Goal: Task Accomplishment & Management: Use online tool/utility

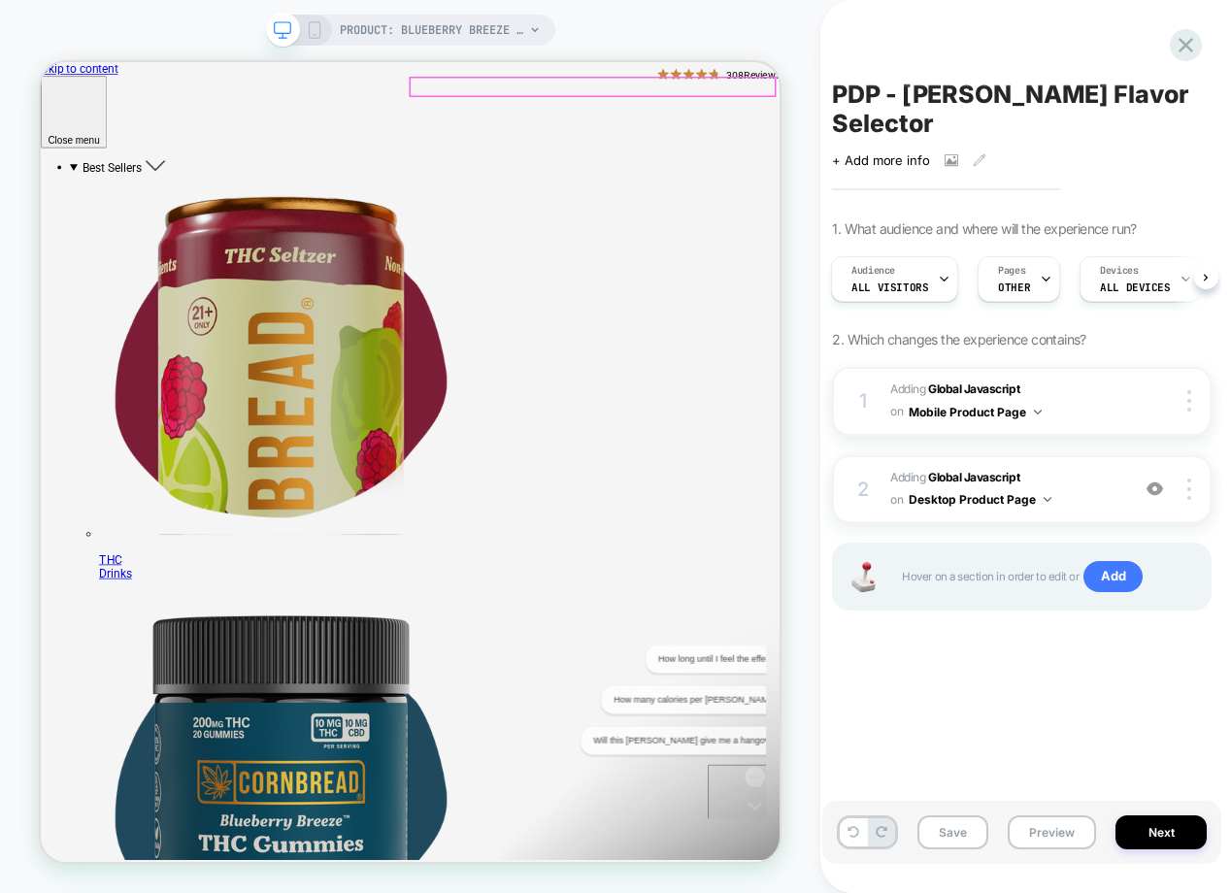
click at [1033, 832] on button "Preview" at bounding box center [1051, 832] width 88 height 34
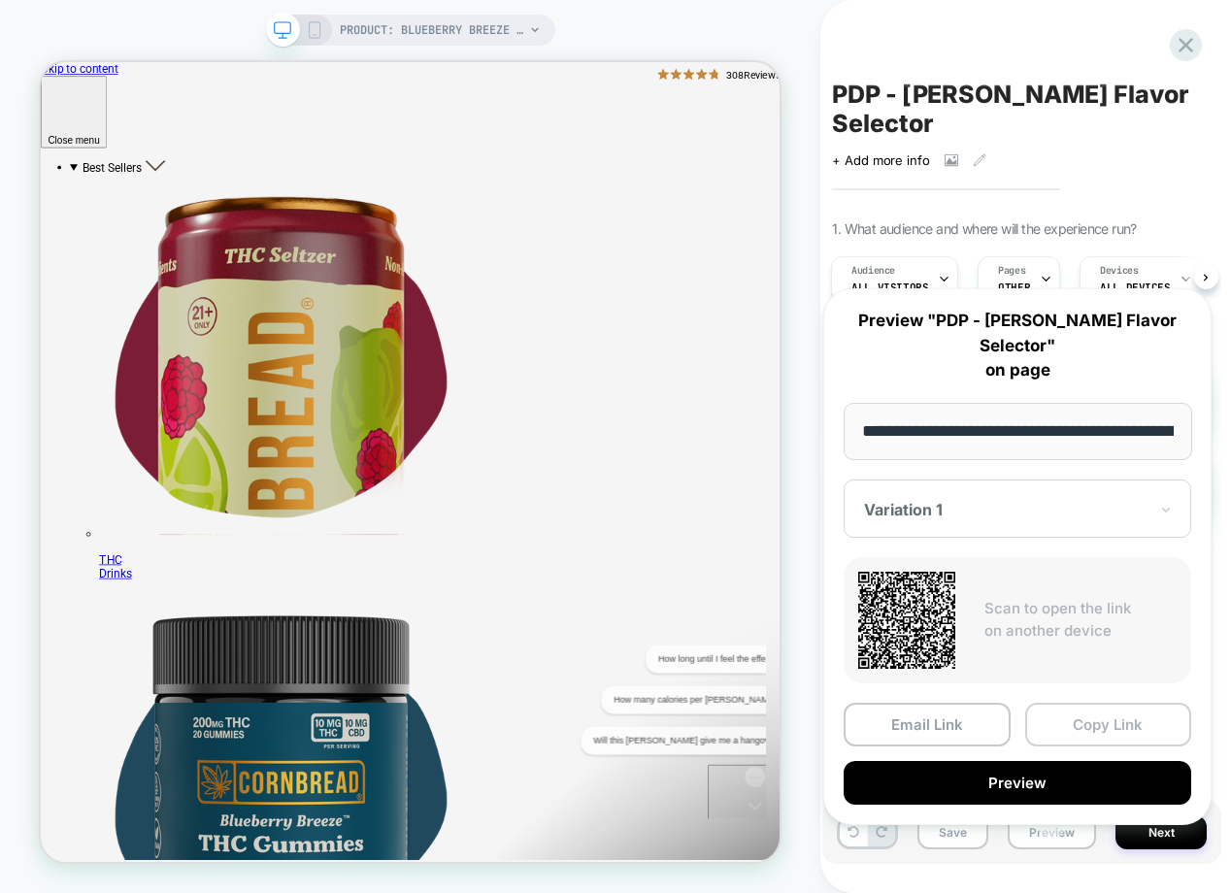
click at [1056, 703] on button "Copy Link" at bounding box center [1108, 725] width 167 height 44
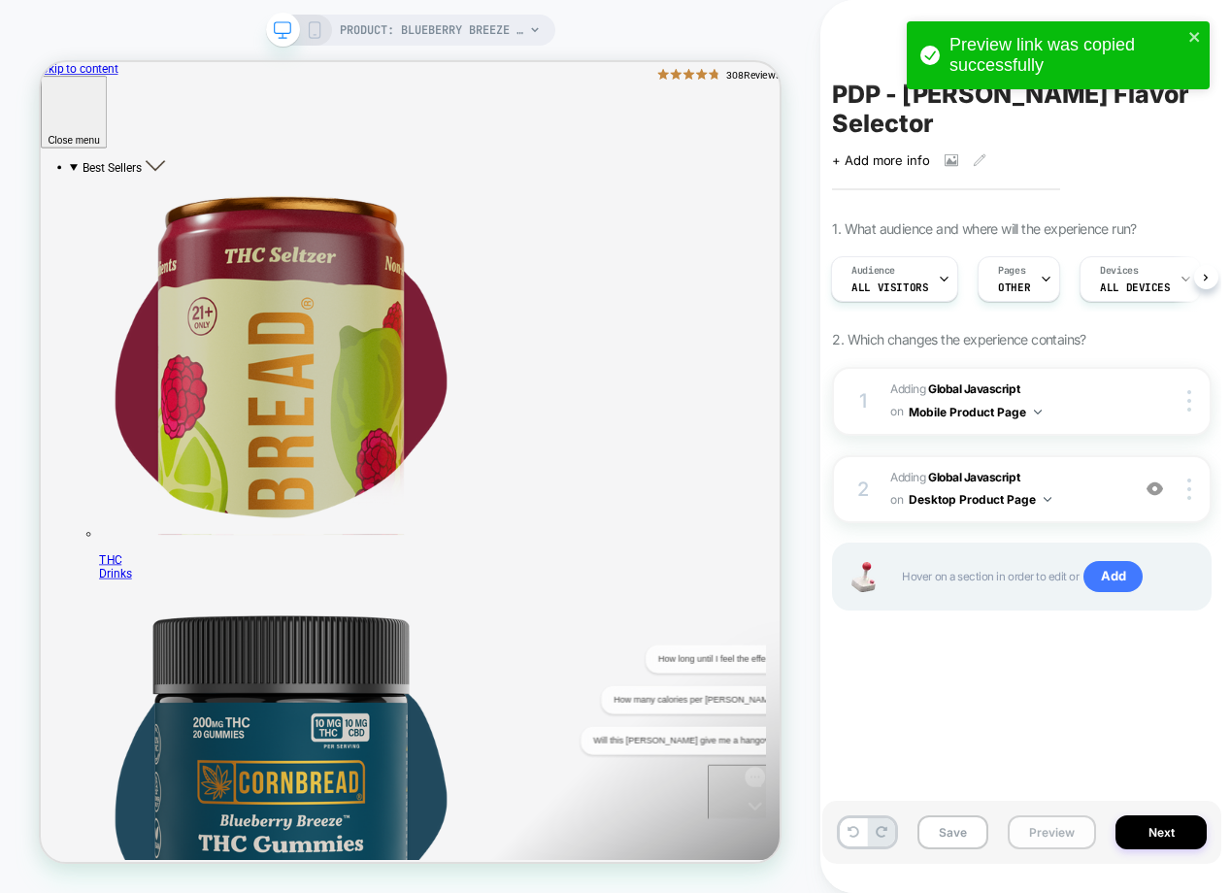
click at [1073, 830] on button "Preview" at bounding box center [1051, 832] width 88 height 34
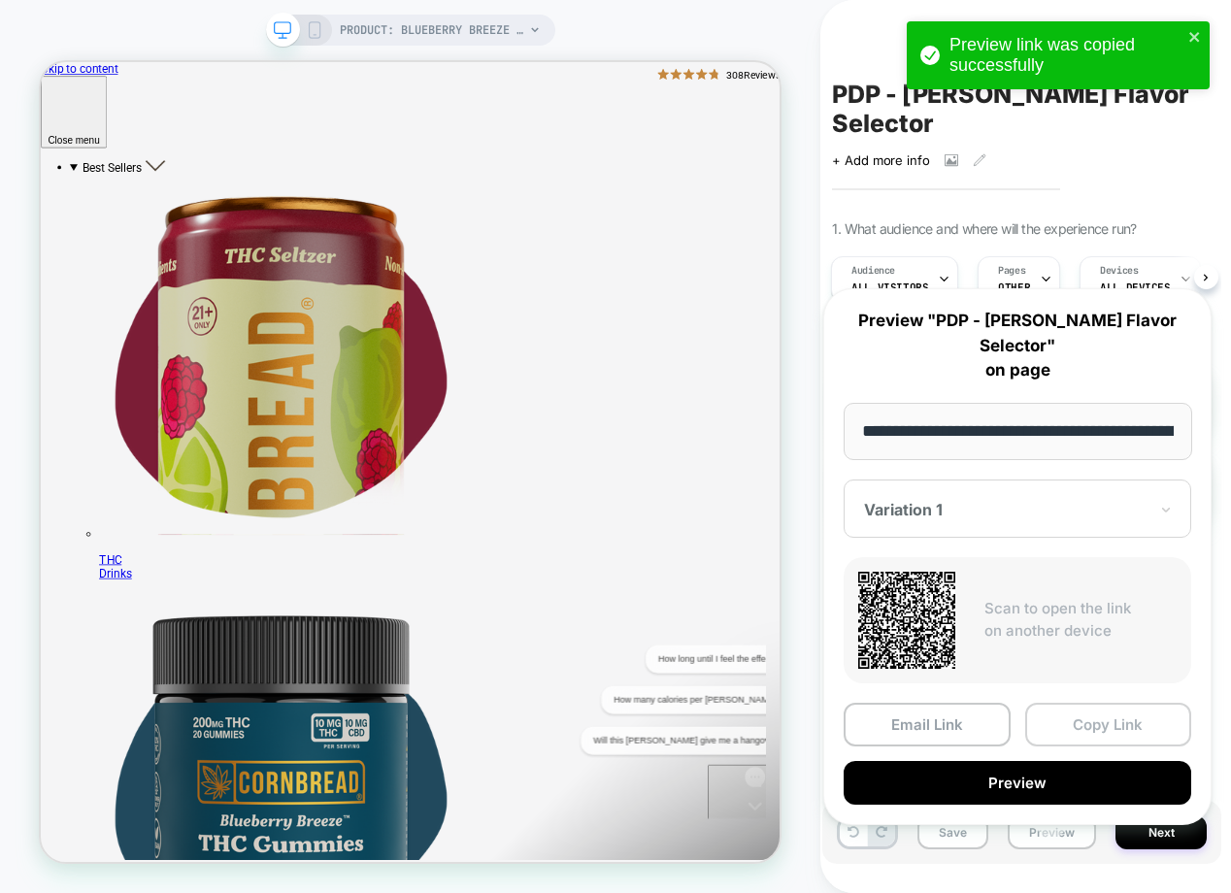
click at [1070, 707] on button "Copy Link" at bounding box center [1108, 725] width 167 height 44
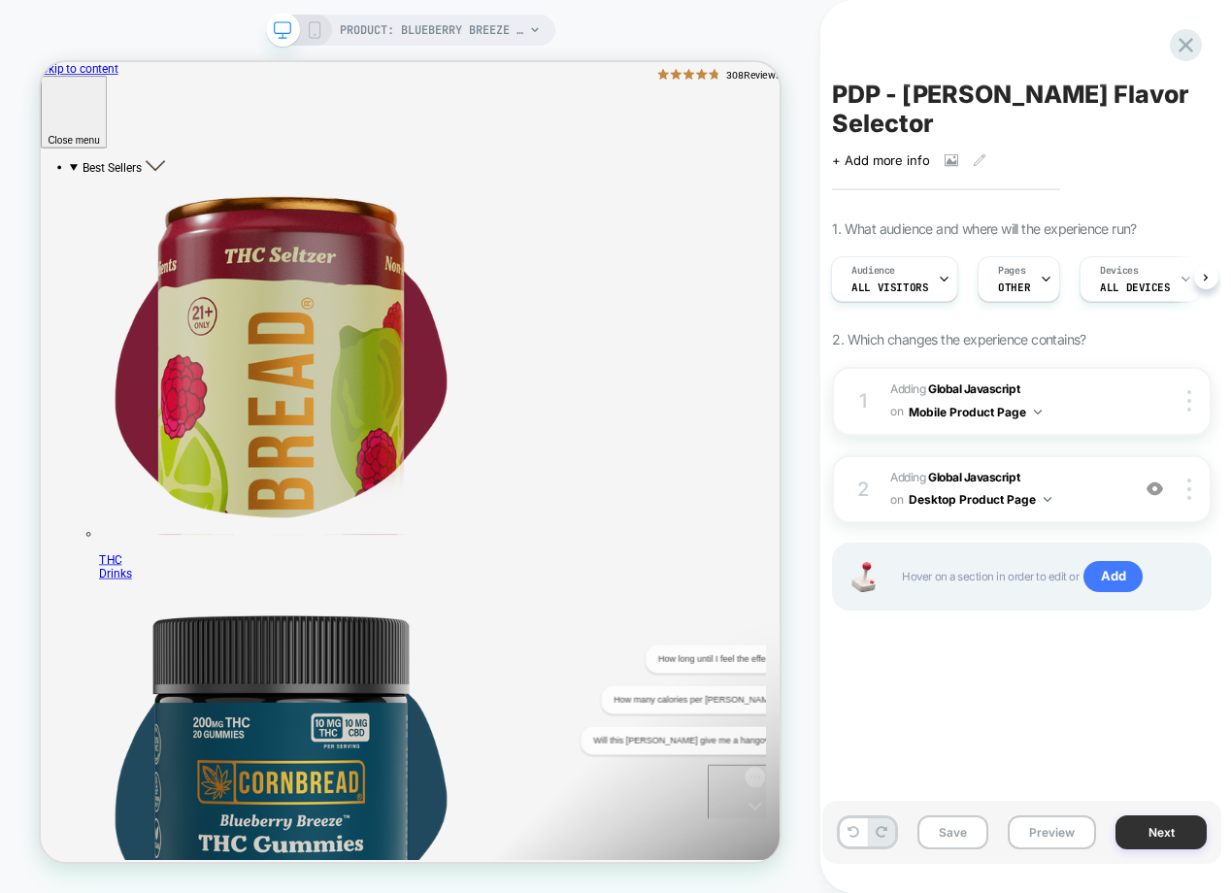
click at [1149, 826] on button "Next" at bounding box center [1160, 832] width 91 height 34
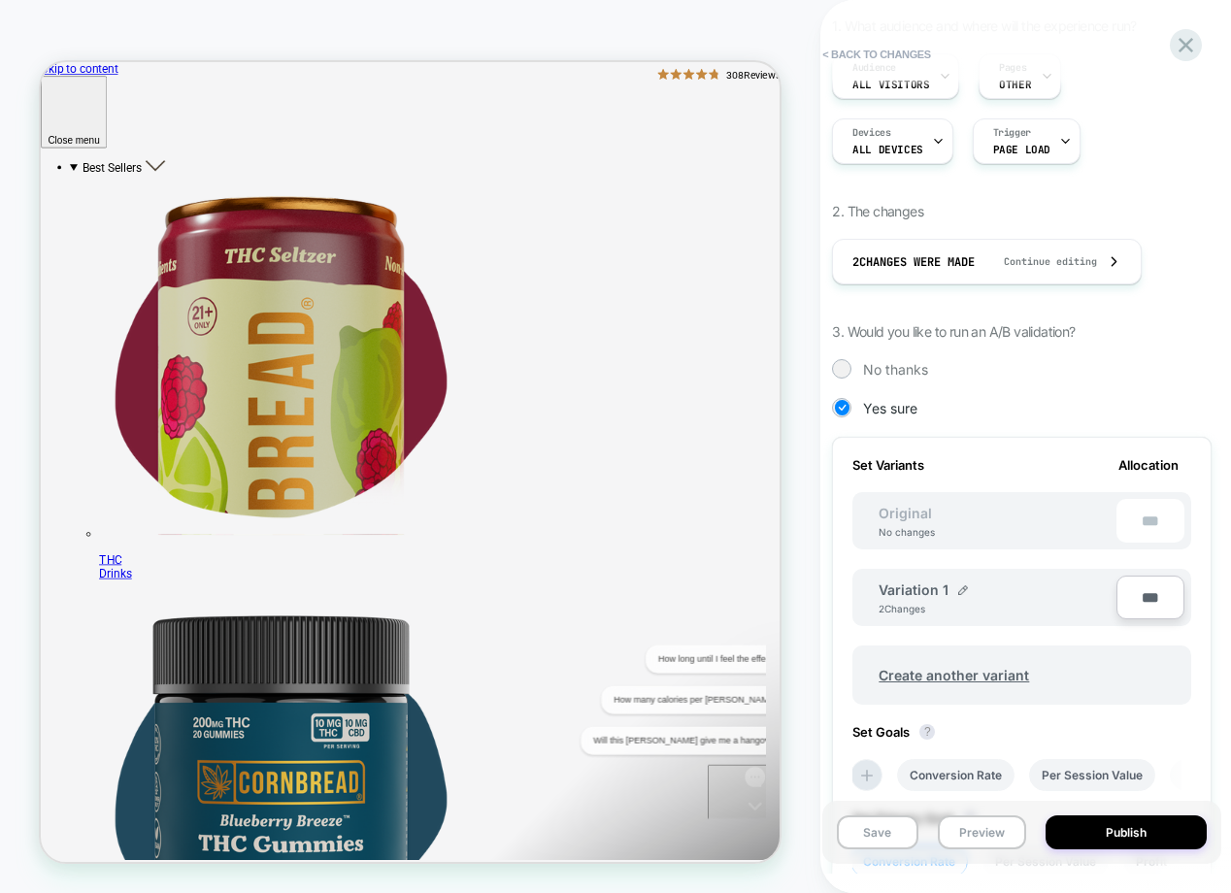
scroll to position [235, 0]
click at [960, 582] on img at bounding box center [963, 587] width 10 height 10
click at [958, 577] on input "**********" at bounding box center [948, 596] width 141 height 38
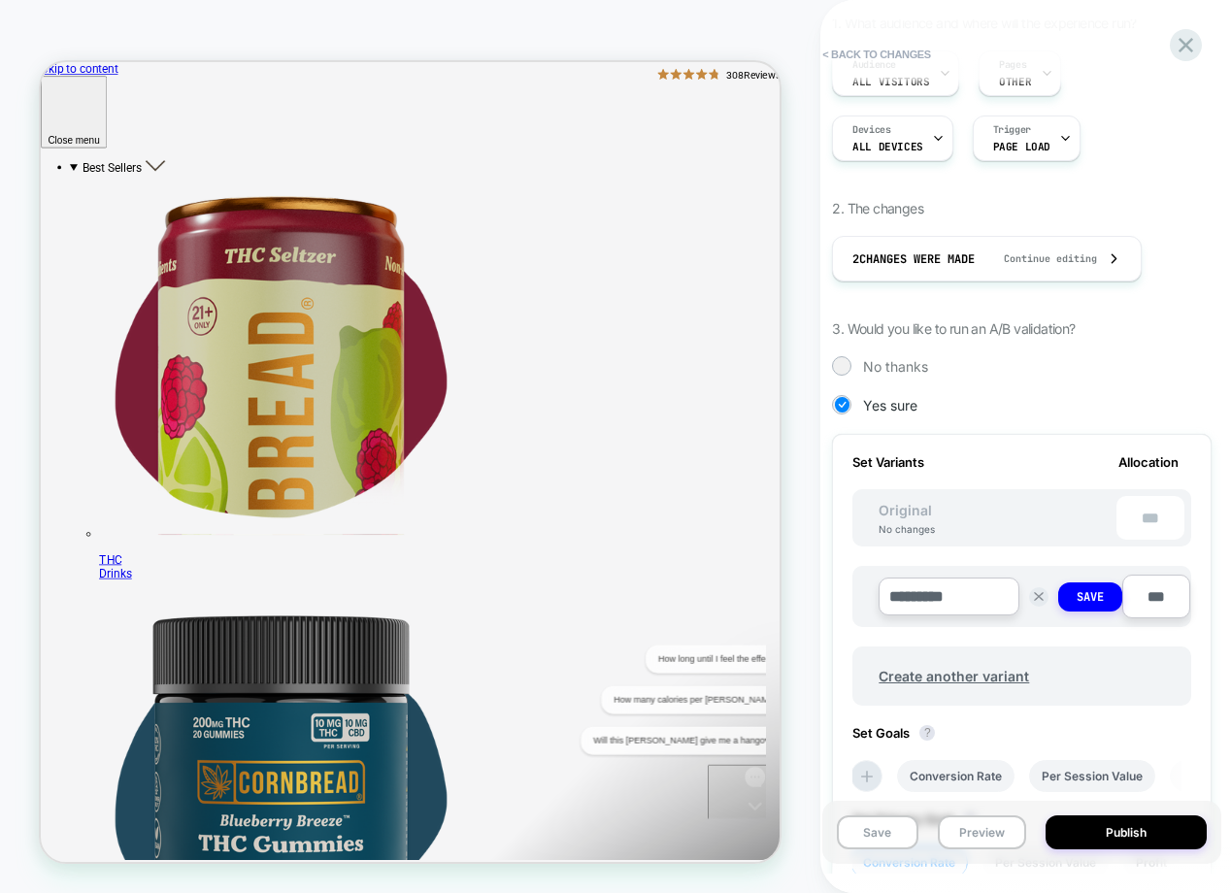
click at [930, 577] on input "*********" at bounding box center [948, 596] width 141 height 38
type input "**********"
click at [1077, 589] on strong "Save" at bounding box center [1089, 597] width 27 height 16
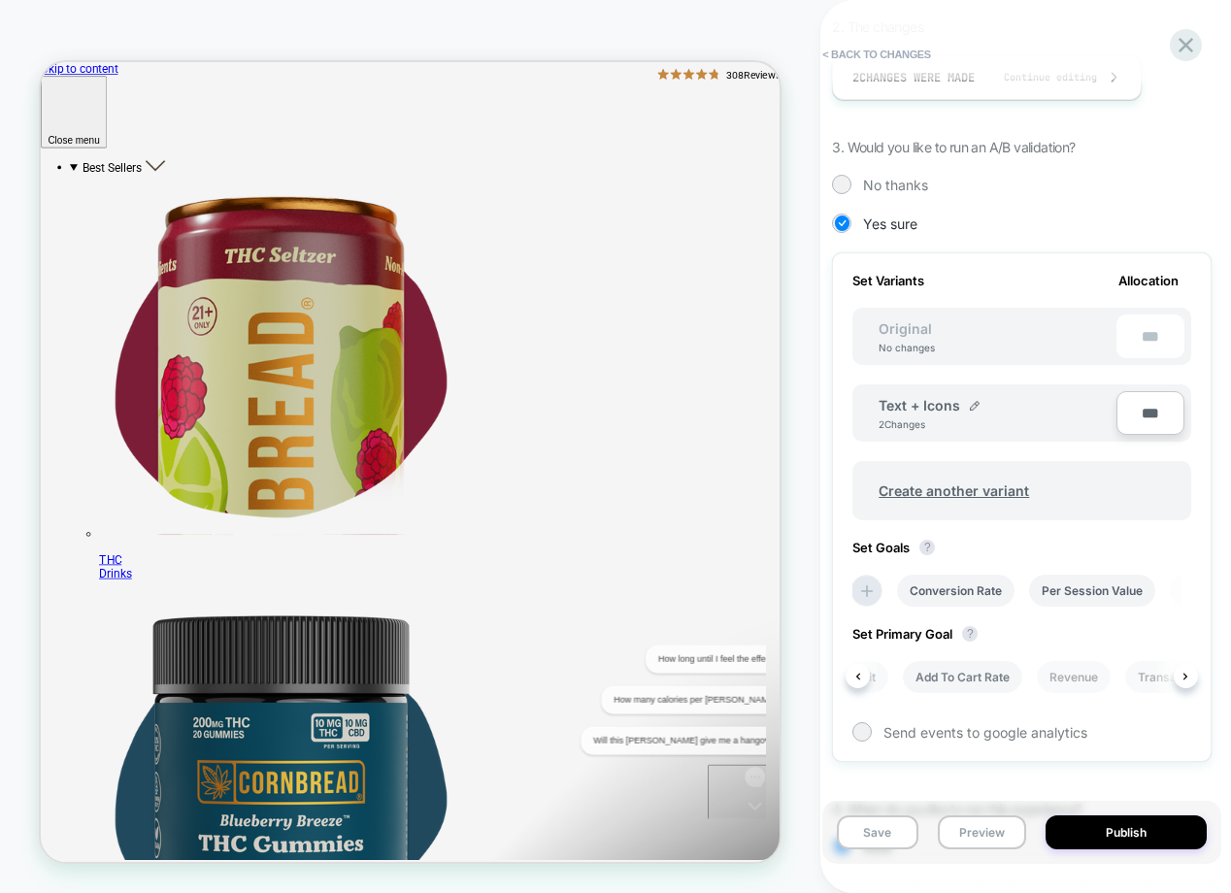
scroll to position [0, 299]
click at [1000, 661] on li "Add To Cart Rate" at bounding box center [956, 677] width 119 height 32
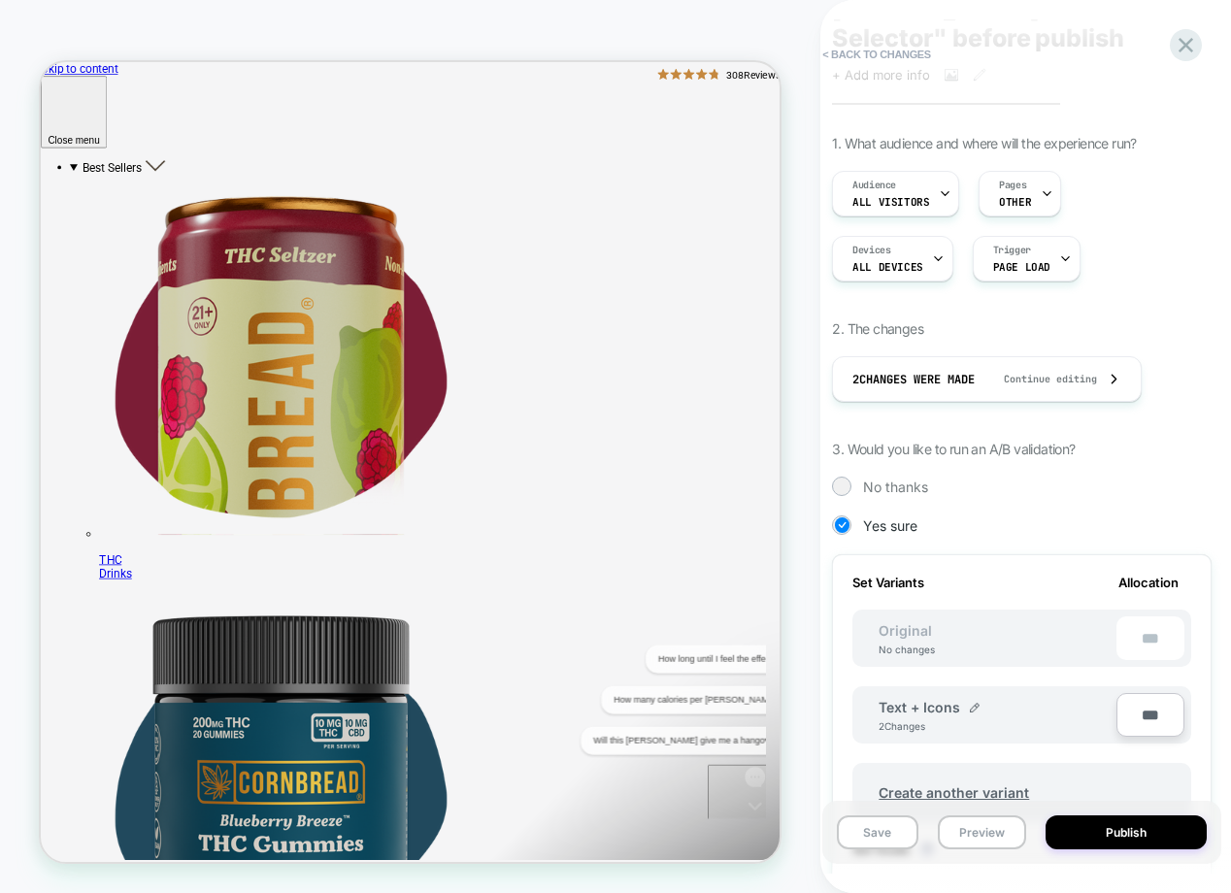
scroll to position [0, 0]
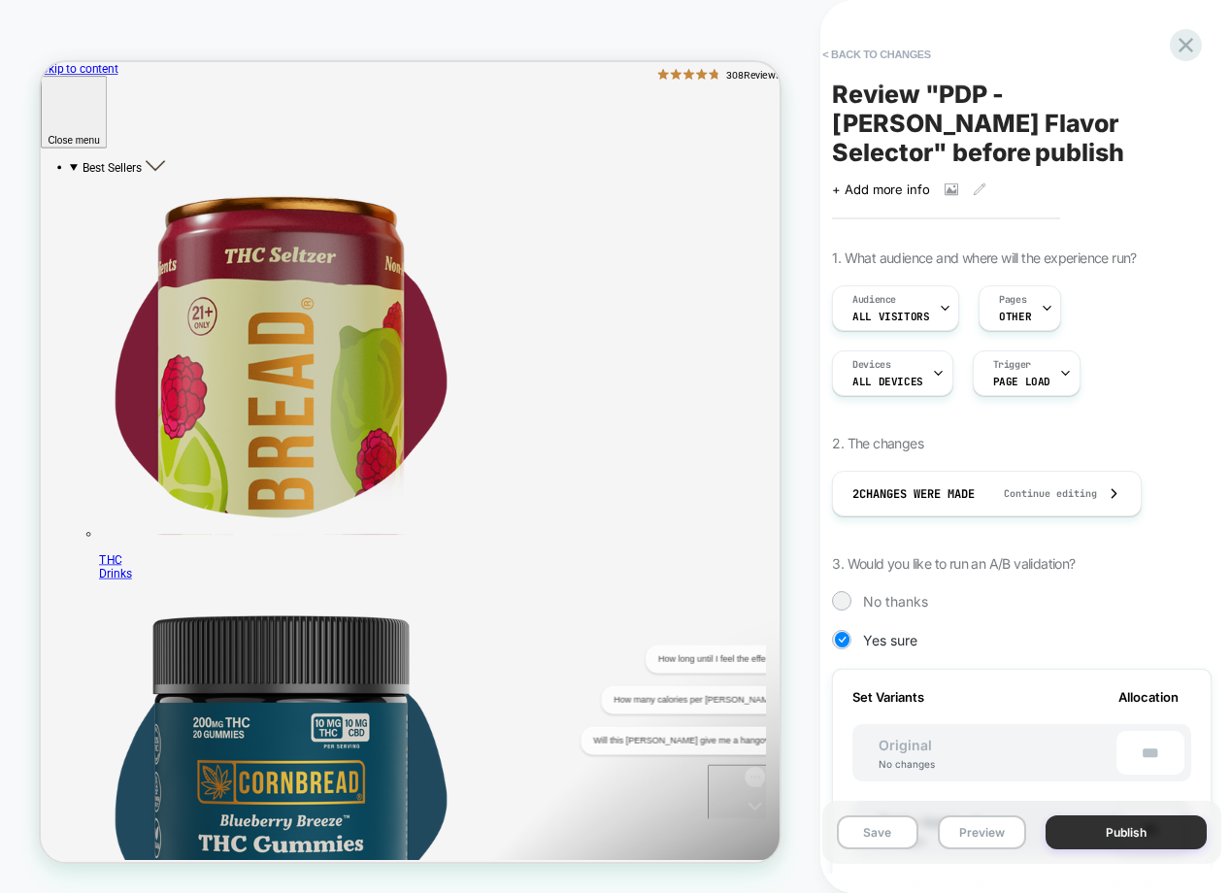
click at [1116, 839] on button "Publish" at bounding box center [1125, 832] width 161 height 34
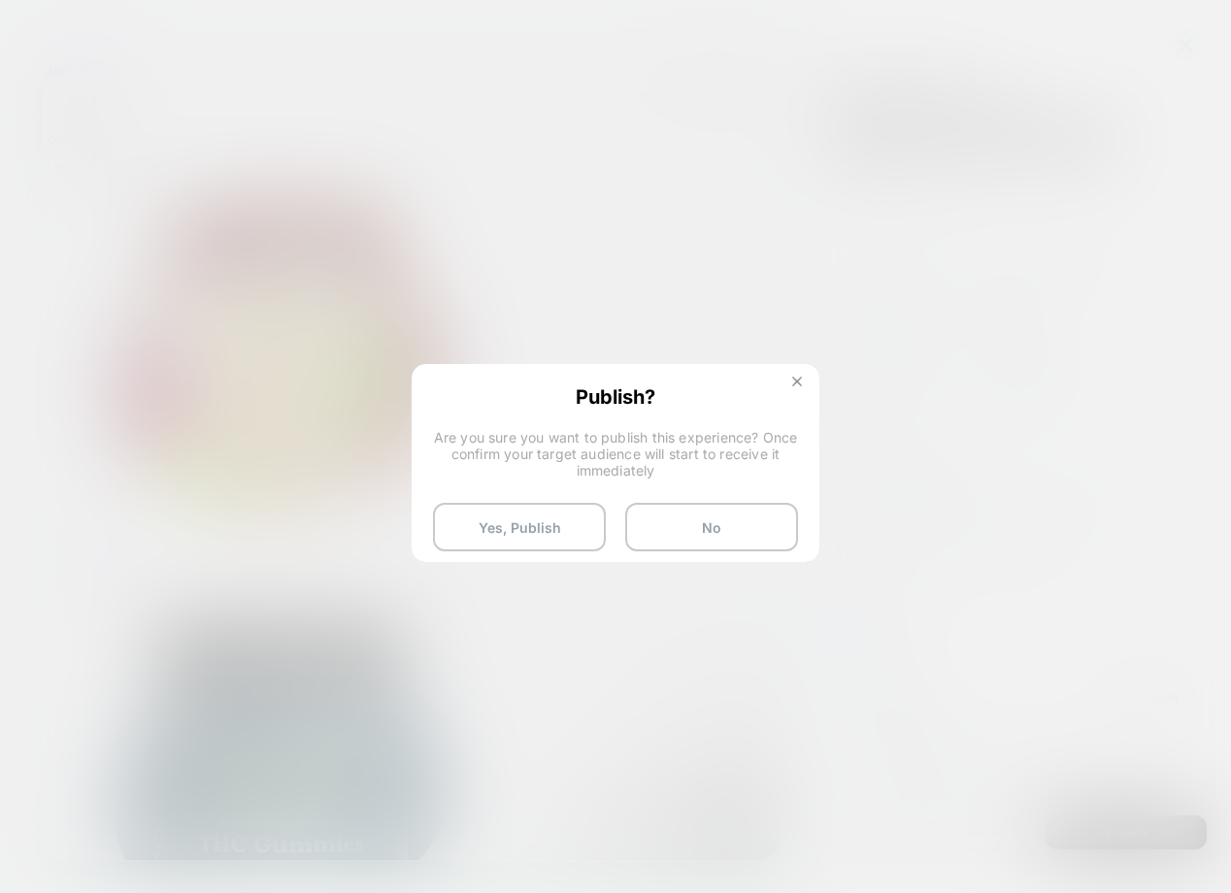
click at [795, 382] on img at bounding box center [797, 382] width 10 height 10
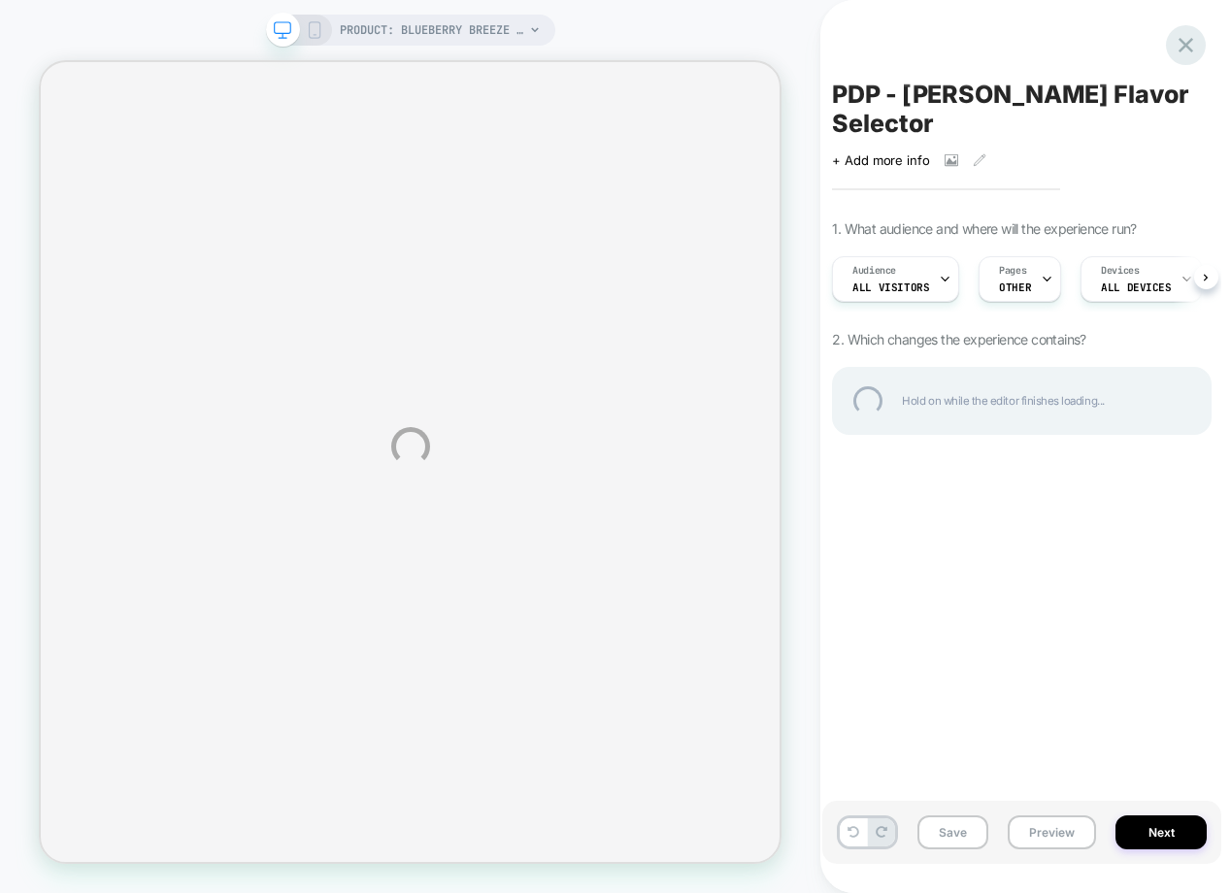
click at [1179, 44] on div at bounding box center [1186, 45] width 40 height 40
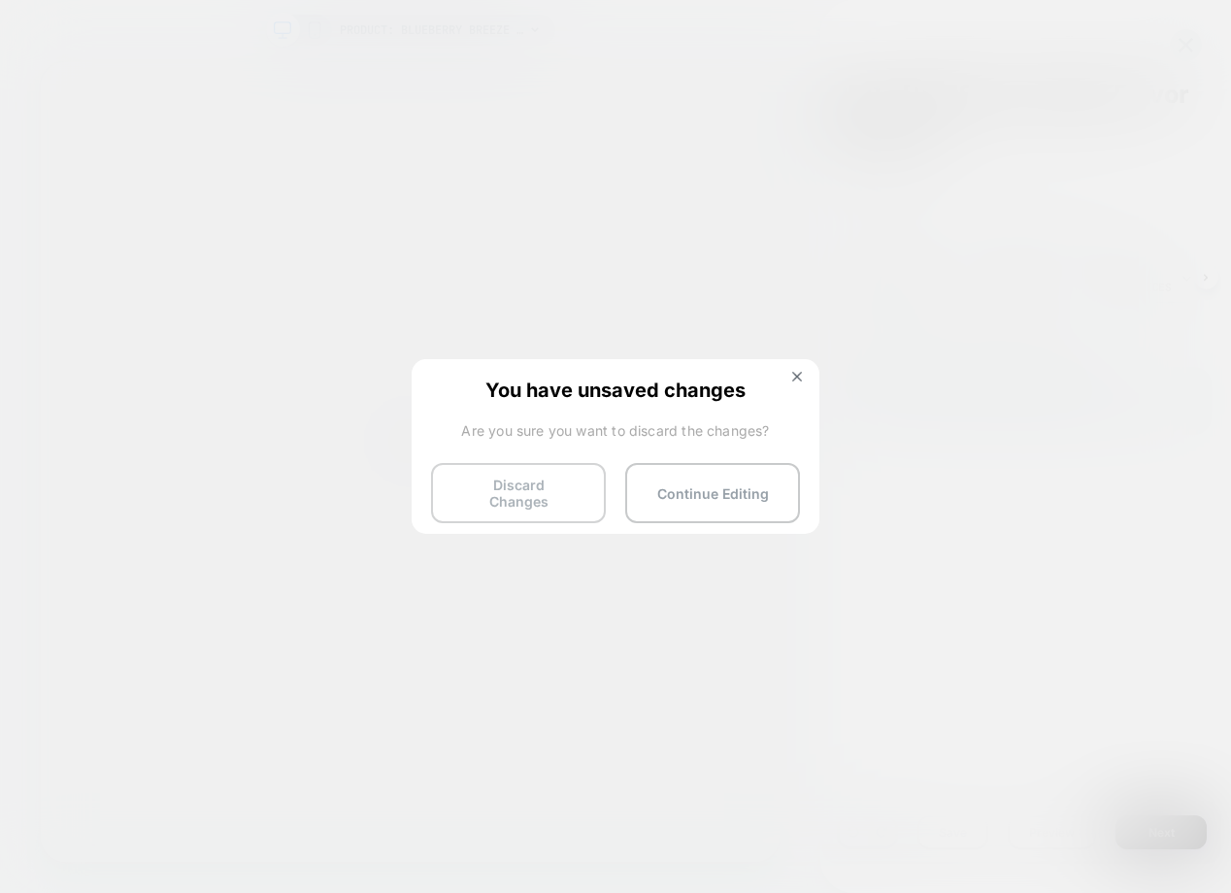
click at [533, 492] on button "Discard Changes" at bounding box center [518, 493] width 175 height 60
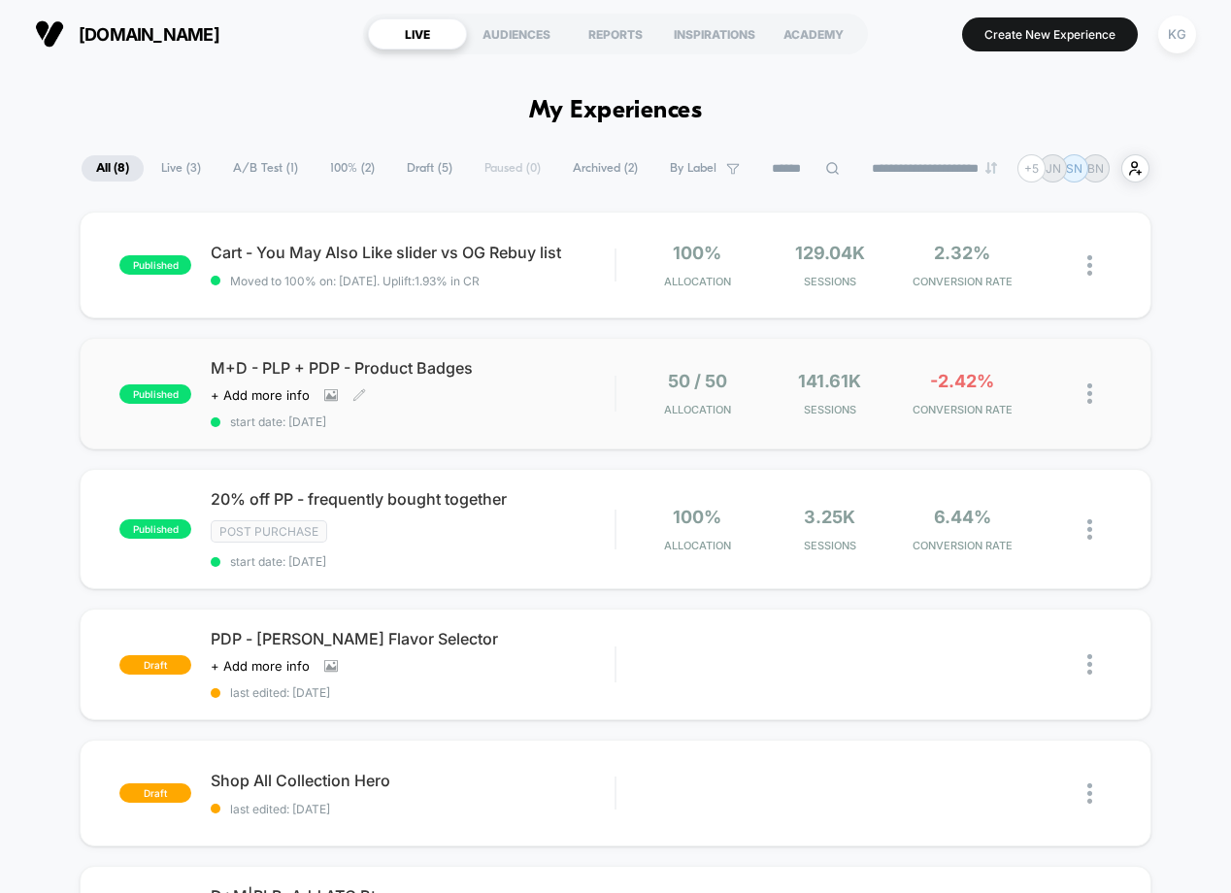
click at [608, 400] on div "M+D - PLP + PDP - Product Badges Click to view images Click to edit experience …" at bounding box center [413, 393] width 404 height 71
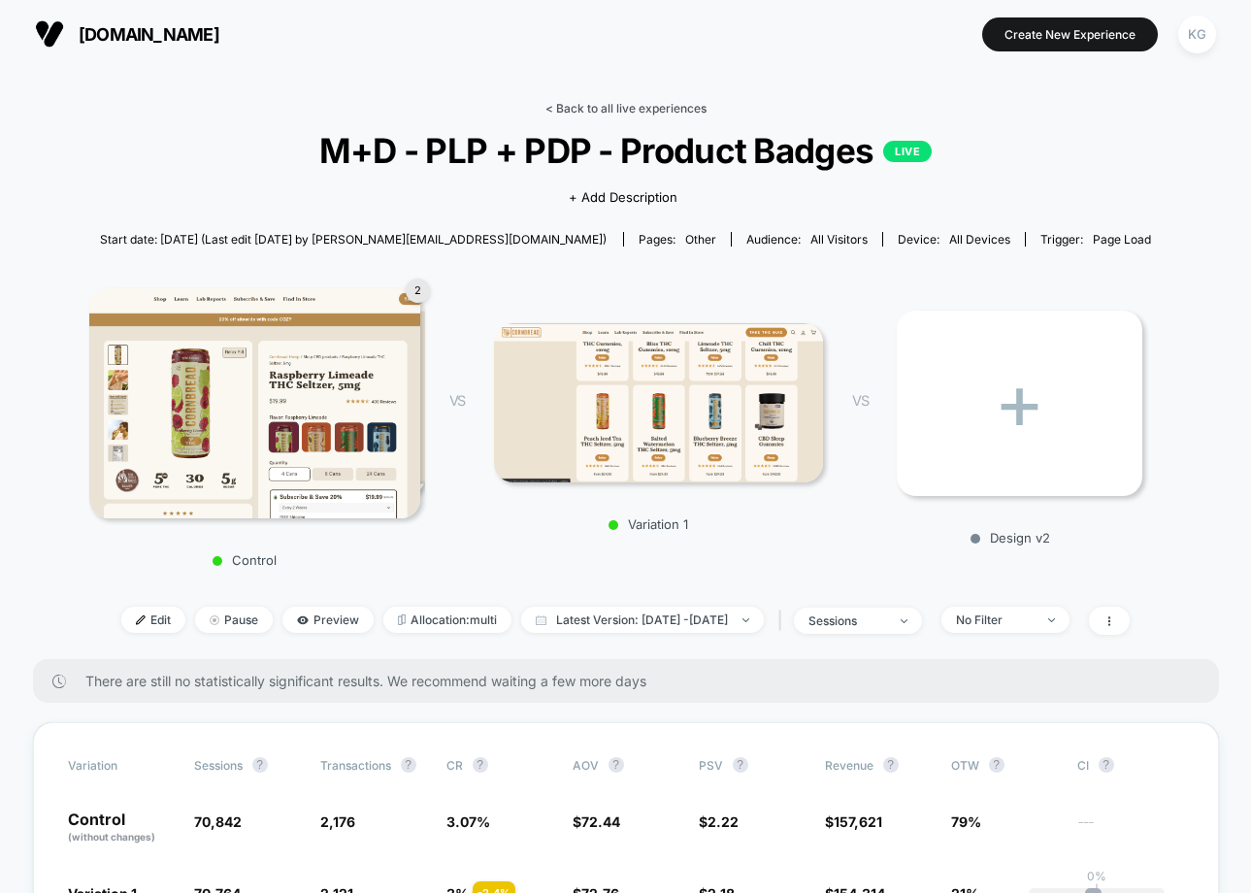
click at [628, 107] on link "< Back to all live experiences" at bounding box center [625, 108] width 161 height 15
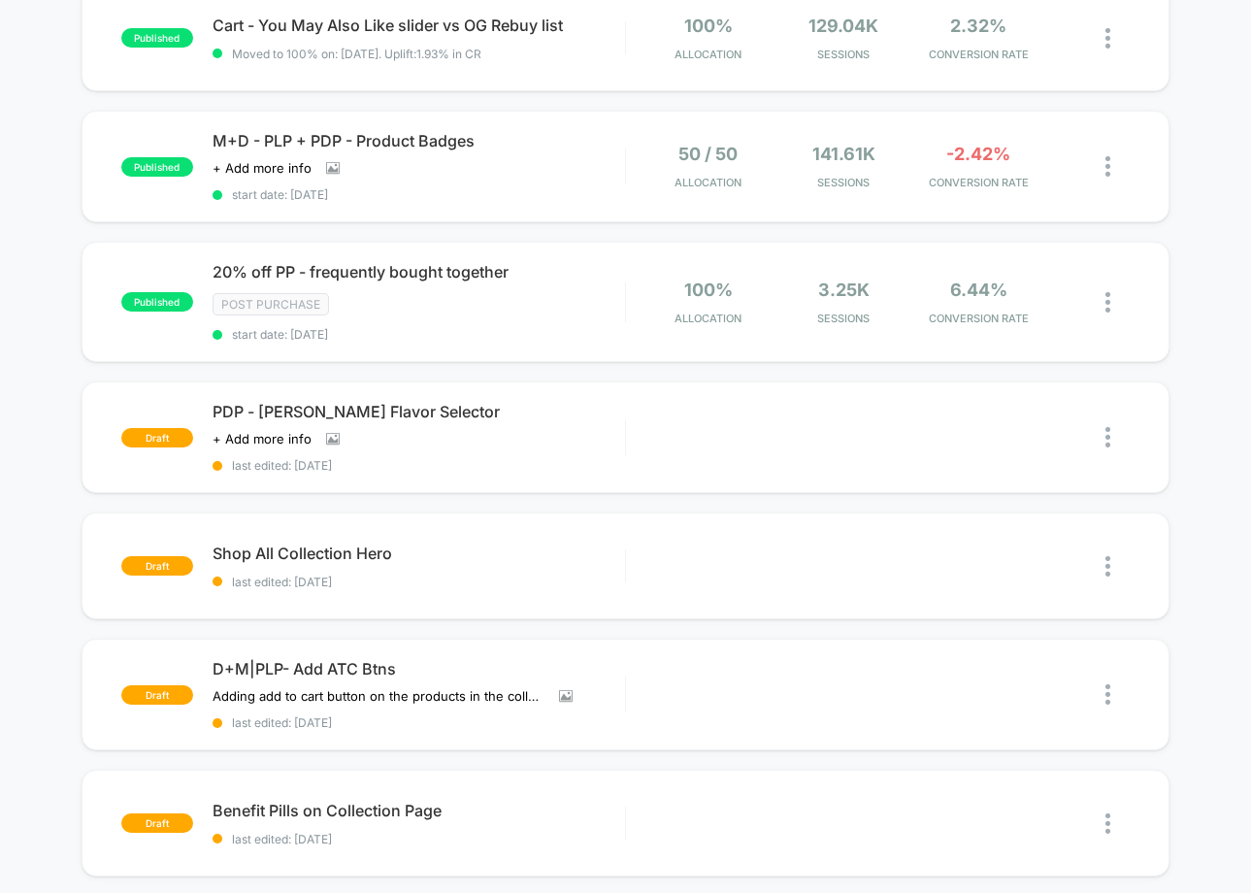
scroll to position [233, 0]
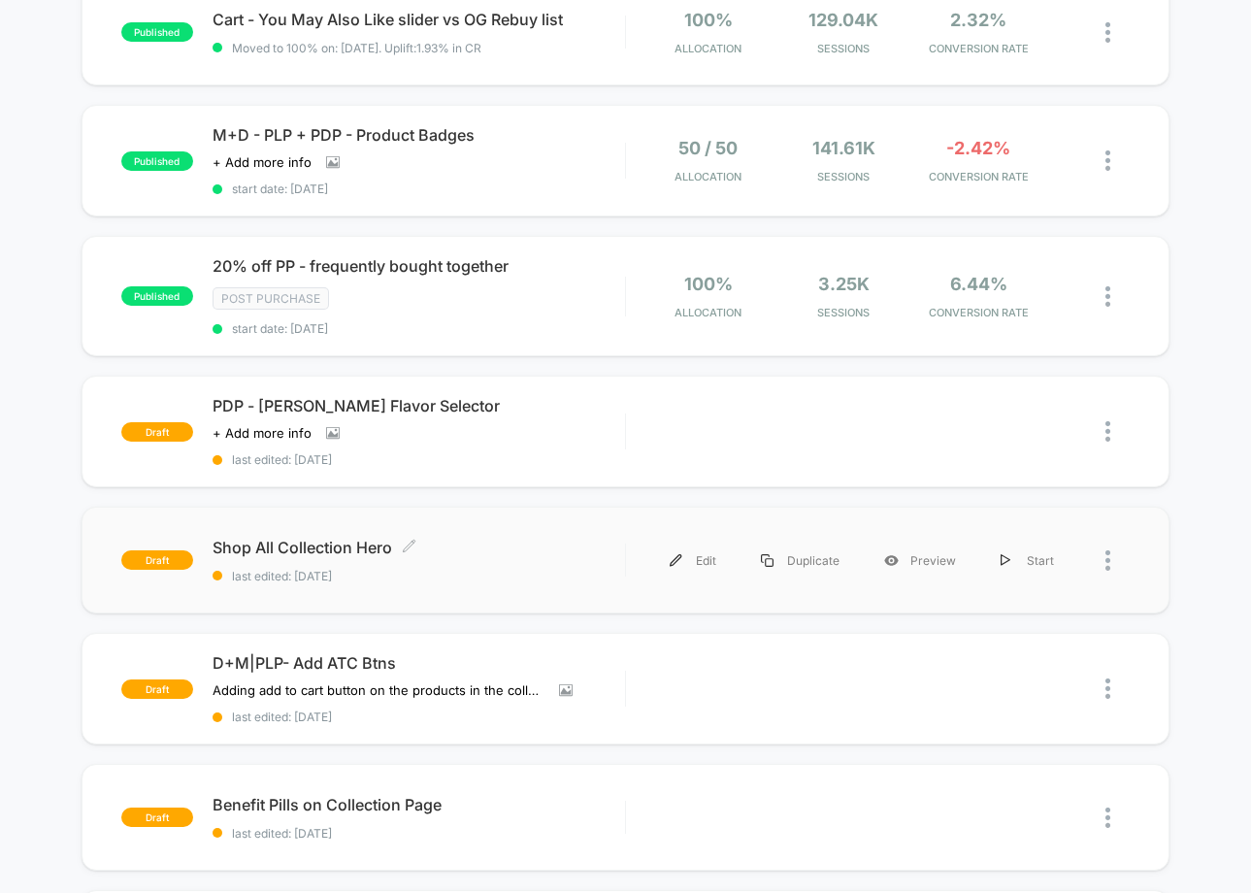
click at [519, 569] on span "last edited: [DATE]" at bounding box center [419, 576] width 412 height 15
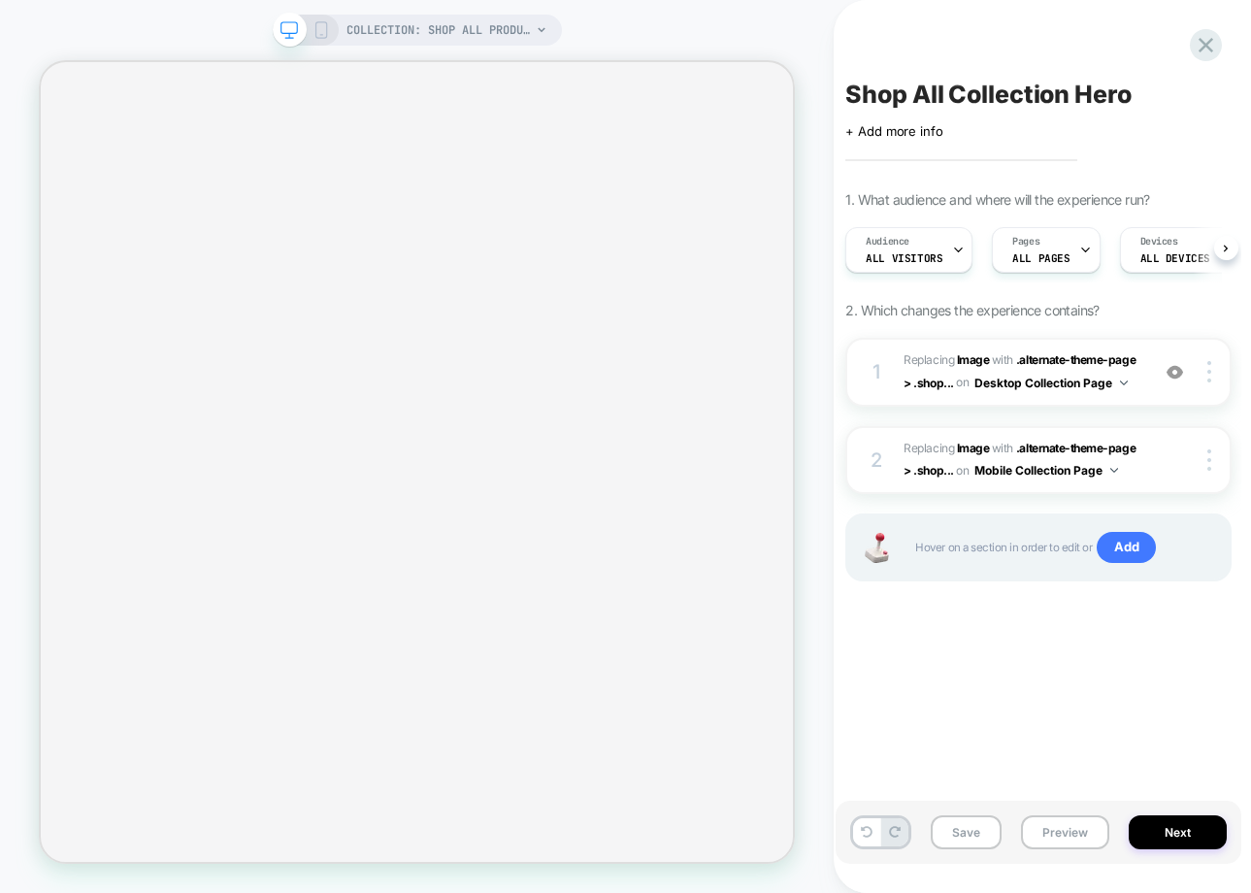
scroll to position [0, 2]
click at [888, 366] on div "1 #_loomi_addon_1760376490407 Replacing Image WITH .alternate-theme-page > .sho…" at bounding box center [1038, 372] width 386 height 69
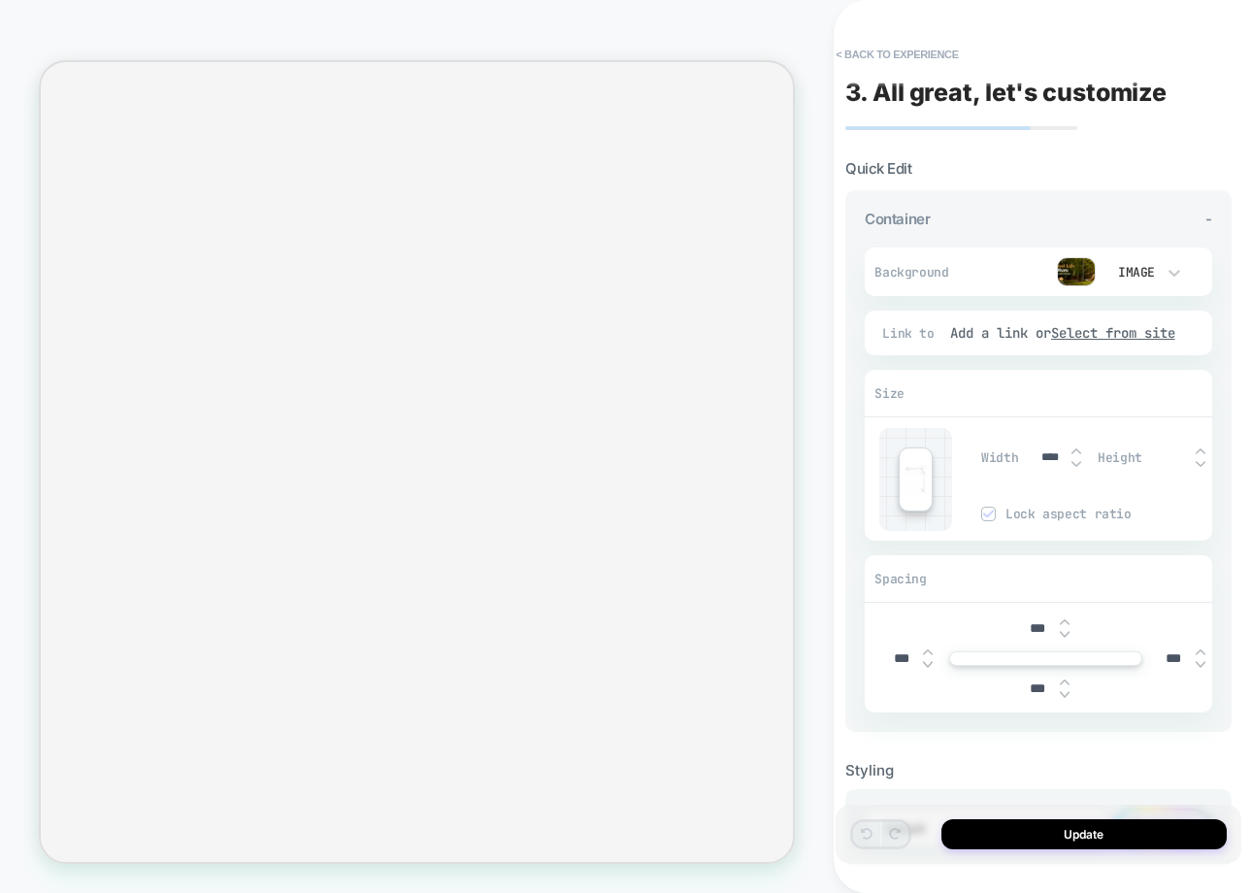
select select "******"
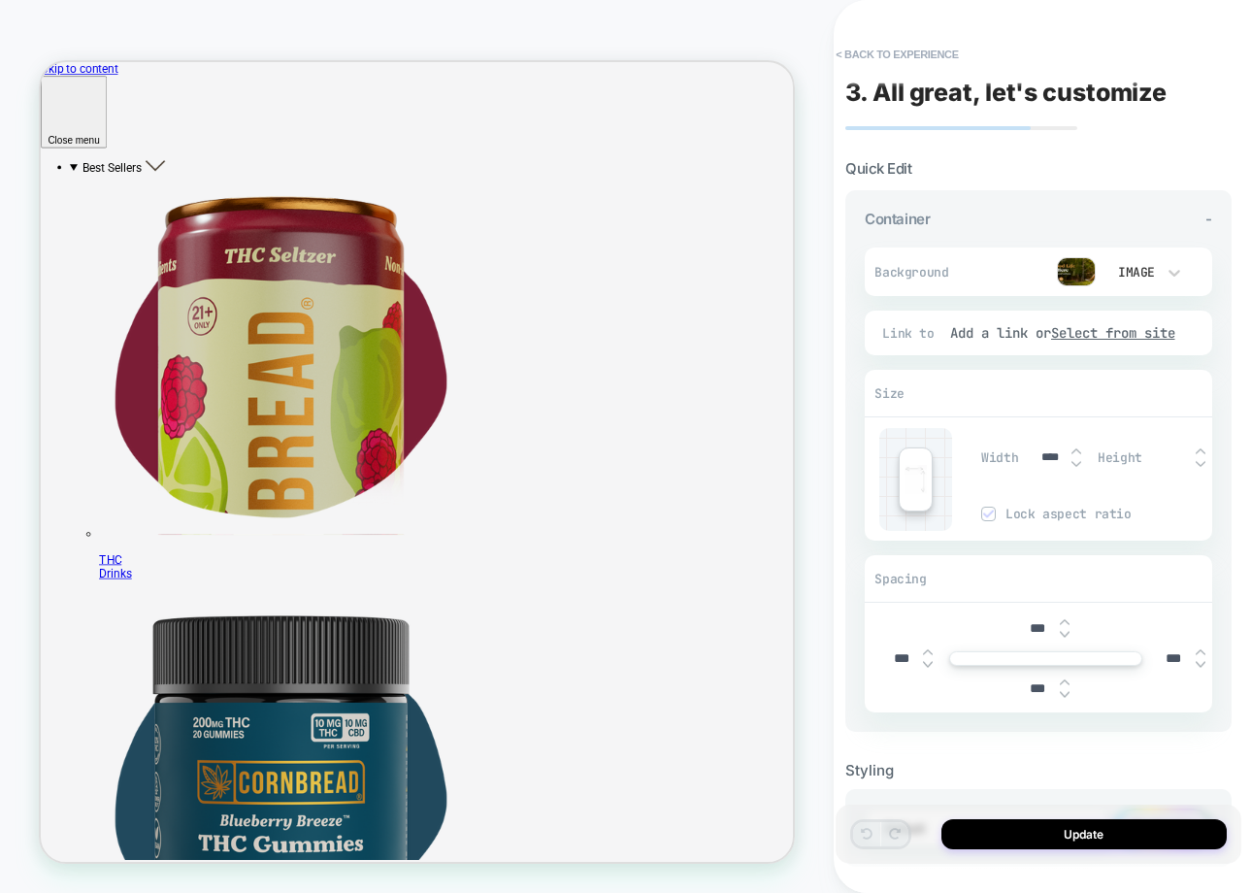
scroll to position [0, 0]
click at [1167, 264] on icon at bounding box center [1174, 272] width 19 height 19
click at [1093, 292] on div at bounding box center [625, 446] width 1251 height 893
click at [1087, 276] on img at bounding box center [1076, 271] width 39 height 29
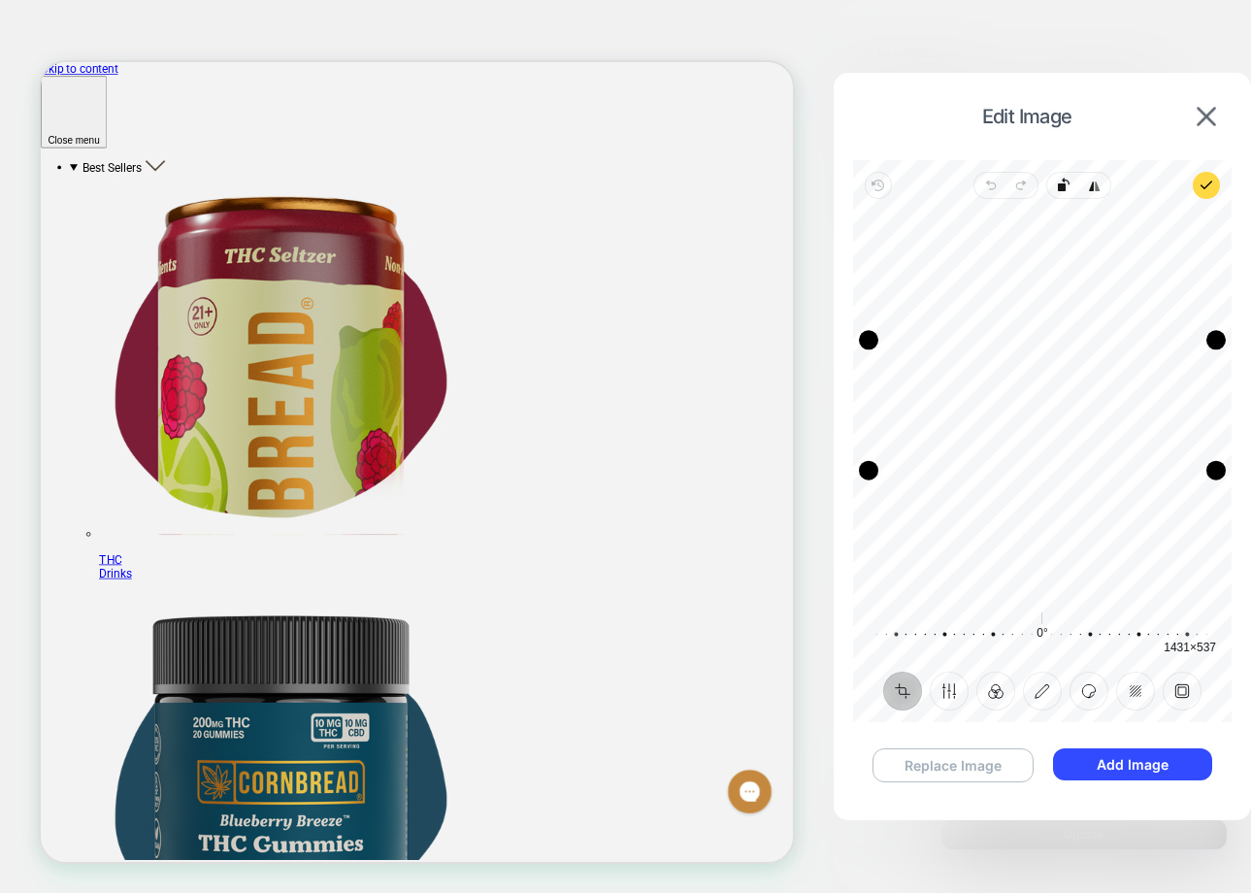
click at [954, 773] on button "Replace Image" at bounding box center [952, 765] width 160 height 34
click at [1153, 761] on button "Add Image" at bounding box center [1132, 764] width 159 height 32
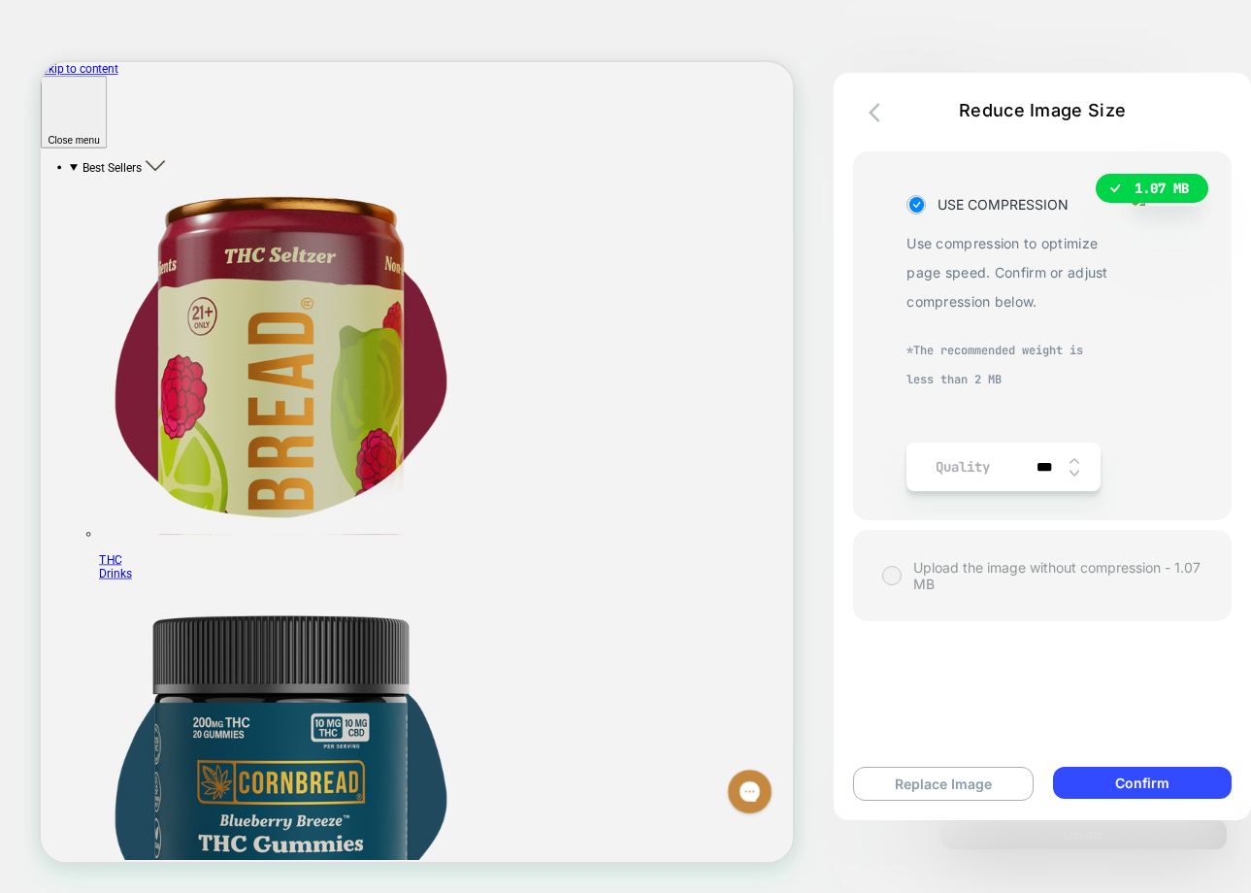
click at [924, 592] on span "Upload the image without compression - 1.07 MB" at bounding box center [1057, 575] width 289 height 33
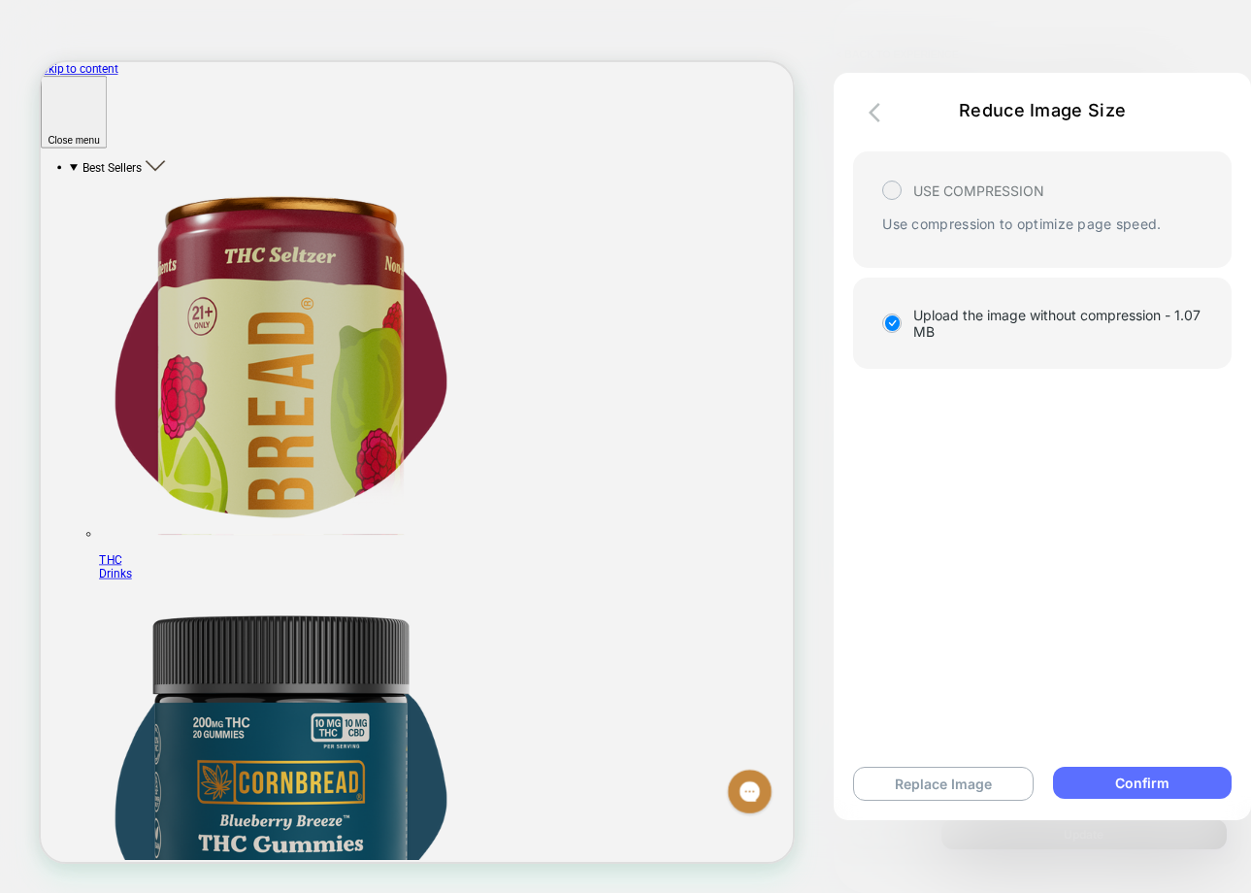
click at [1156, 787] on button "Confirm" at bounding box center [1142, 783] width 179 height 32
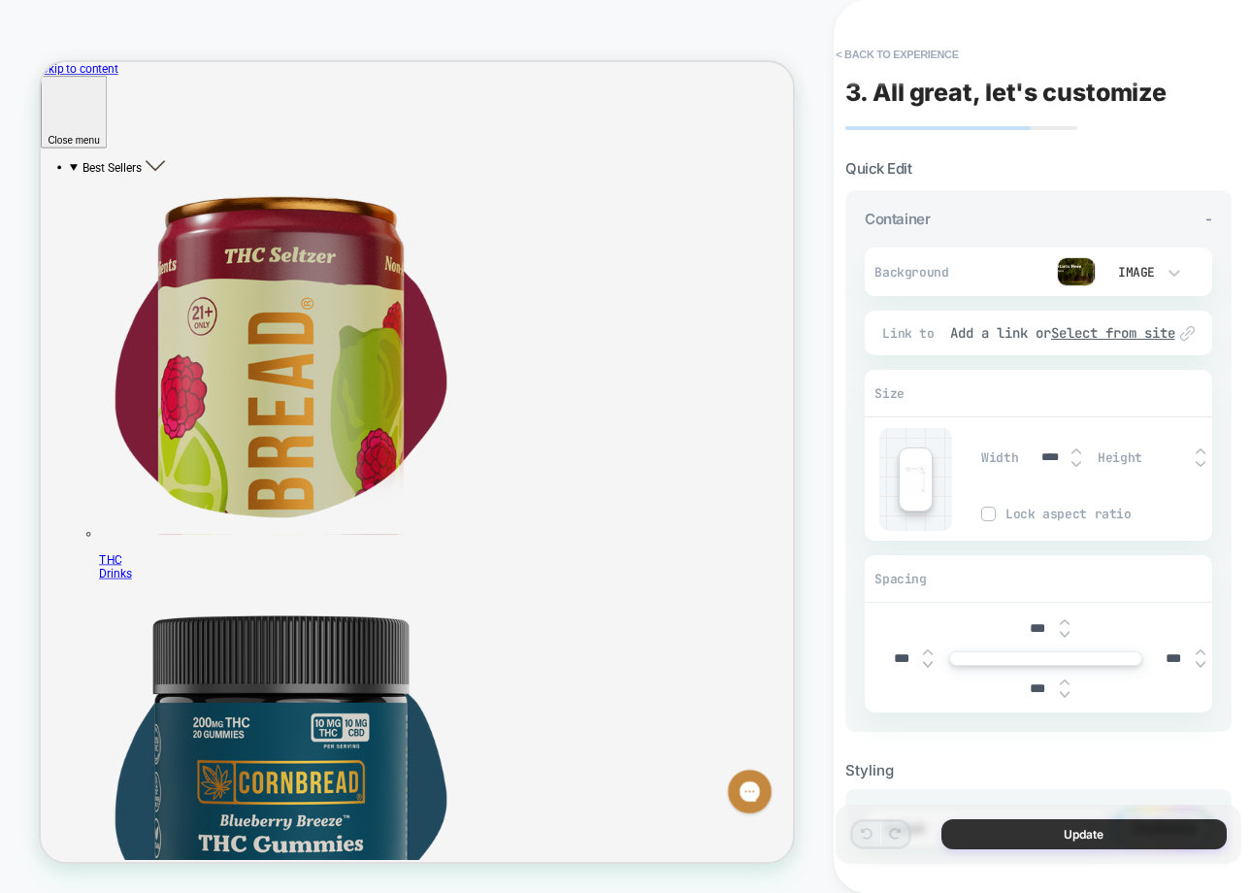
click at [1113, 835] on button "Update" at bounding box center [1083, 834] width 285 height 30
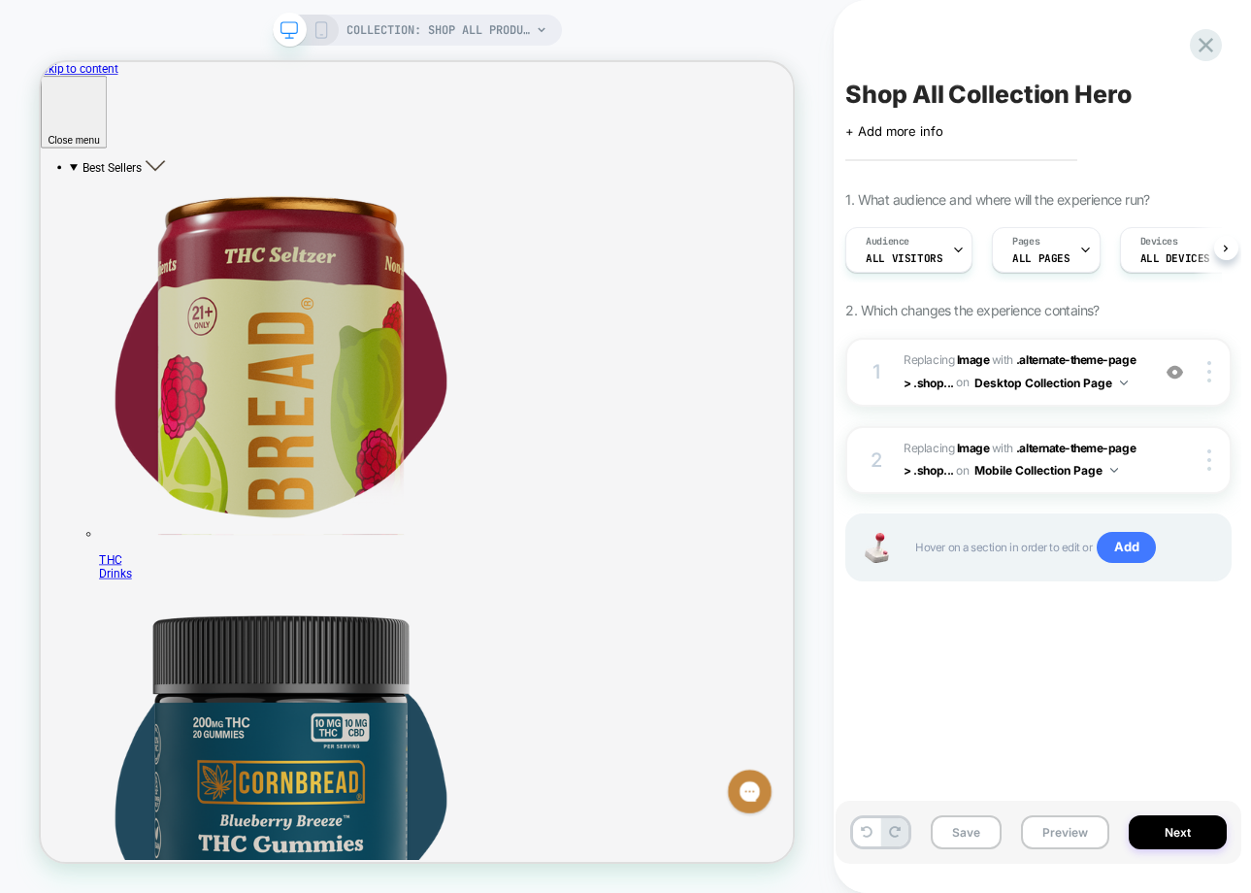
scroll to position [0, 1]
click at [315, 23] on rect at bounding box center [320, 30] width 11 height 16
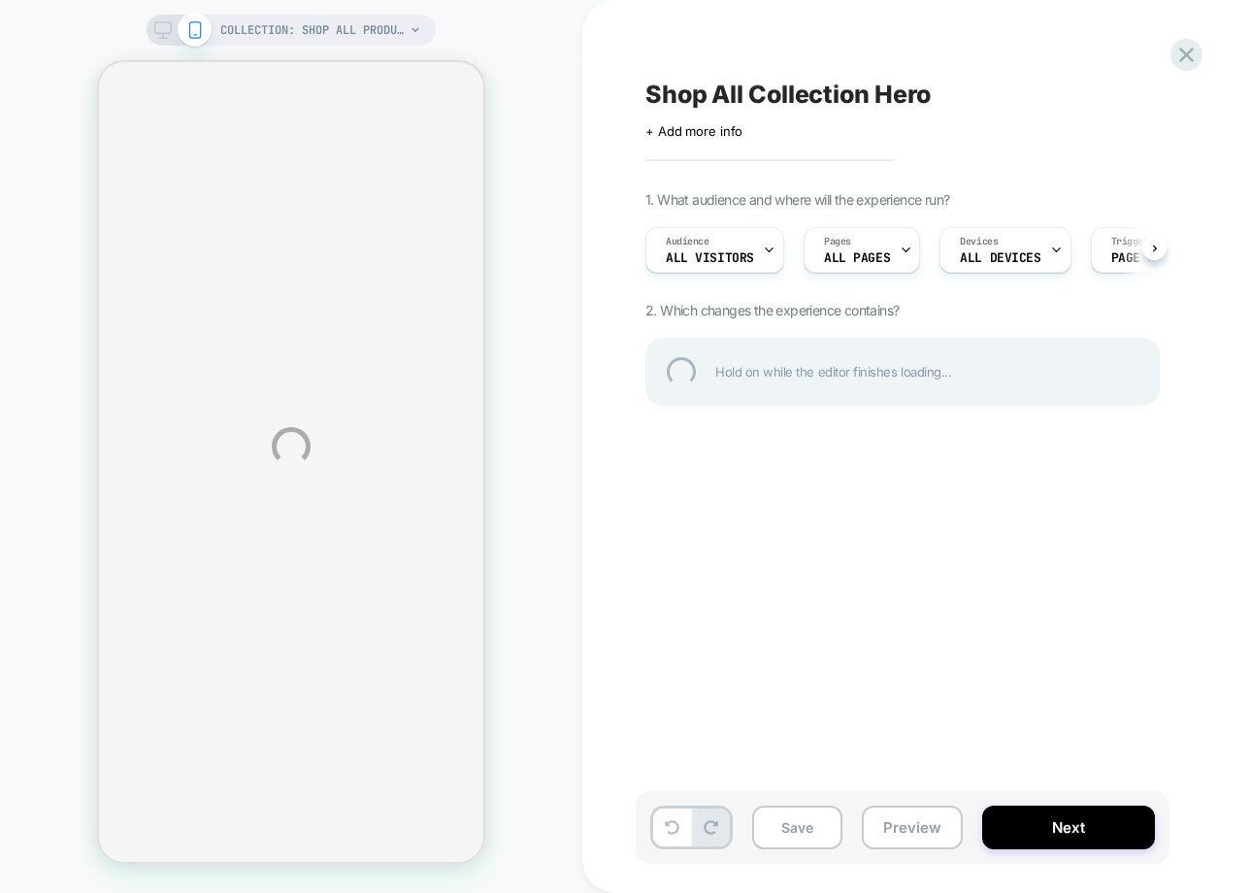
select select "******"
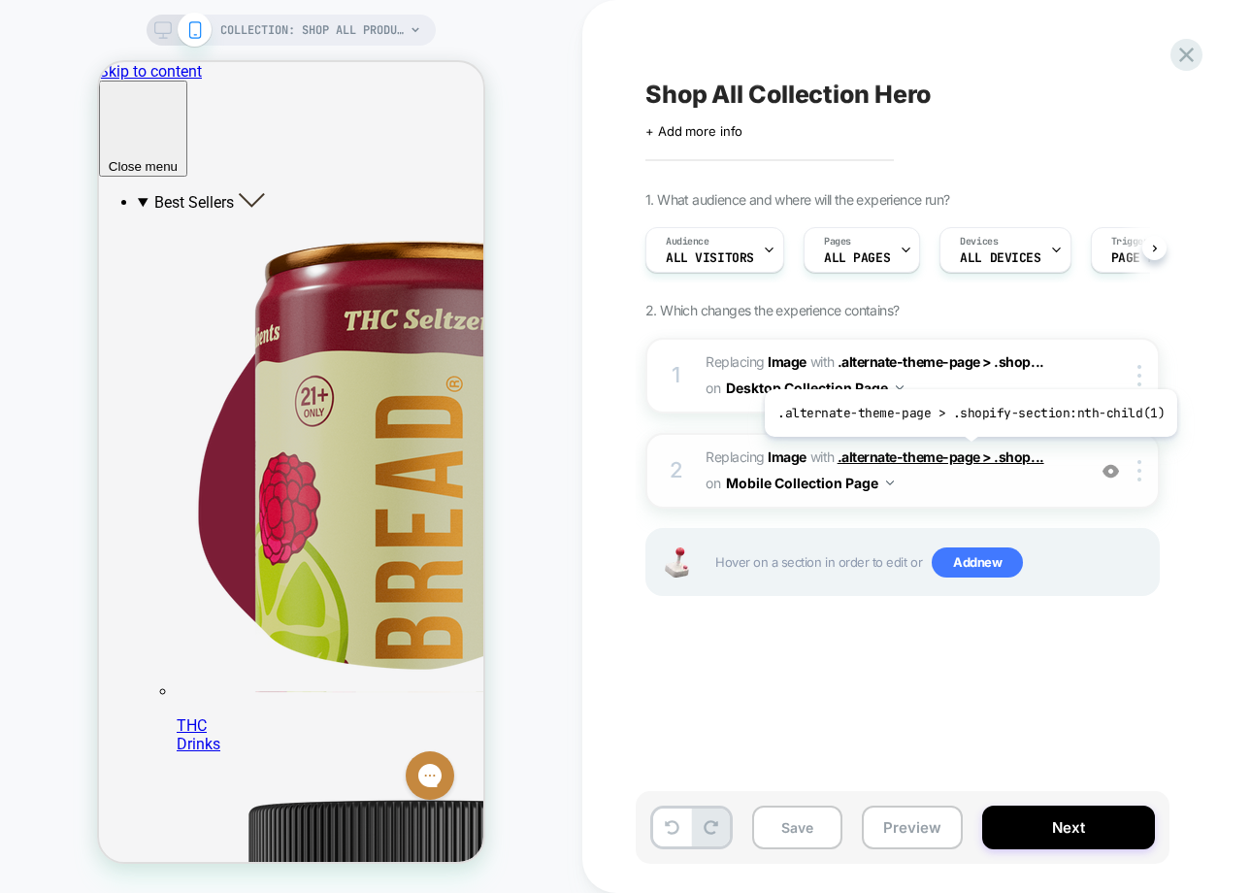
scroll to position [0, 1]
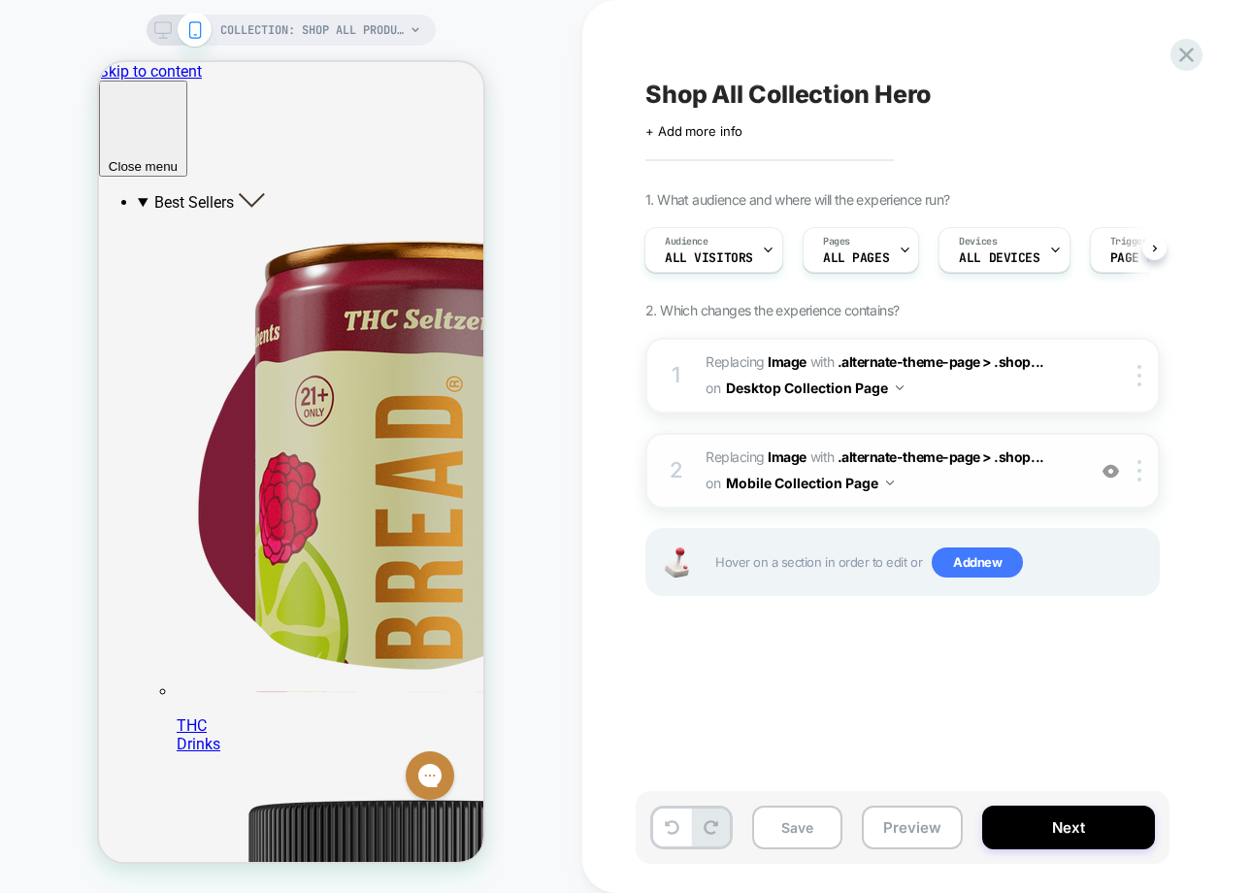
click at [1062, 490] on span "#_loomi_addon_1760376572162 Replacing Image WITH .alternate-theme-page > .shop.…" at bounding box center [891, 470] width 370 height 52
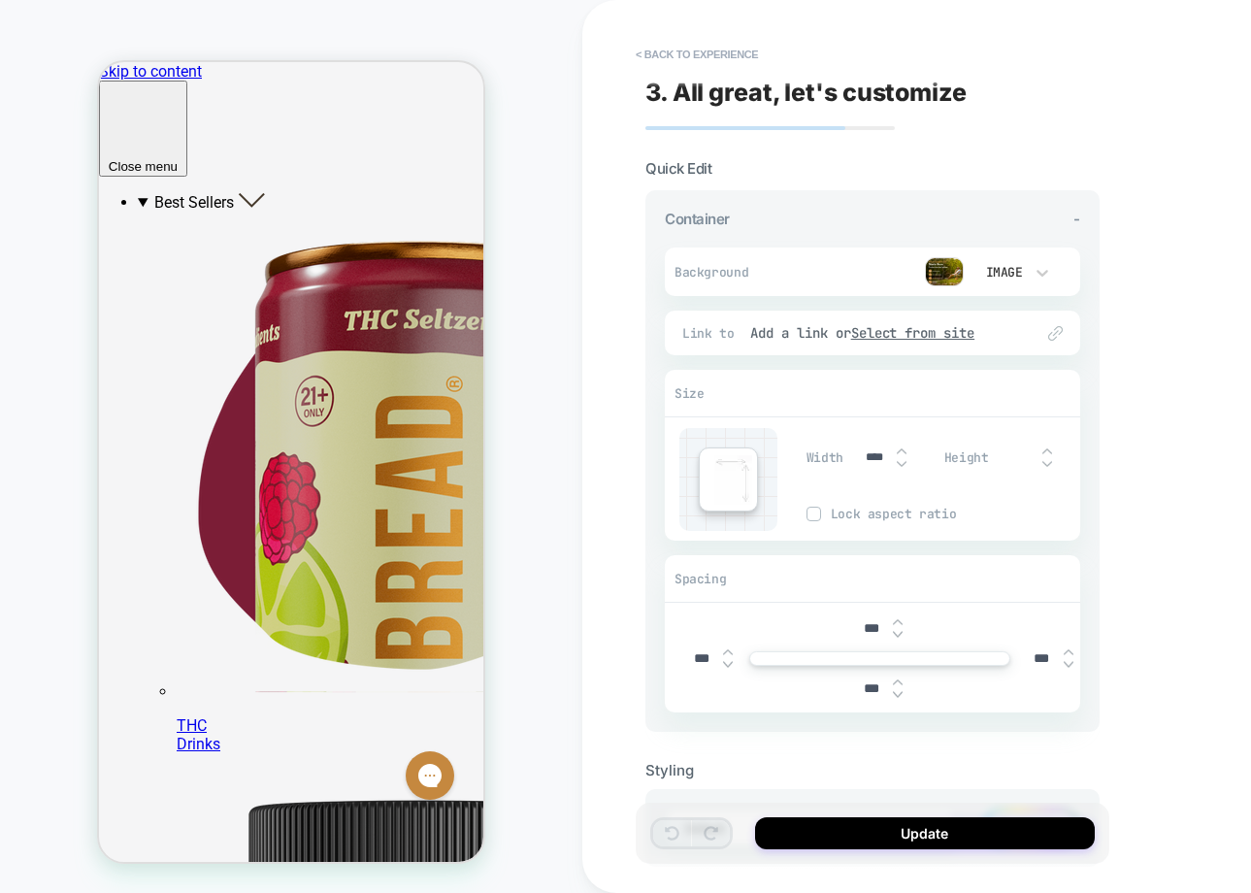
click at [945, 275] on img at bounding box center [944, 271] width 39 height 29
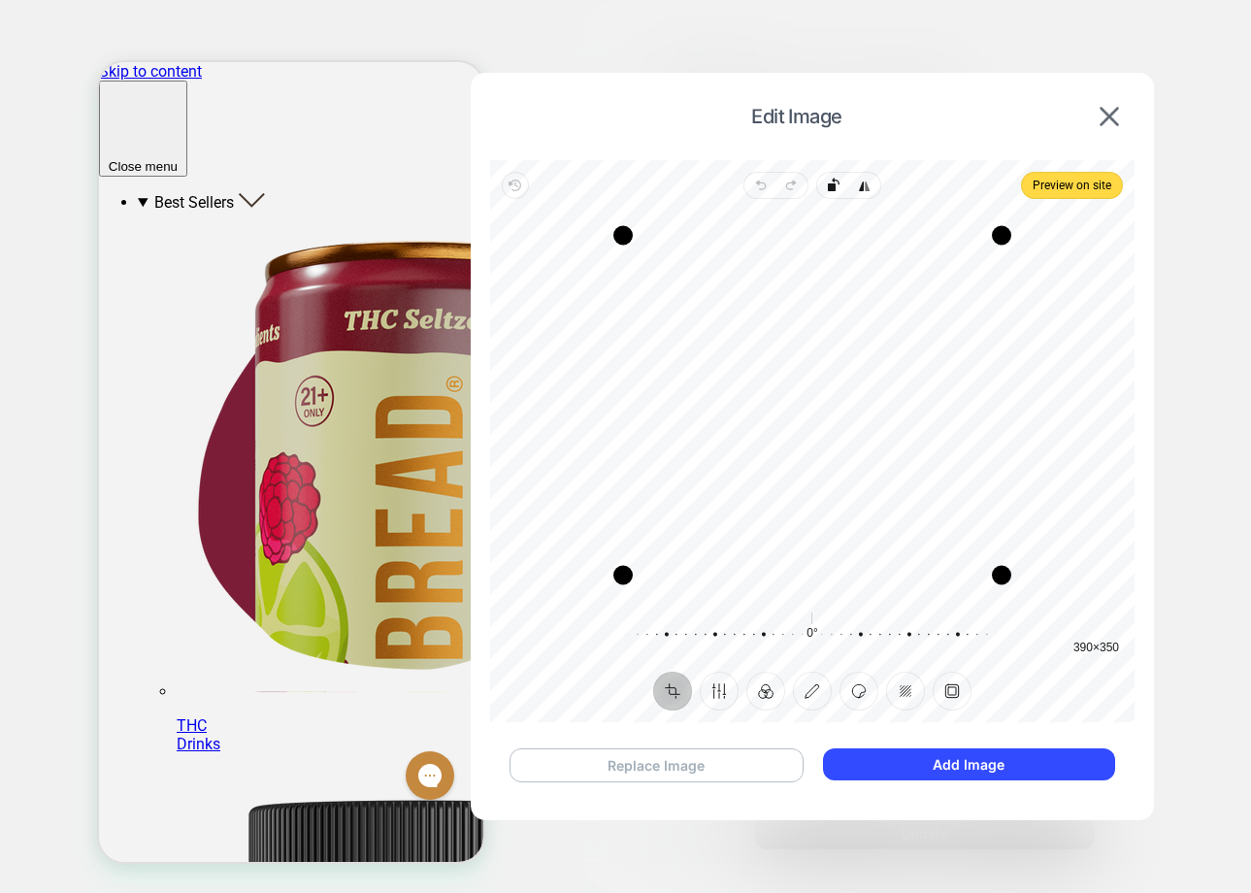
click at [712, 763] on button "Replace Image" at bounding box center [657, 765] width 294 height 34
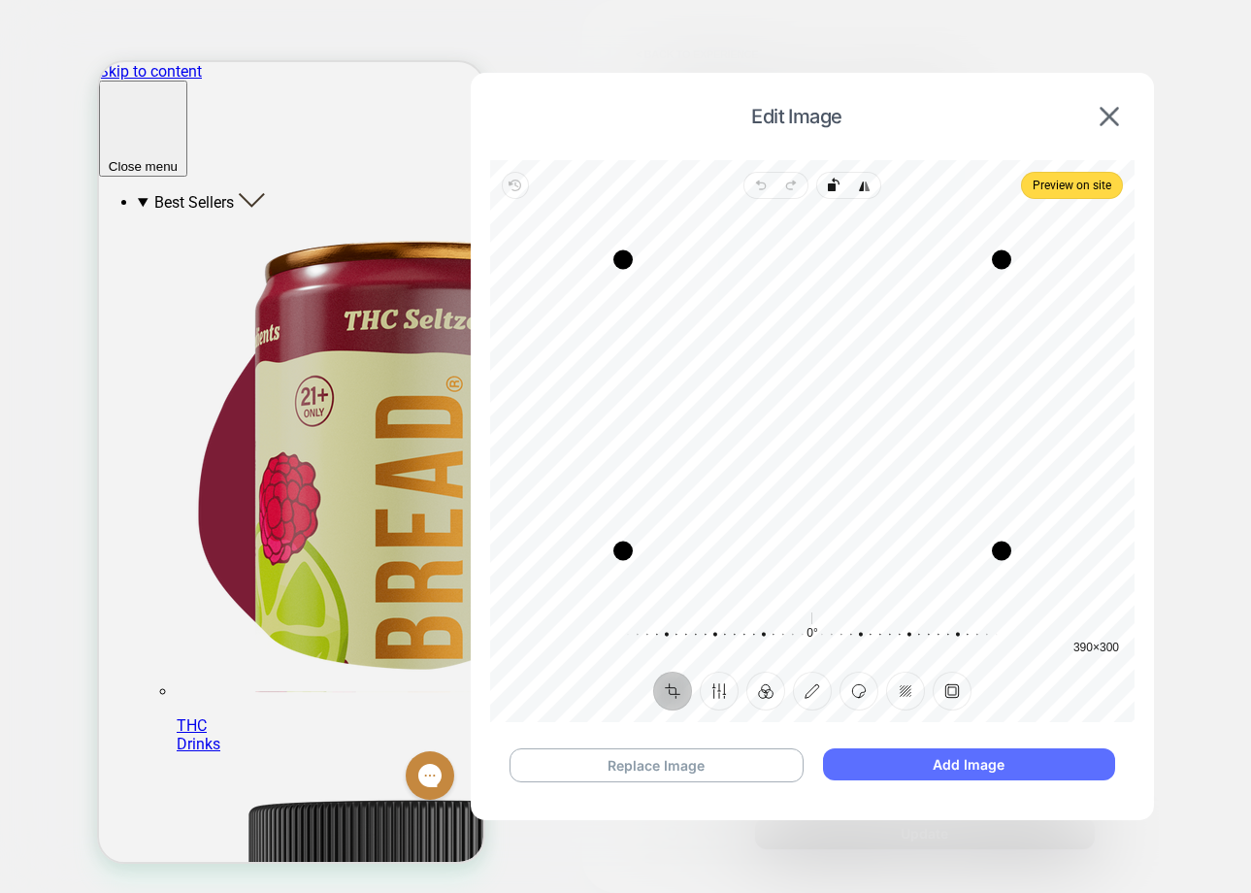
click at [981, 768] on button "Add Image" at bounding box center [969, 764] width 292 height 32
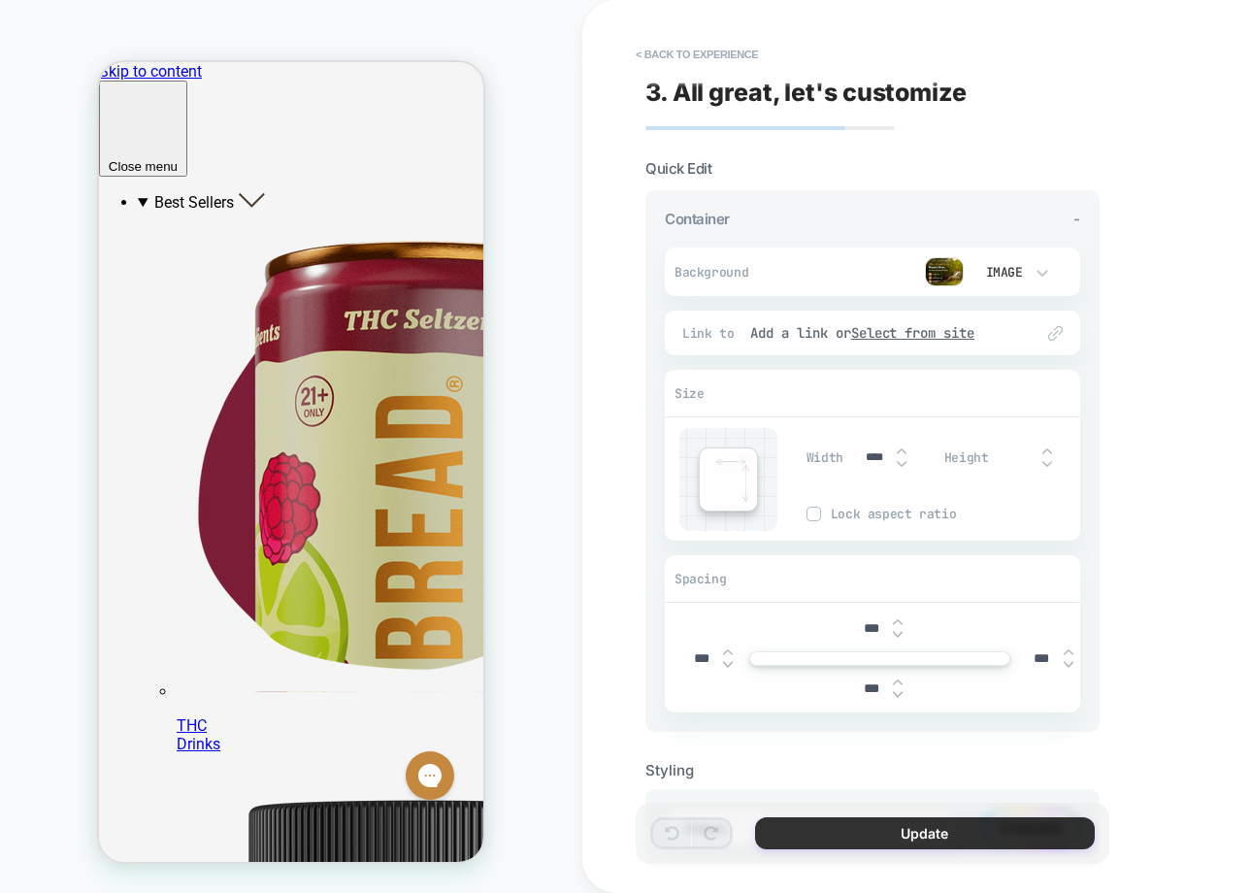
click at [846, 833] on button "Update" at bounding box center [925, 833] width 340 height 32
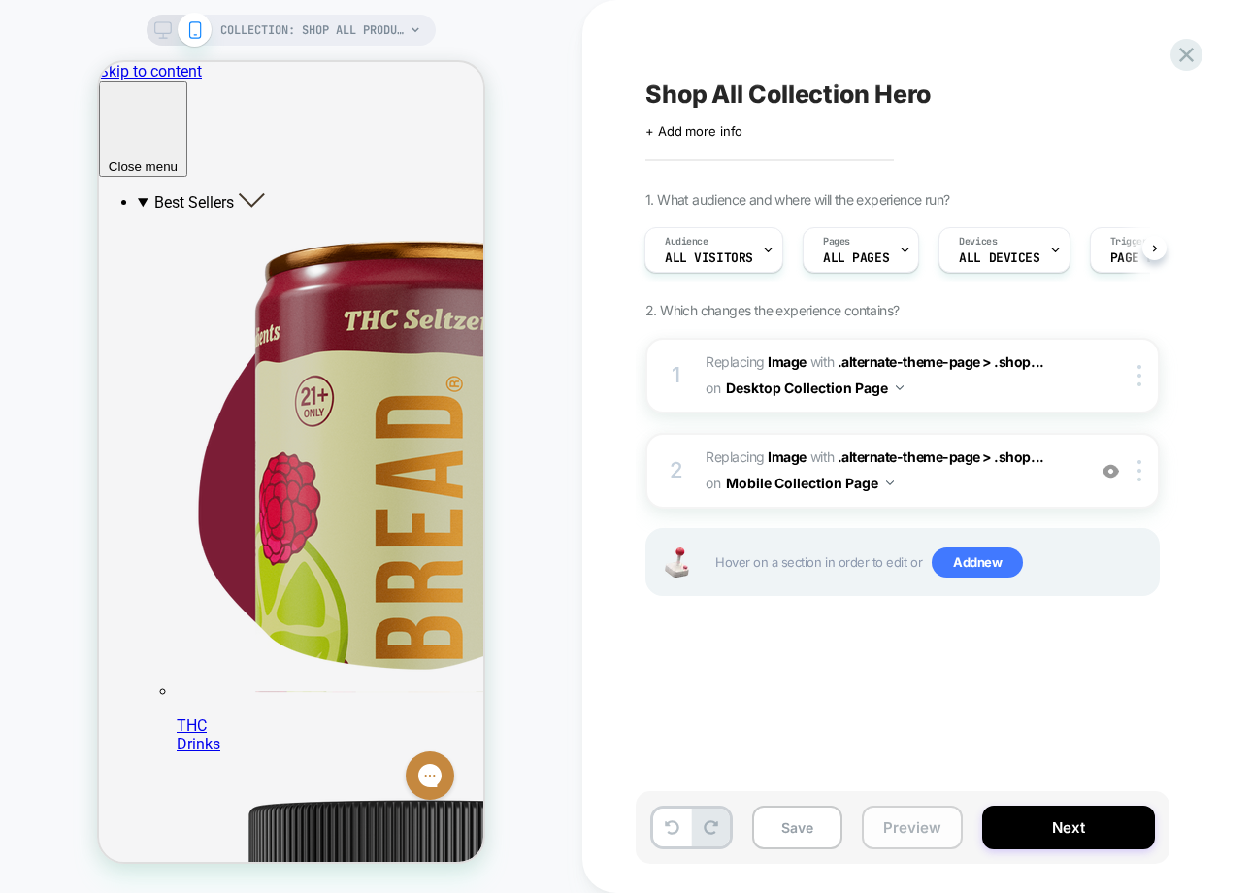
click at [891, 821] on button "Preview" at bounding box center [912, 828] width 101 height 44
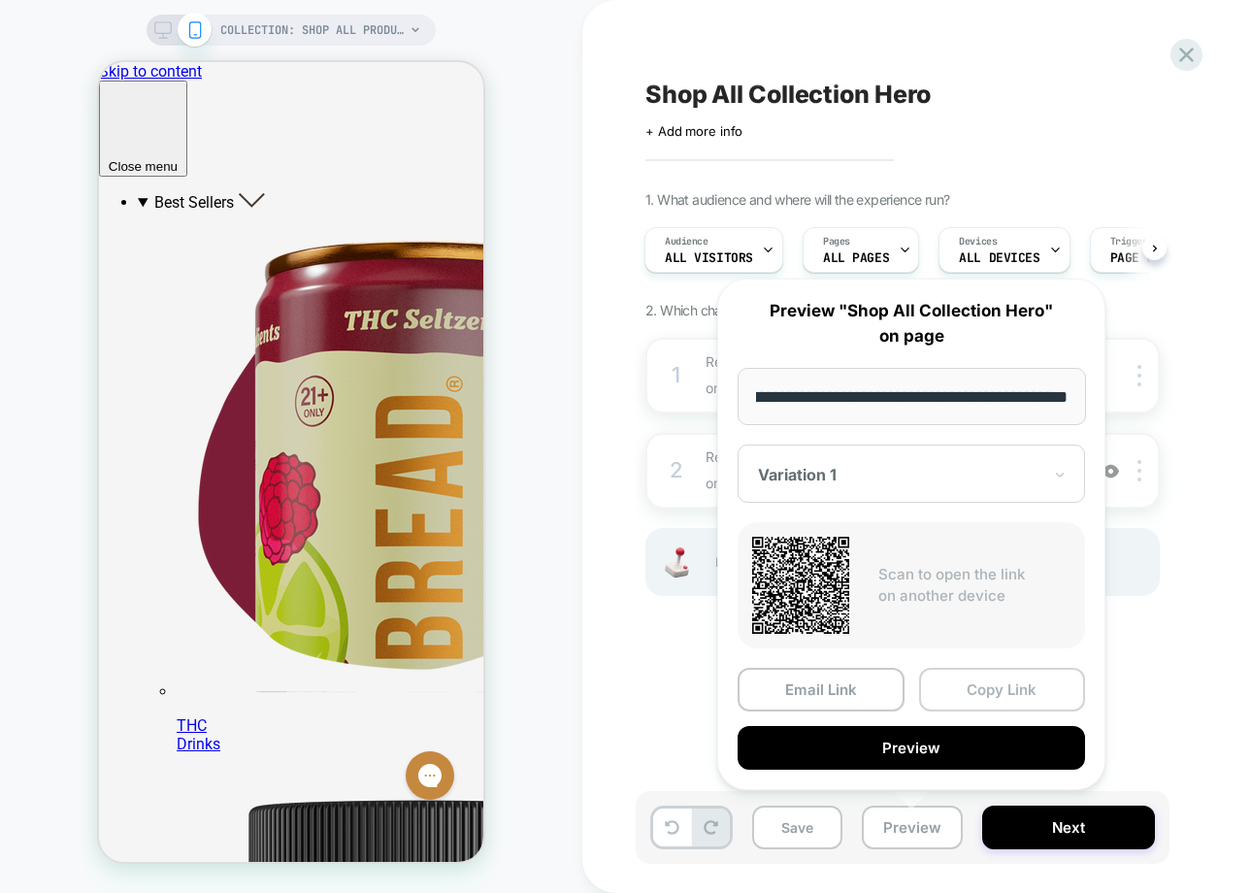
scroll to position [0, 0]
click at [970, 698] on button "Copy Link" at bounding box center [1002, 690] width 167 height 44
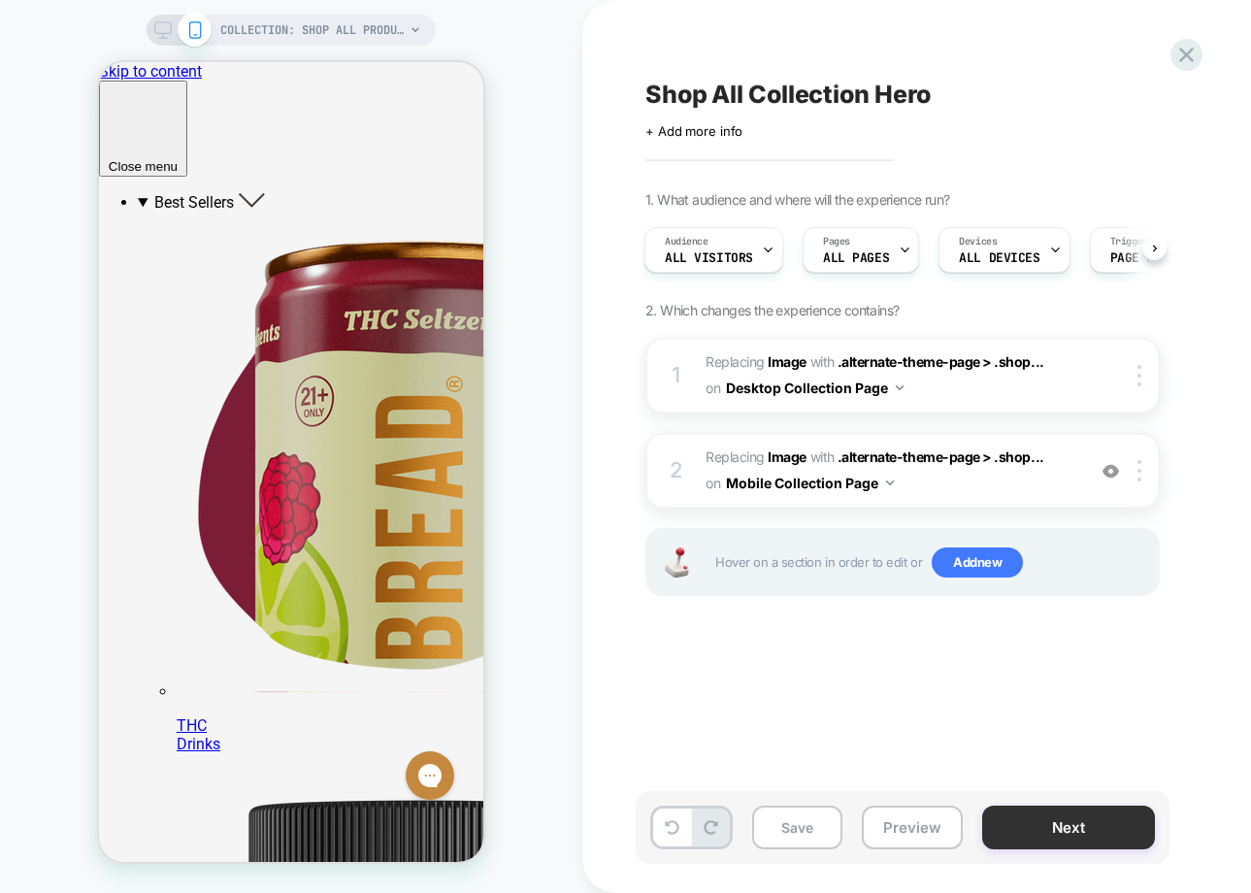
click at [1096, 826] on button "Next" at bounding box center [1068, 828] width 173 height 44
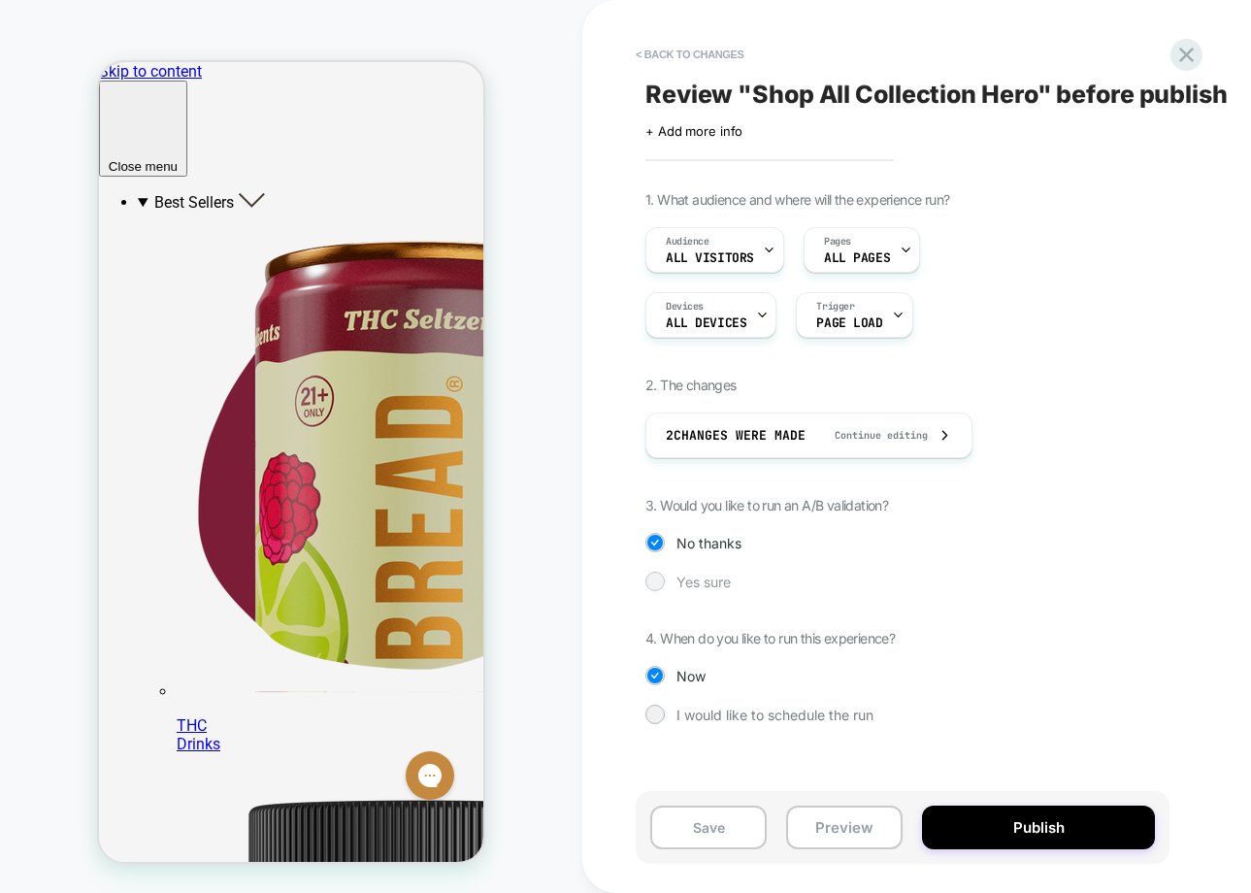
click at [684, 579] on span "Yes sure" at bounding box center [703, 582] width 54 height 16
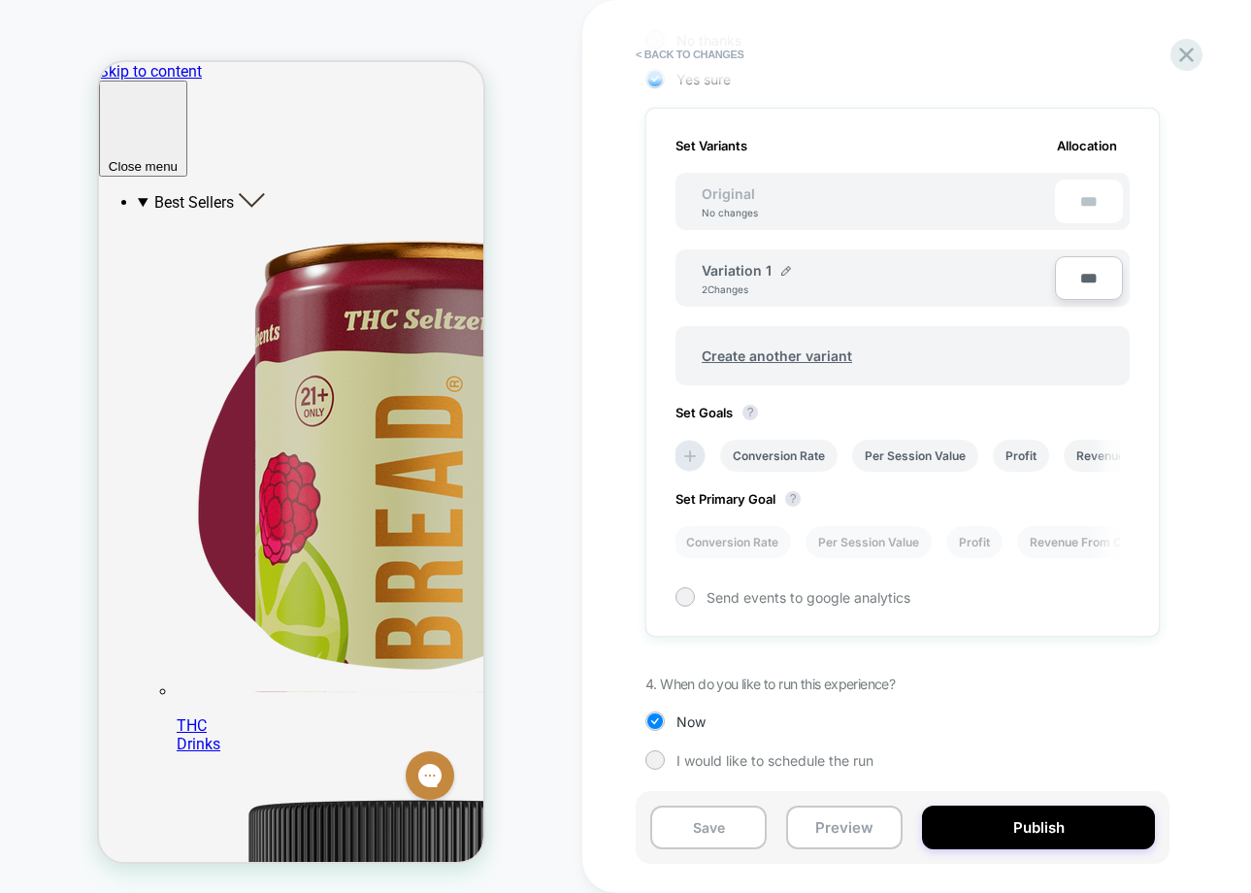
scroll to position [506, 0]
click at [782, 265] on img at bounding box center [786, 268] width 10 height 10
click at [781, 276] on input "**********" at bounding box center [772, 277] width 141 height 38
type input "********"
click at [900, 280] on strong "Save" at bounding box center [913, 278] width 27 height 16
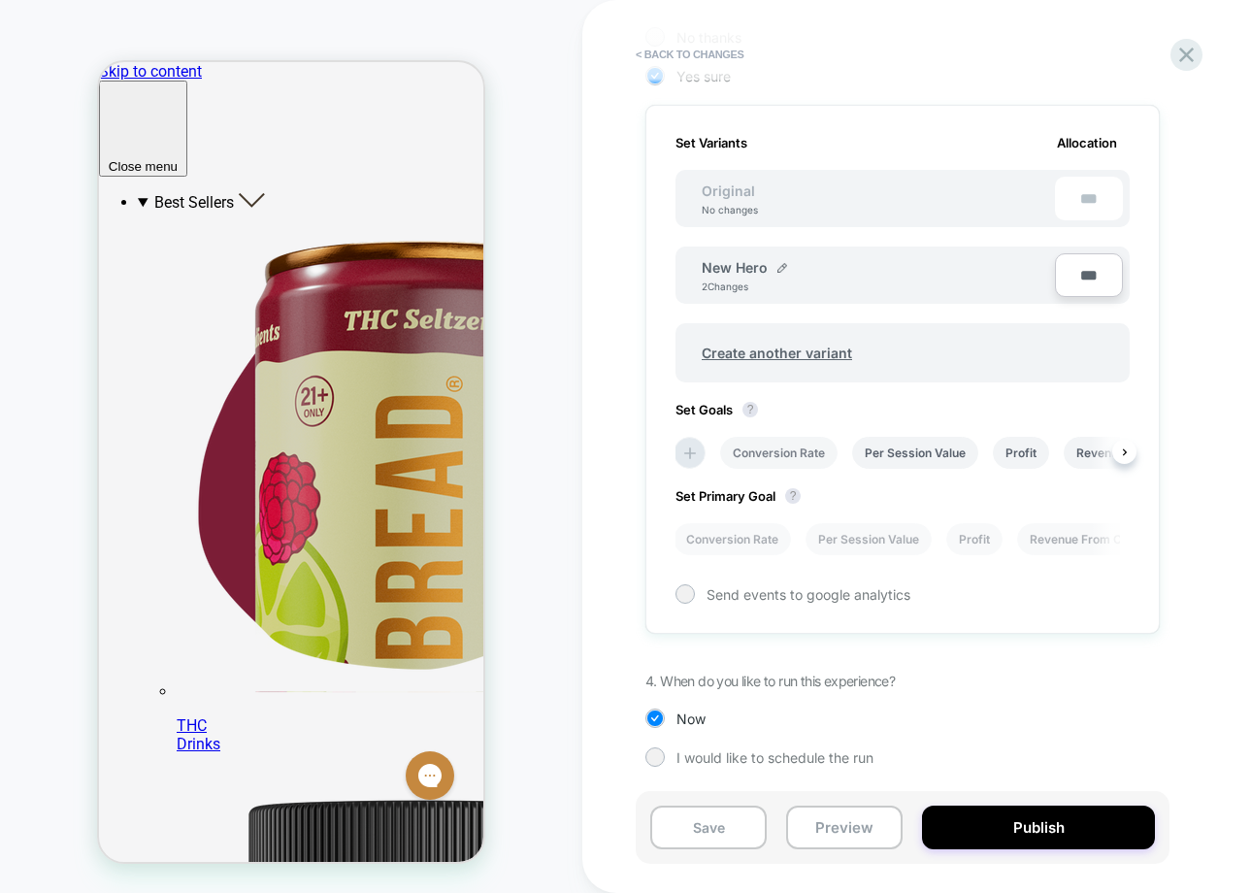
click at [804, 460] on li "Conversion Rate" at bounding box center [778, 453] width 117 height 32
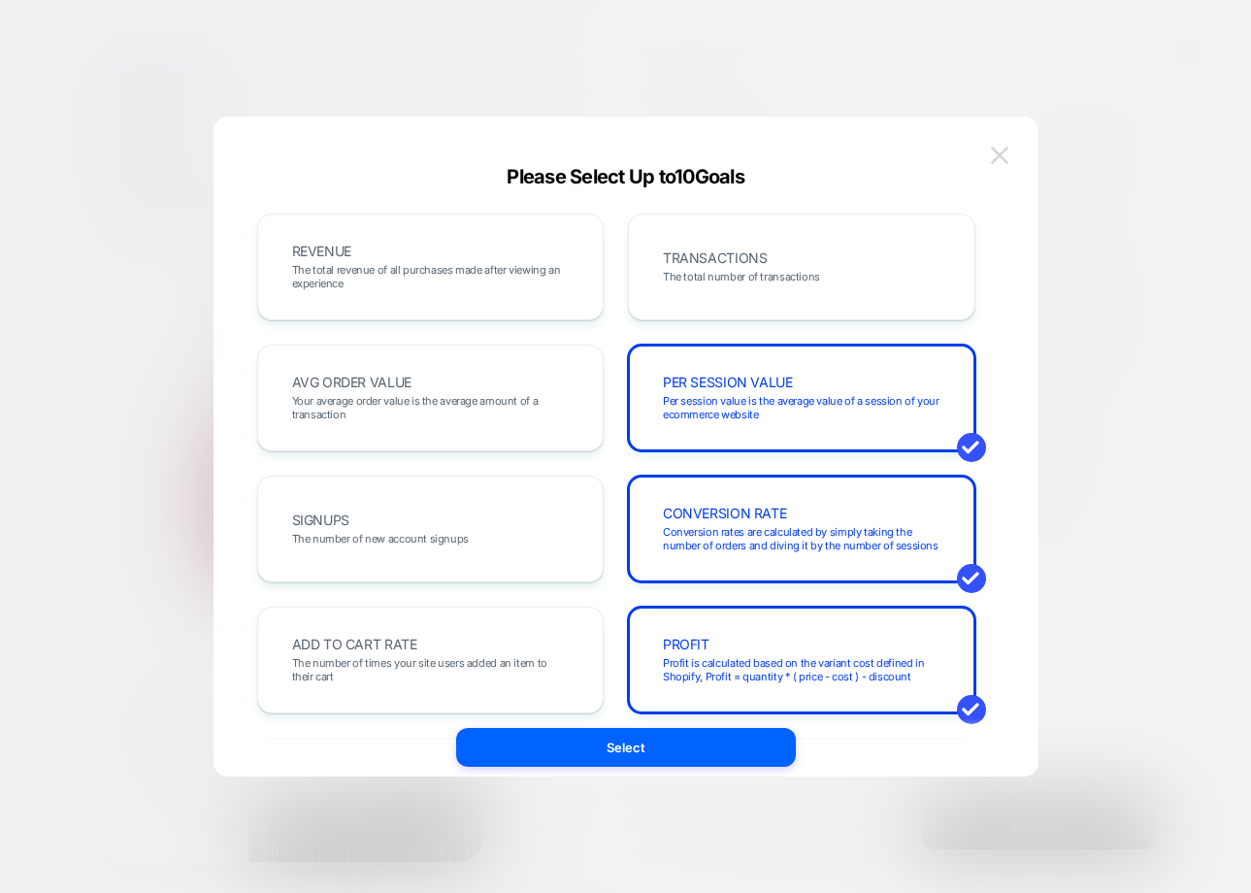
click at [999, 154] on img at bounding box center [999, 155] width 17 height 16
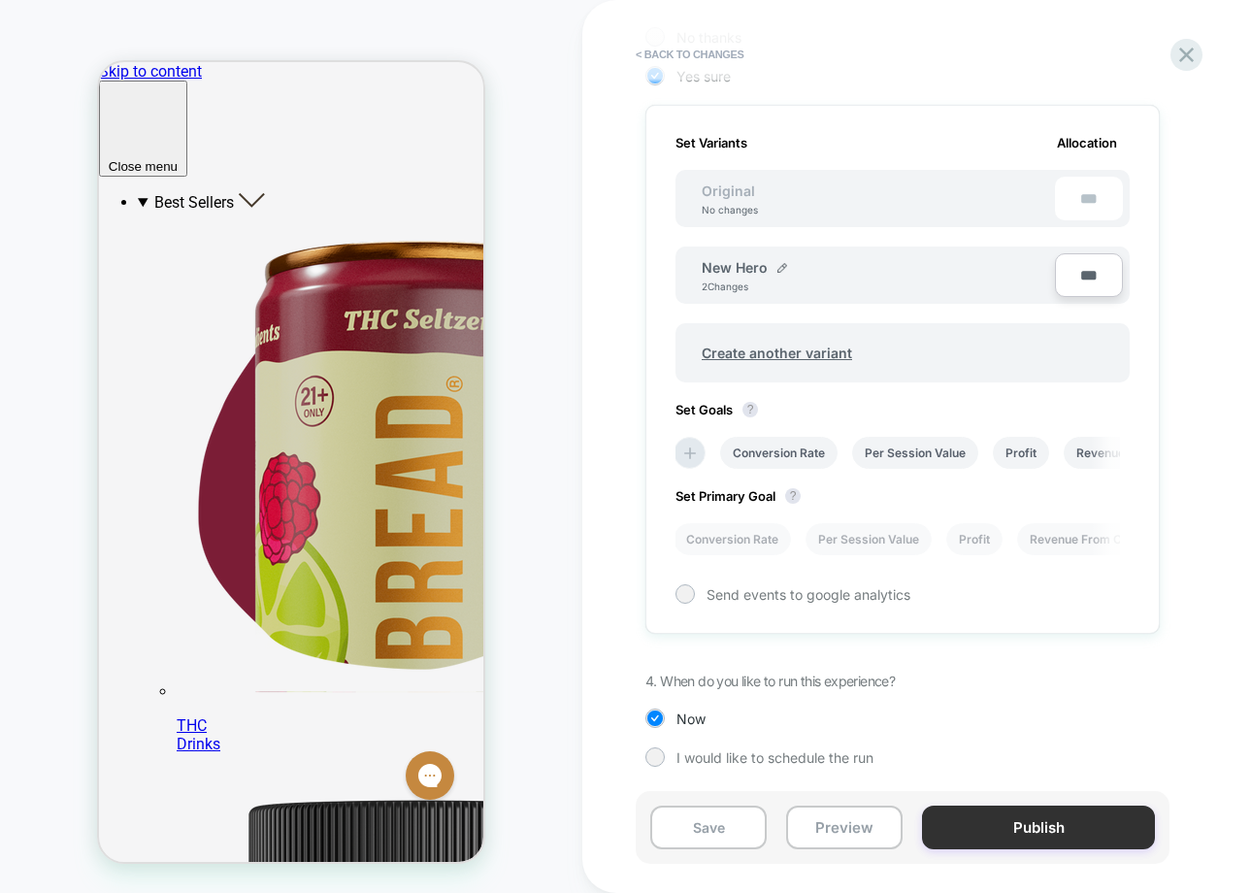
click at [959, 827] on button "Publish" at bounding box center [1038, 828] width 233 height 44
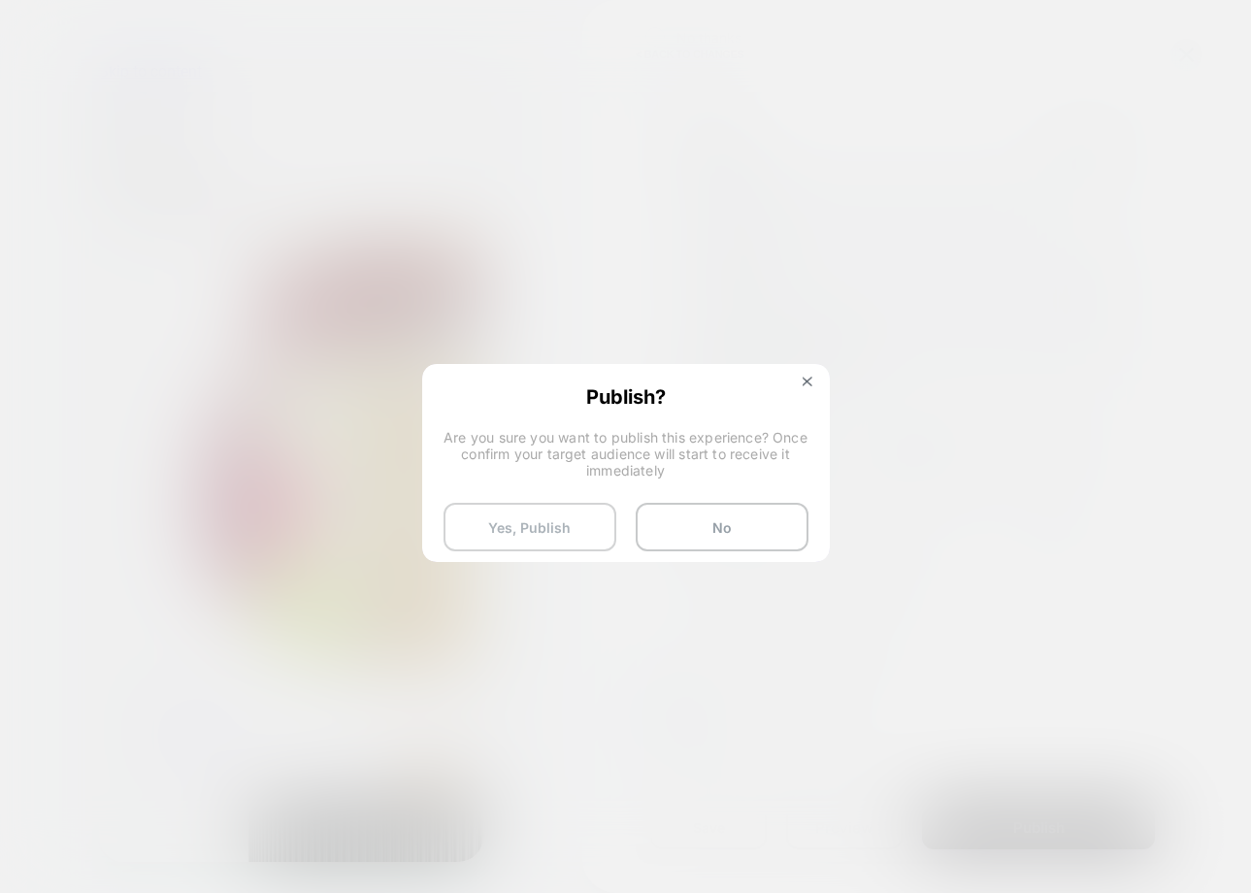
click at [566, 528] on button "Yes, Publish" at bounding box center [530, 527] width 173 height 49
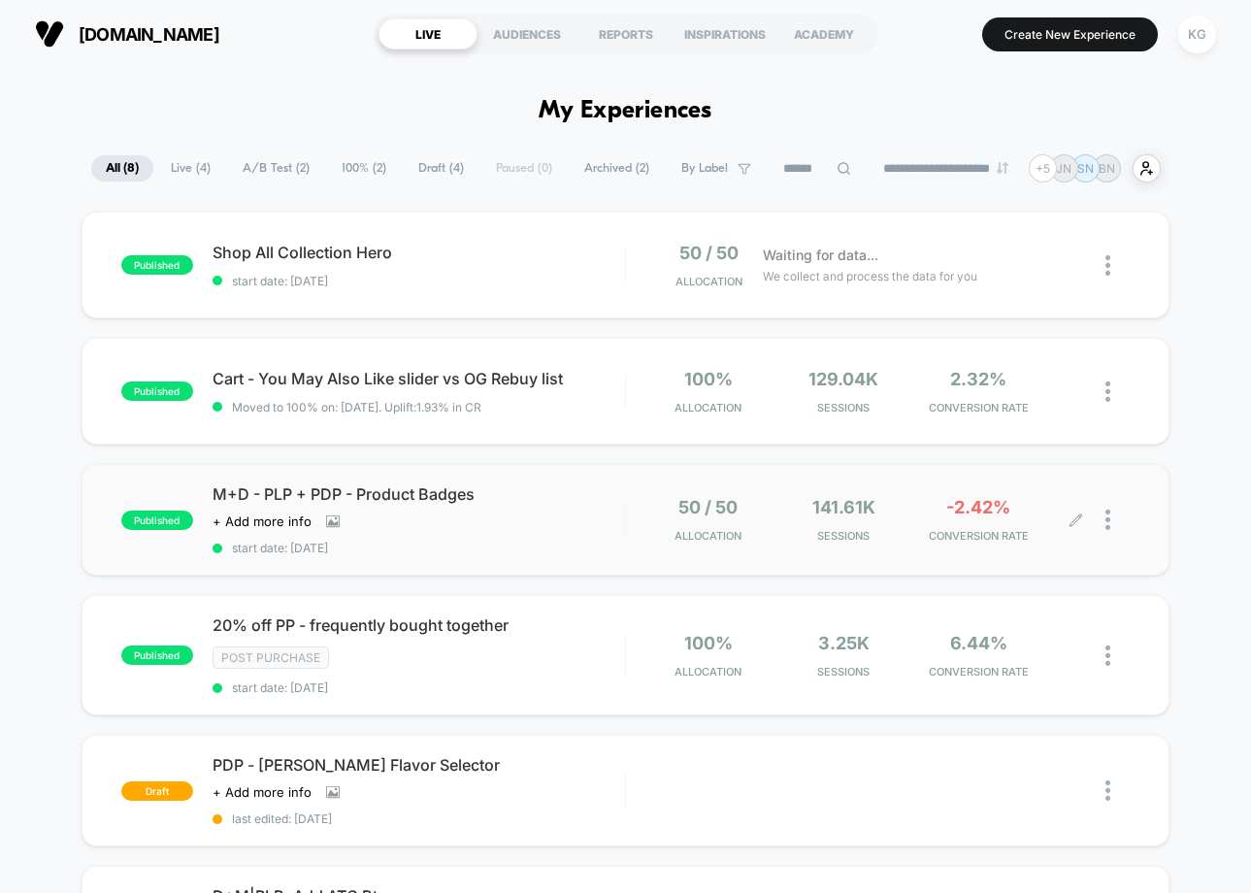
click at [1104, 510] on div at bounding box center [1102, 520] width 53 height 46
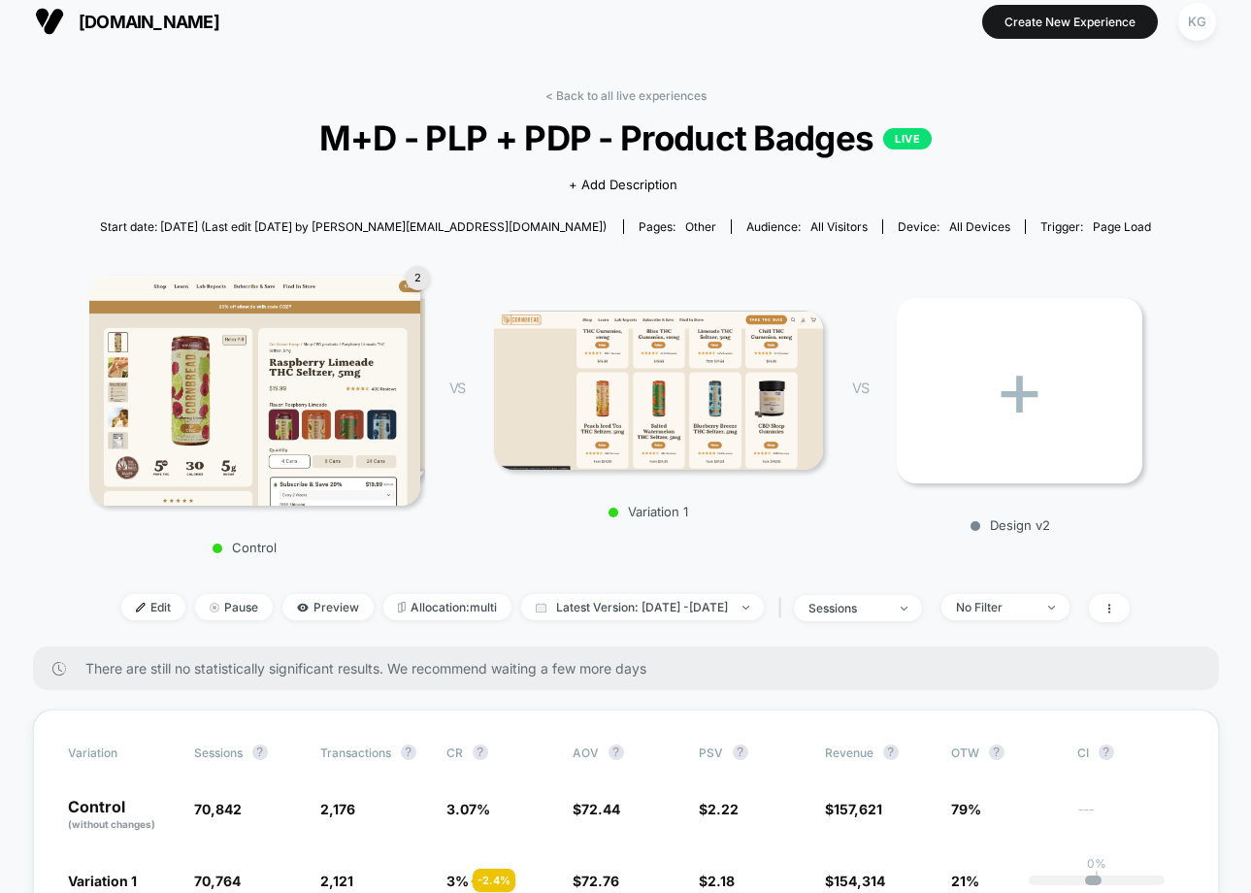
scroll to position [14, 0]
click at [902, 142] on p "LIVE" at bounding box center [907, 137] width 49 height 21
click at [1115, 611] on icon at bounding box center [1109, 608] width 12 height 12
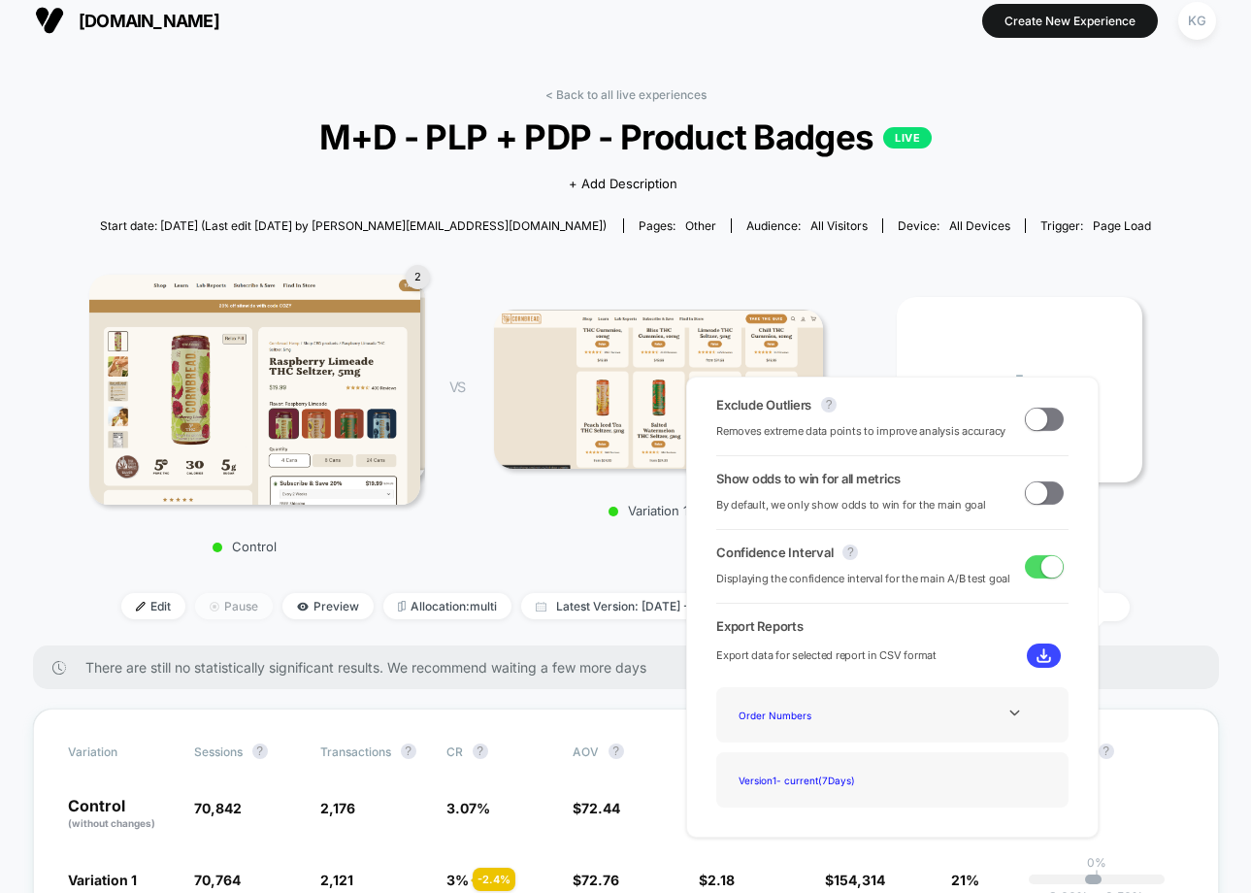
click at [210, 609] on img at bounding box center [215, 607] width 10 height 10
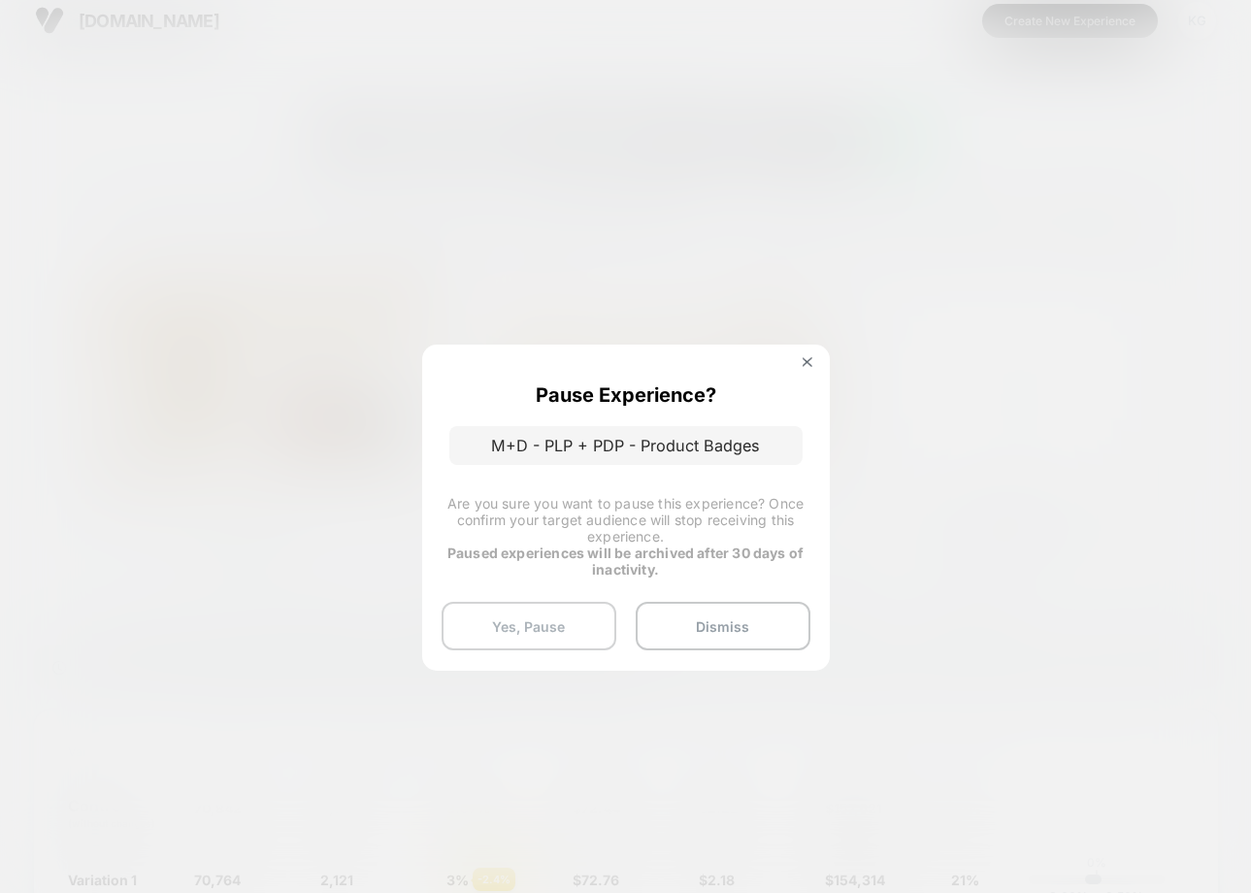
click at [571, 634] on button "Yes, Pause" at bounding box center [529, 626] width 175 height 49
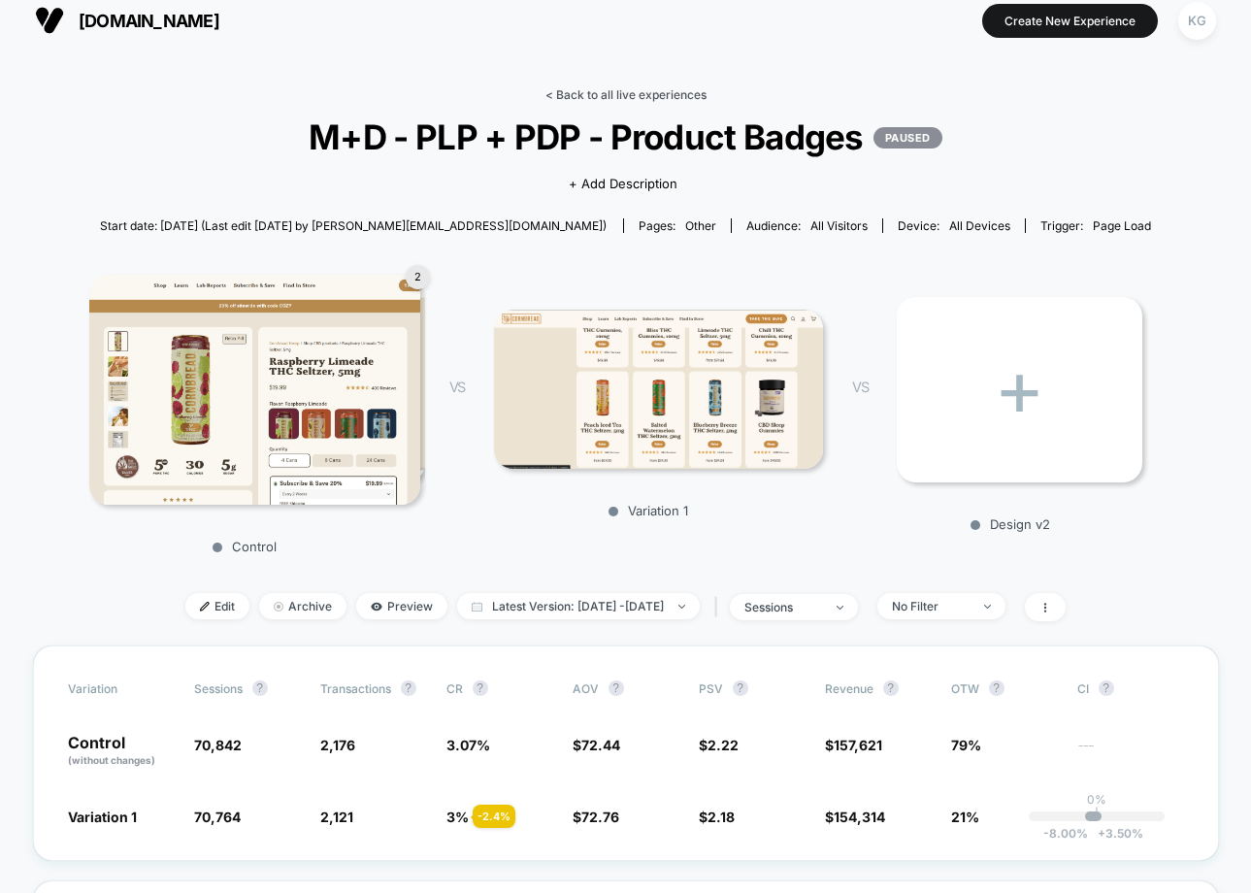
click at [610, 100] on link "< Back to all live experiences" at bounding box center [625, 94] width 161 height 15
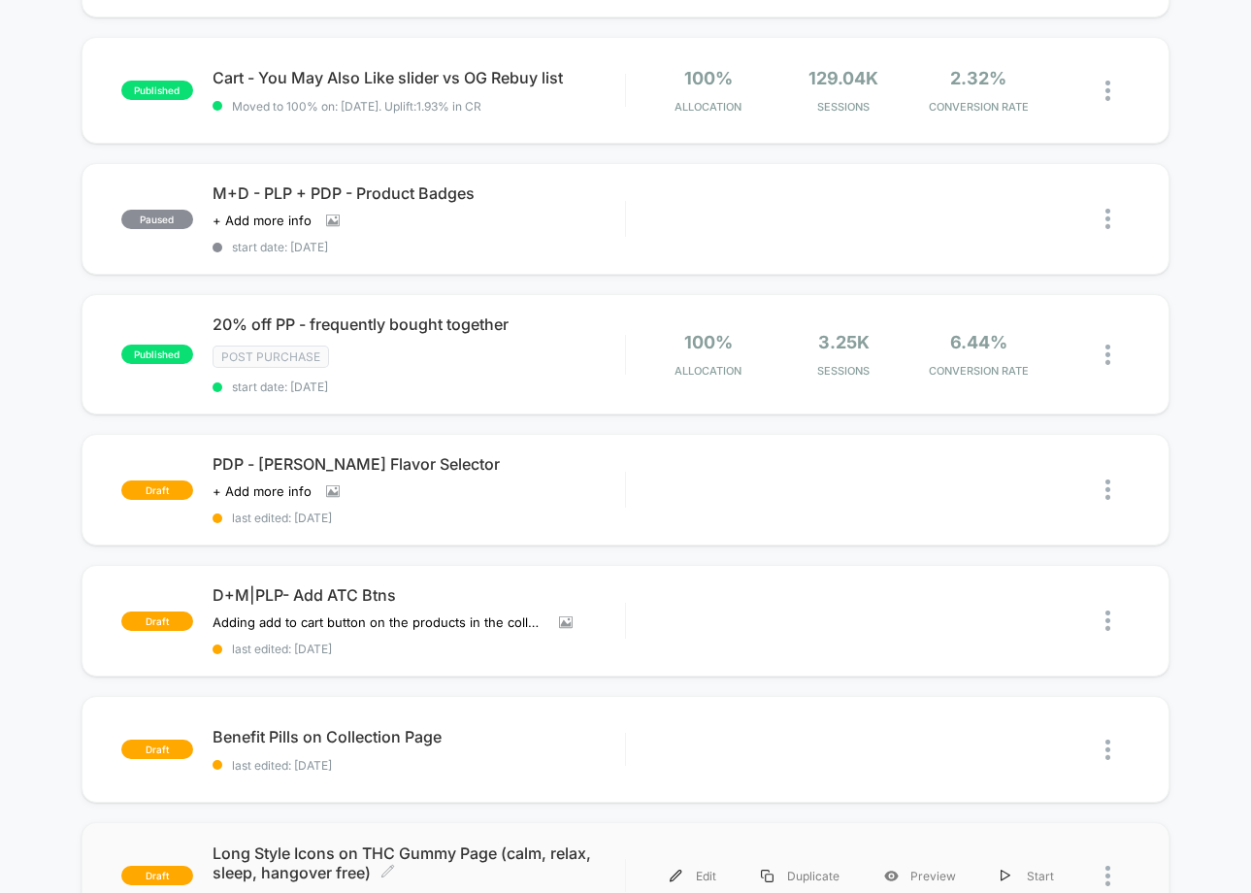
scroll to position [185, 0]
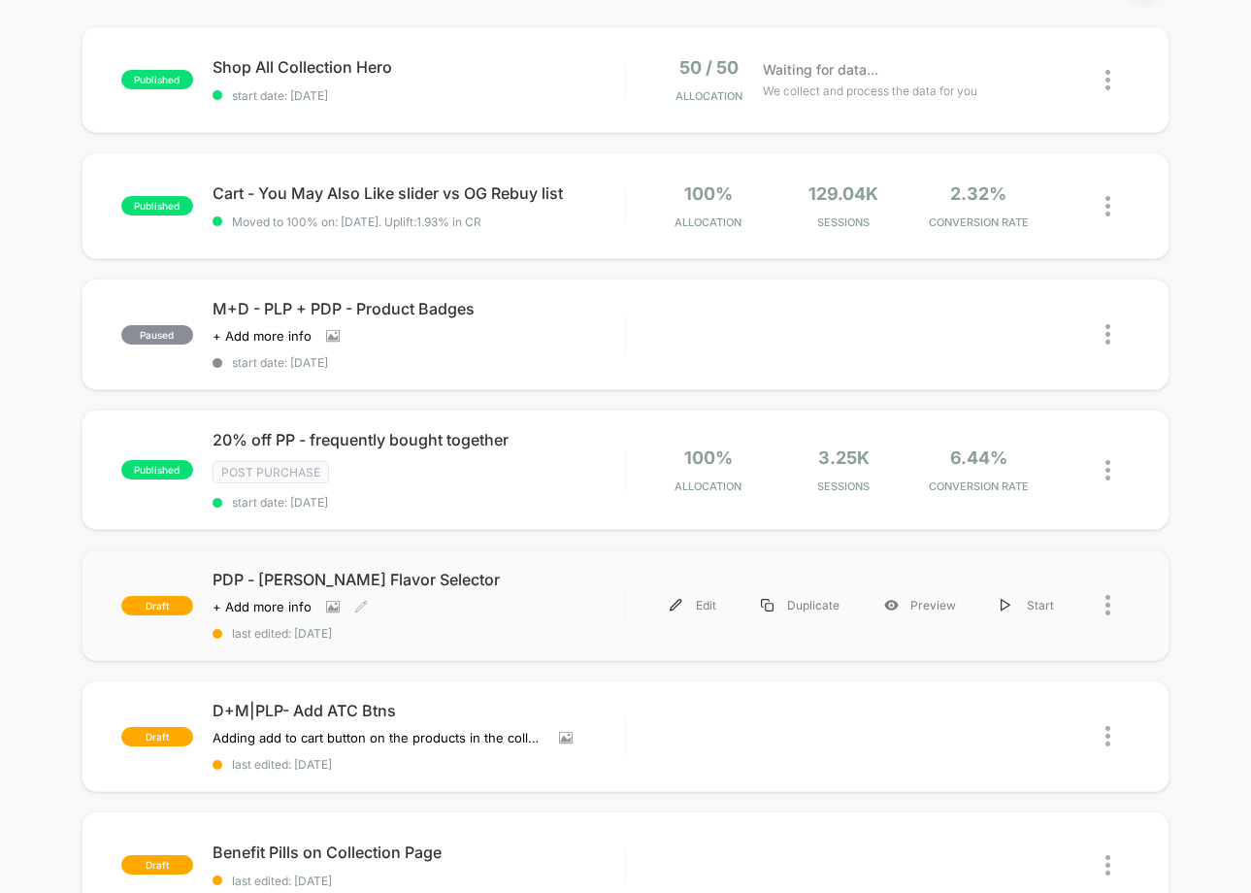
click at [586, 599] on div "PDP - [PERSON_NAME] Flavor Selector Click to view images Click to edit experien…" at bounding box center [419, 605] width 412 height 71
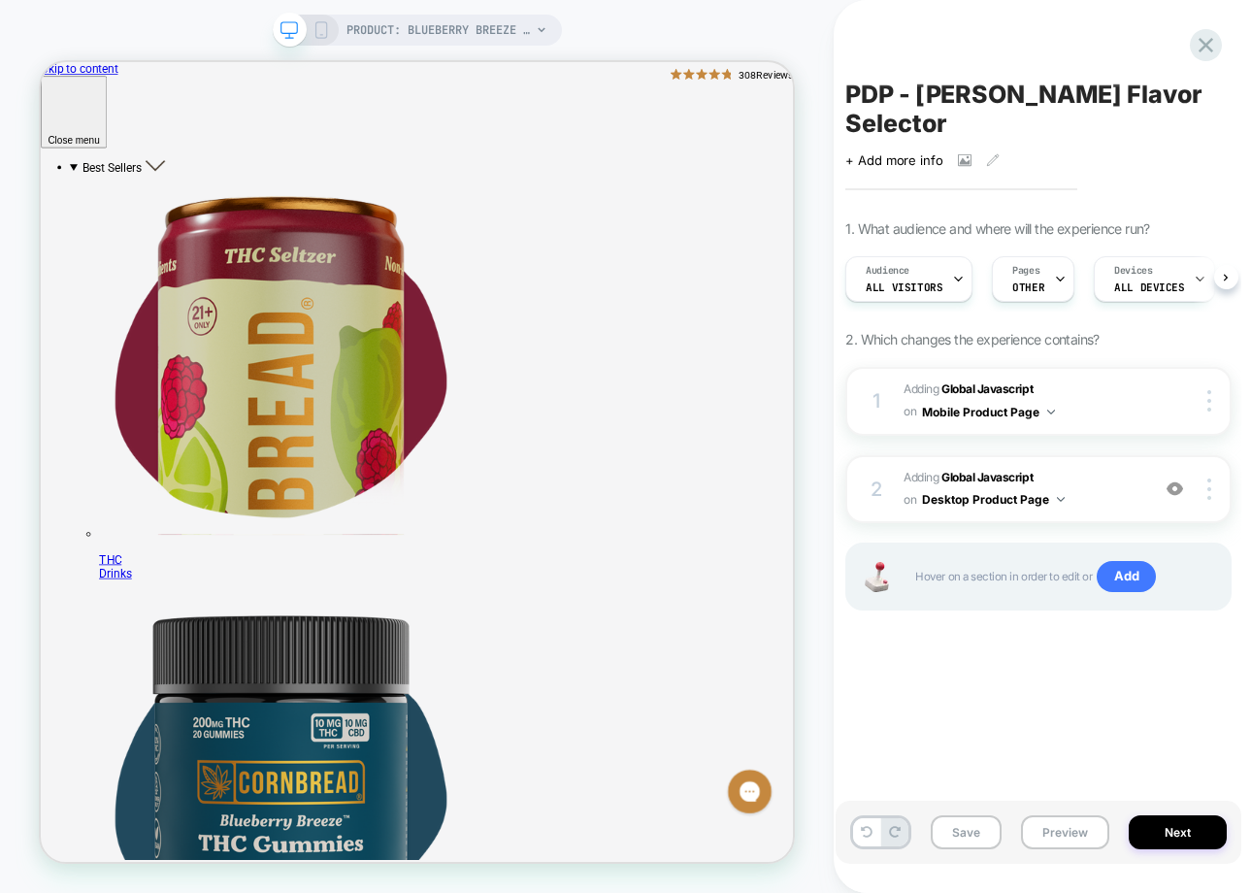
scroll to position [0, 1]
click at [1065, 835] on button "Preview" at bounding box center [1065, 832] width 88 height 34
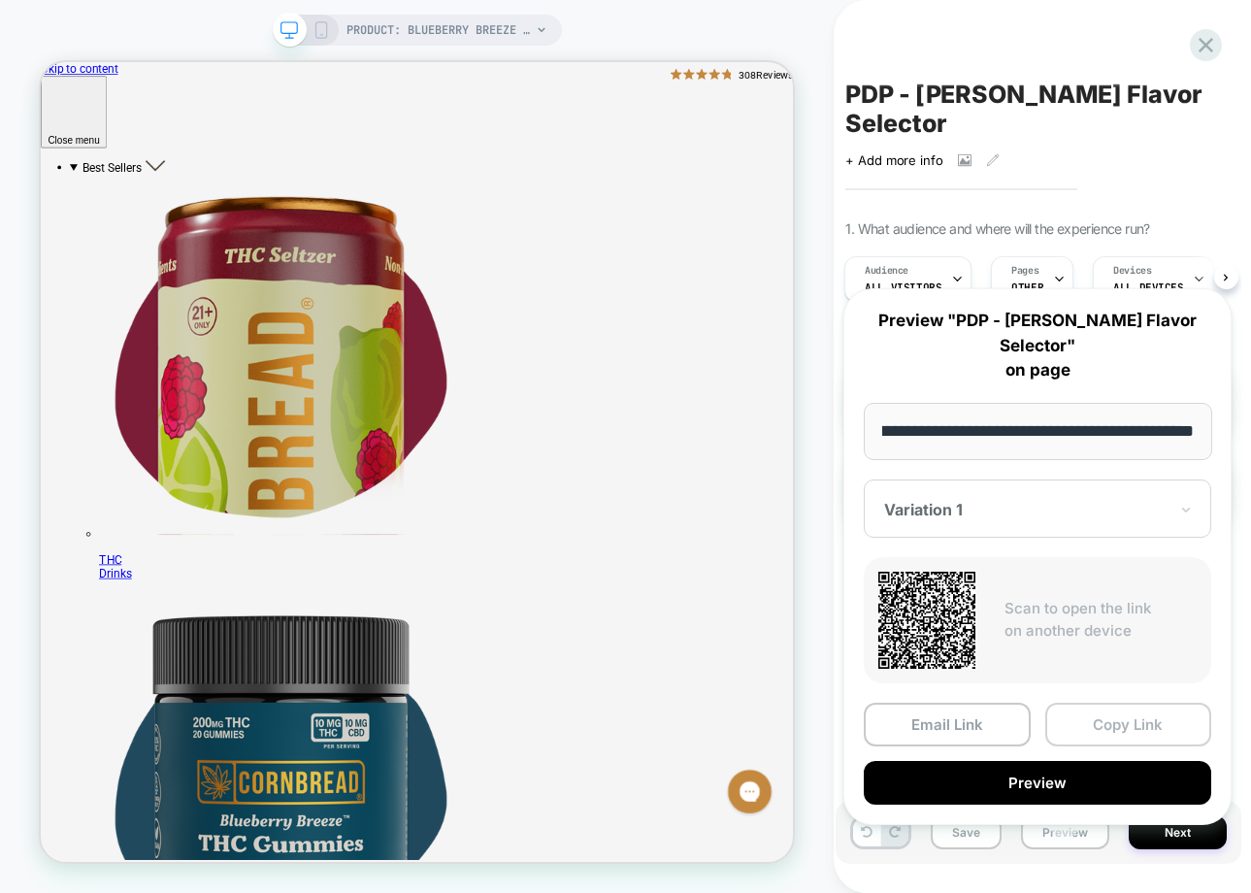
scroll to position [0, 0]
click at [1086, 704] on button "Copy Link" at bounding box center [1128, 725] width 167 height 44
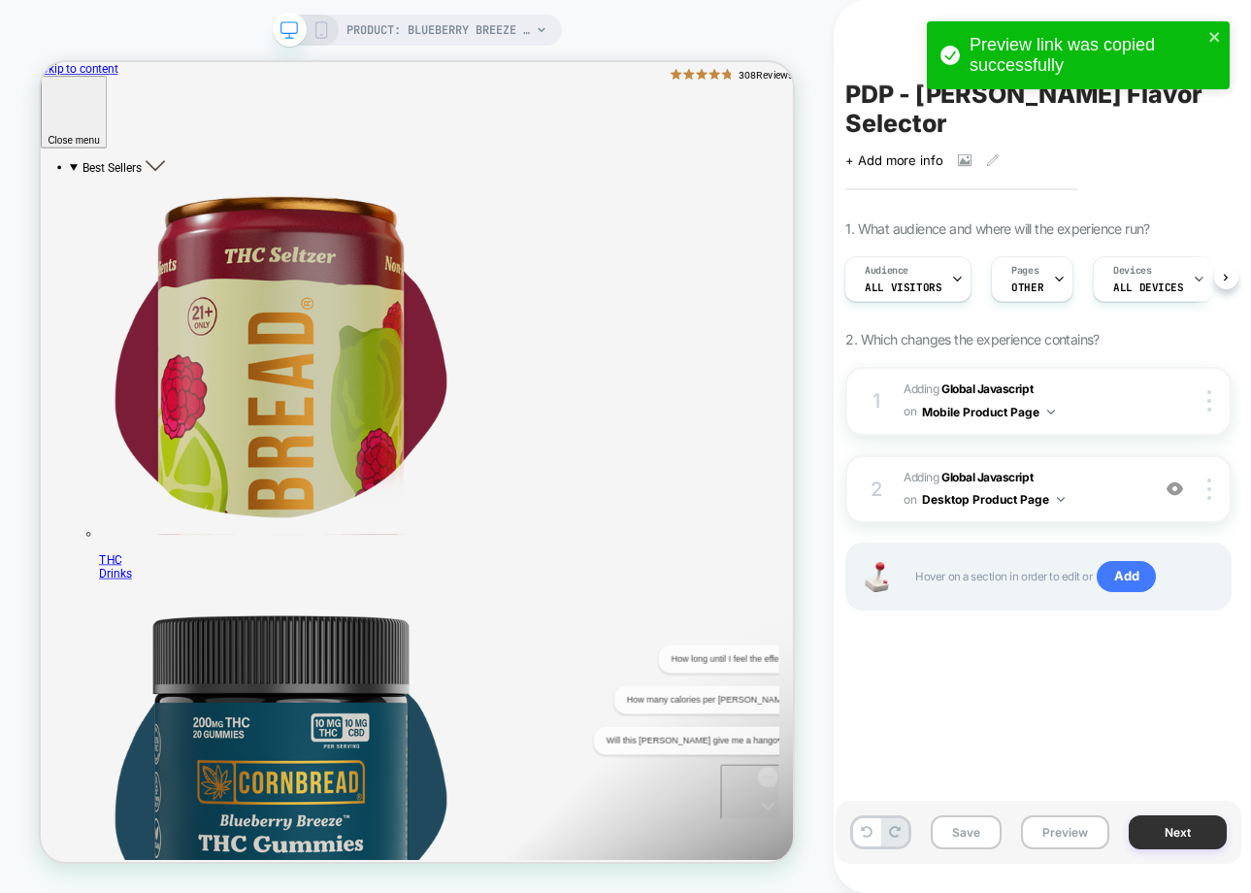
click at [1179, 836] on button "Next" at bounding box center [1178, 832] width 98 height 34
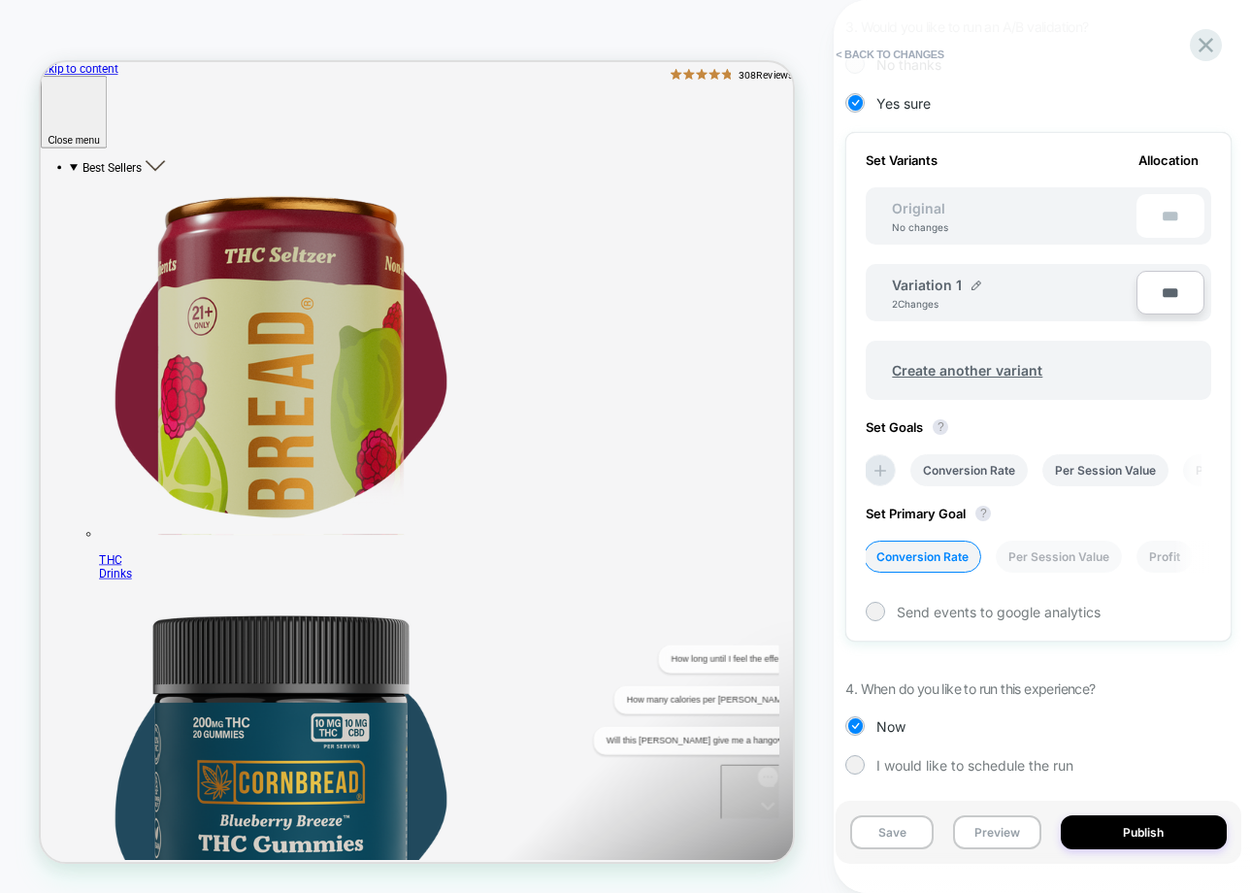
scroll to position [515, 0]
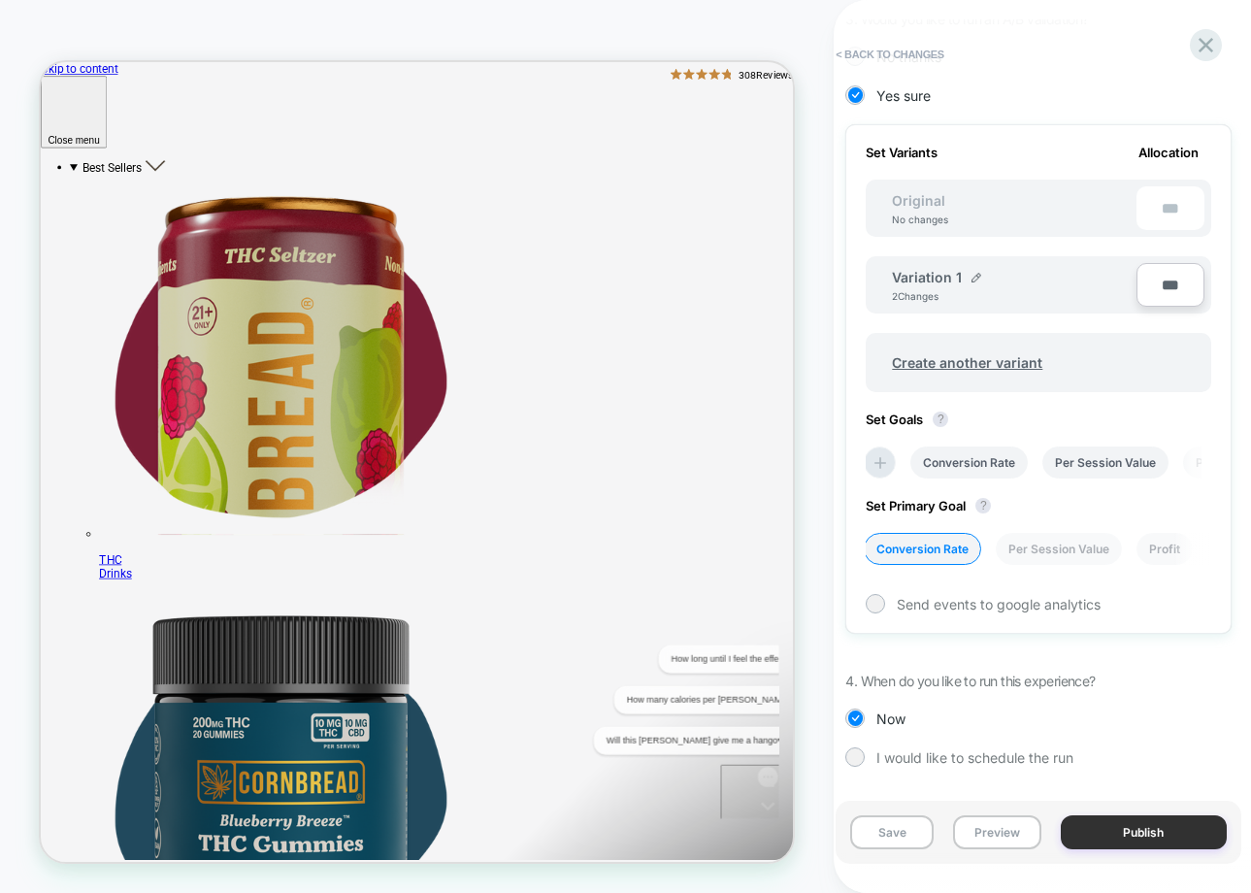
click at [1124, 837] on button "Publish" at bounding box center [1144, 832] width 166 height 34
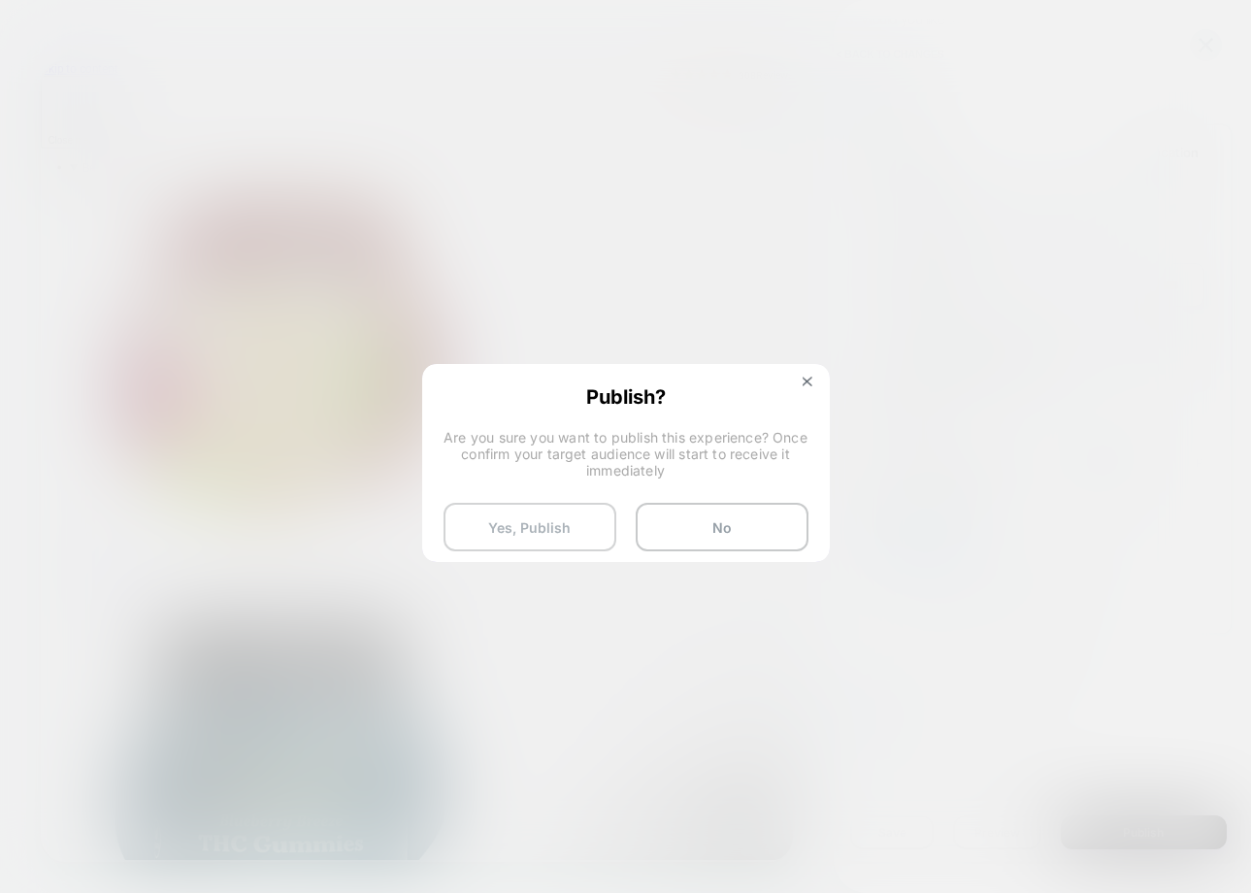
click at [568, 534] on button "Yes, Publish" at bounding box center [530, 527] width 173 height 49
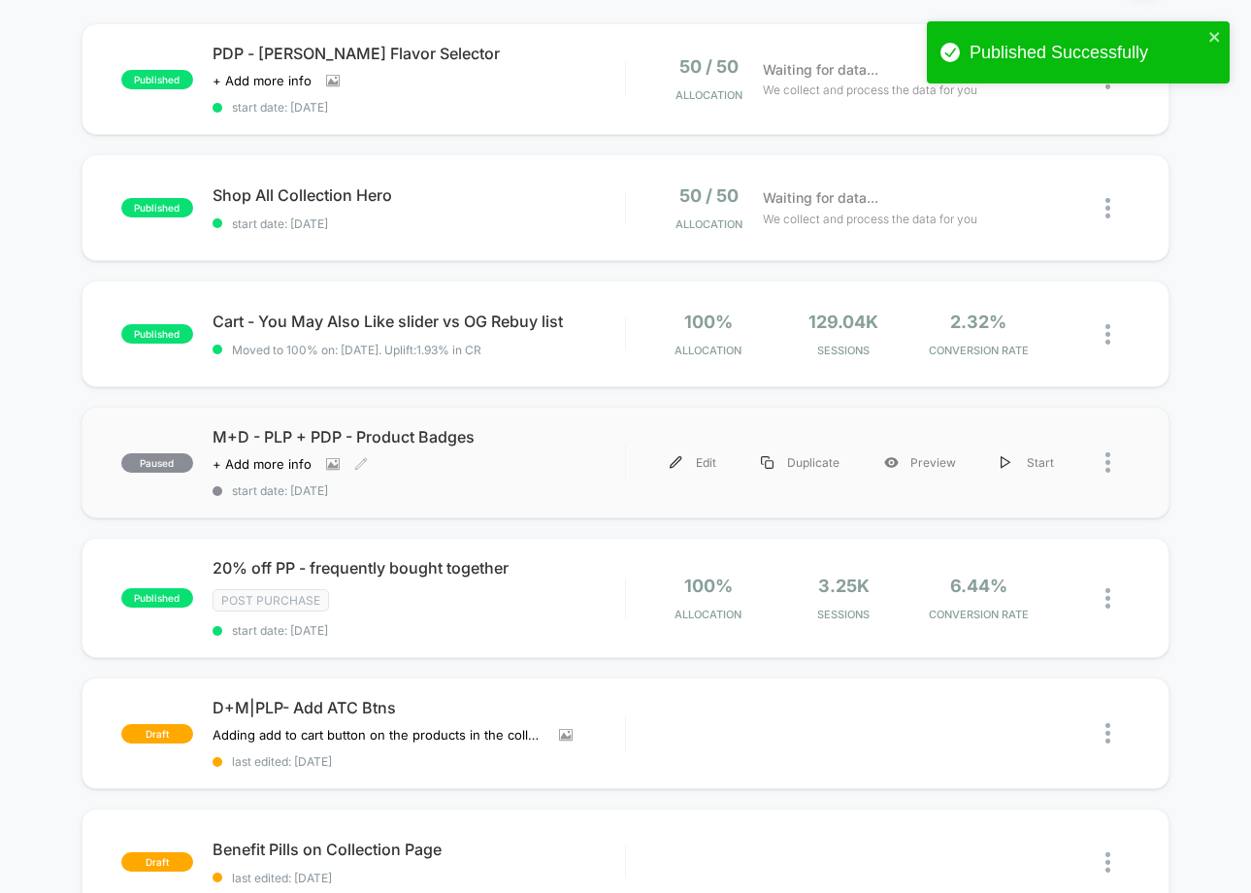
scroll to position [197, 0]
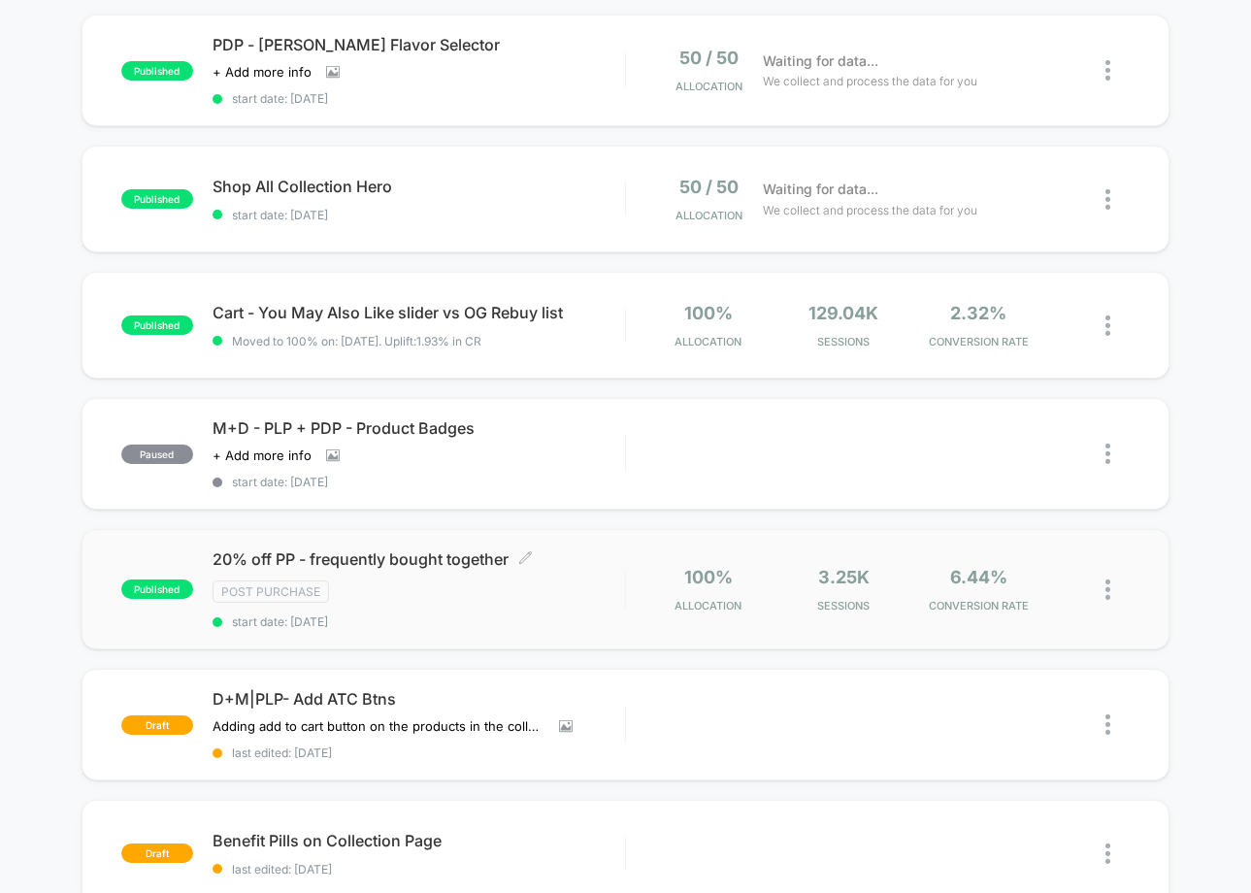
click at [586, 565] on div "20% off PP - frequently bought together Click to edit experience details Click …" at bounding box center [419, 589] width 412 height 80
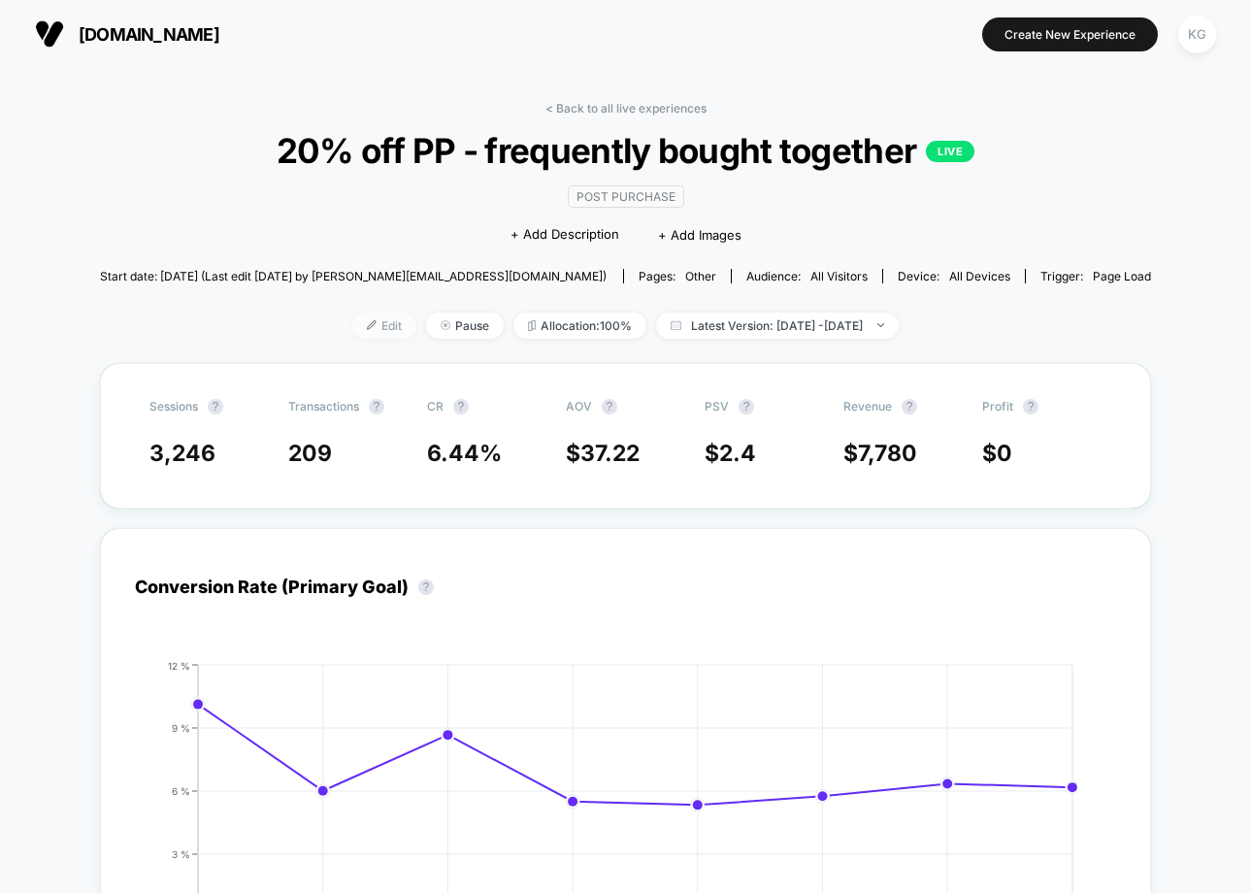
click at [352, 327] on span "Edit" at bounding box center [384, 326] width 64 height 26
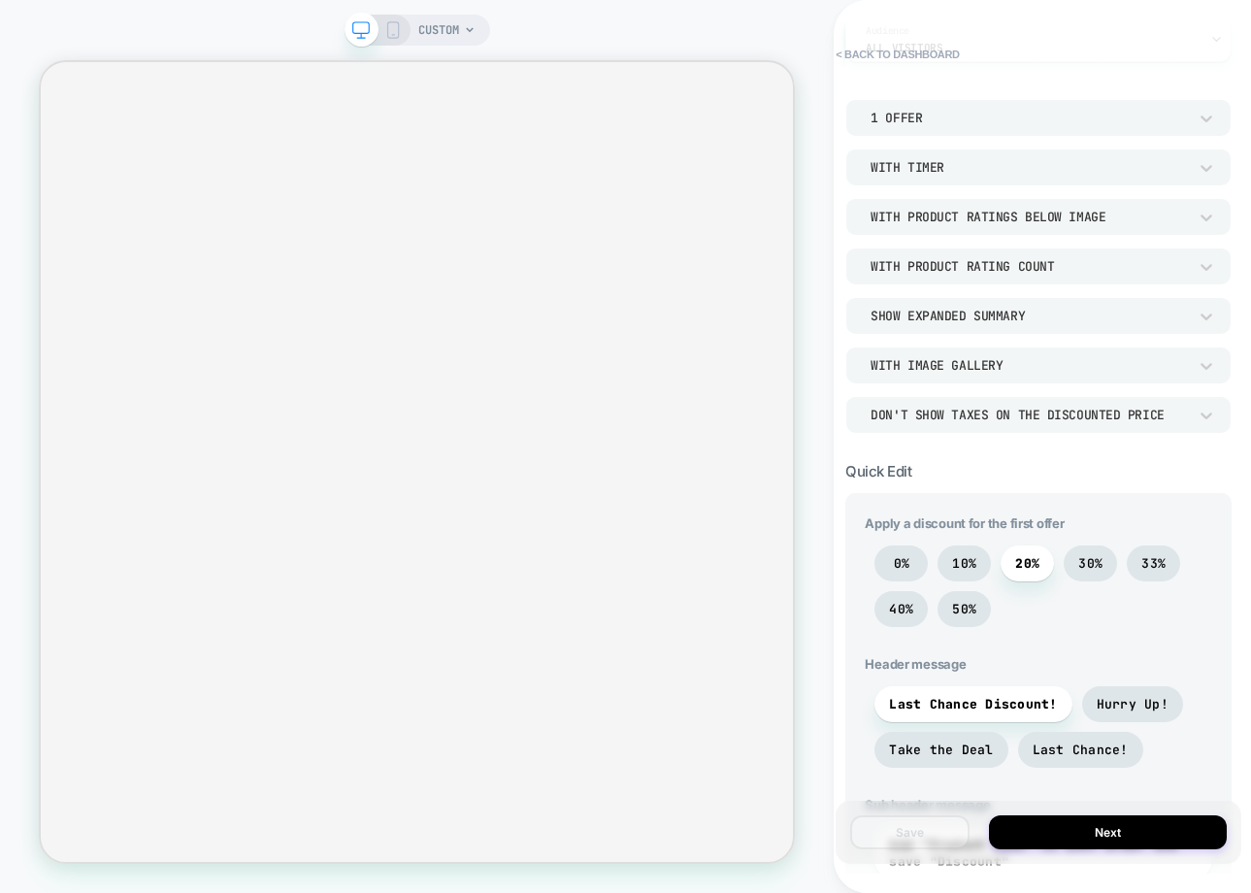
scroll to position [270, 0]
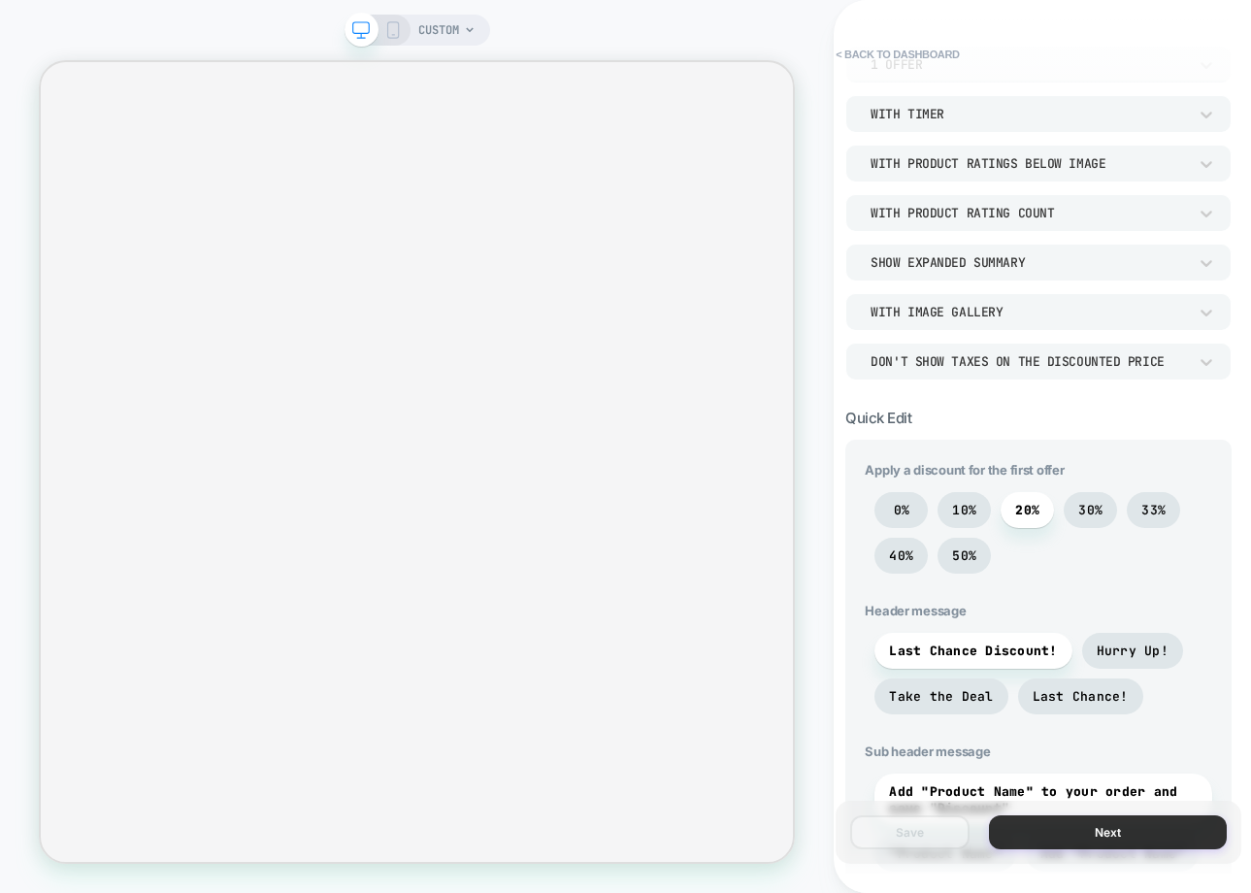
click at [1073, 829] on button "Next" at bounding box center [1108, 832] width 238 height 34
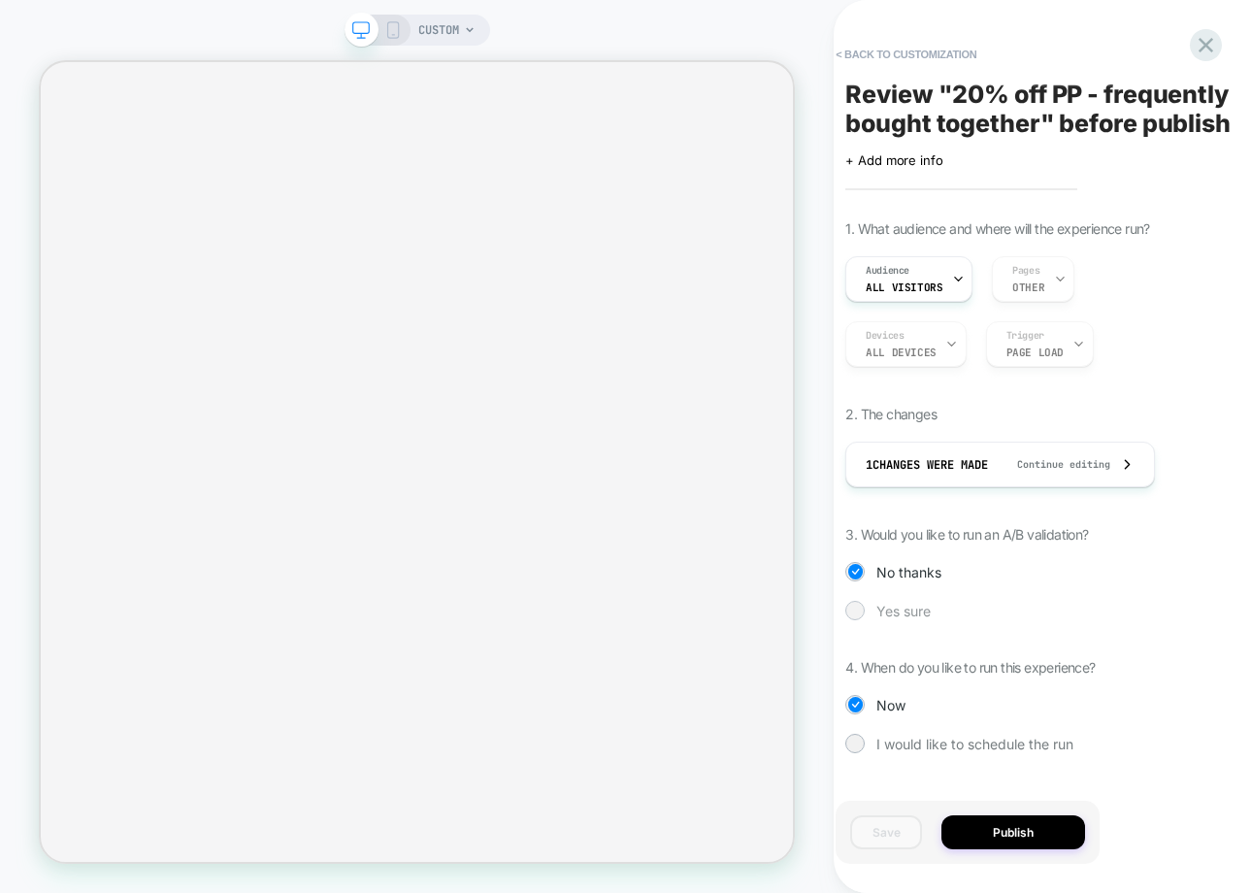
click at [858, 607] on div at bounding box center [855, 610] width 15 height 15
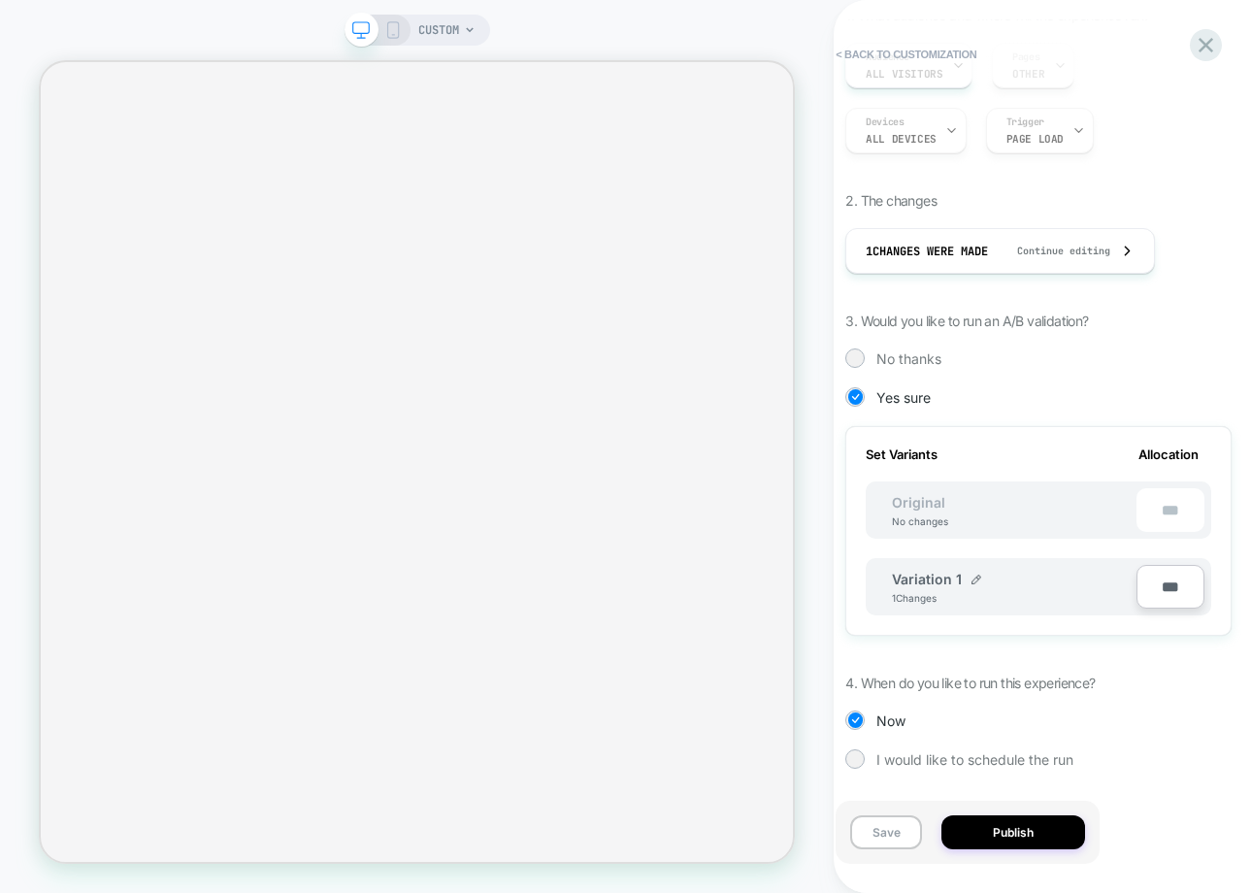
scroll to position [214, 0]
click at [1180, 498] on div "***" at bounding box center [1170, 509] width 68 height 44
click at [959, 499] on span "Original" at bounding box center [918, 501] width 92 height 16
click at [913, 504] on span "Original" at bounding box center [918, 501] width 92 height 16
click at [913, 525] on div "Original No changes ***" at bounding box center [1039, 508] width 346 height 57
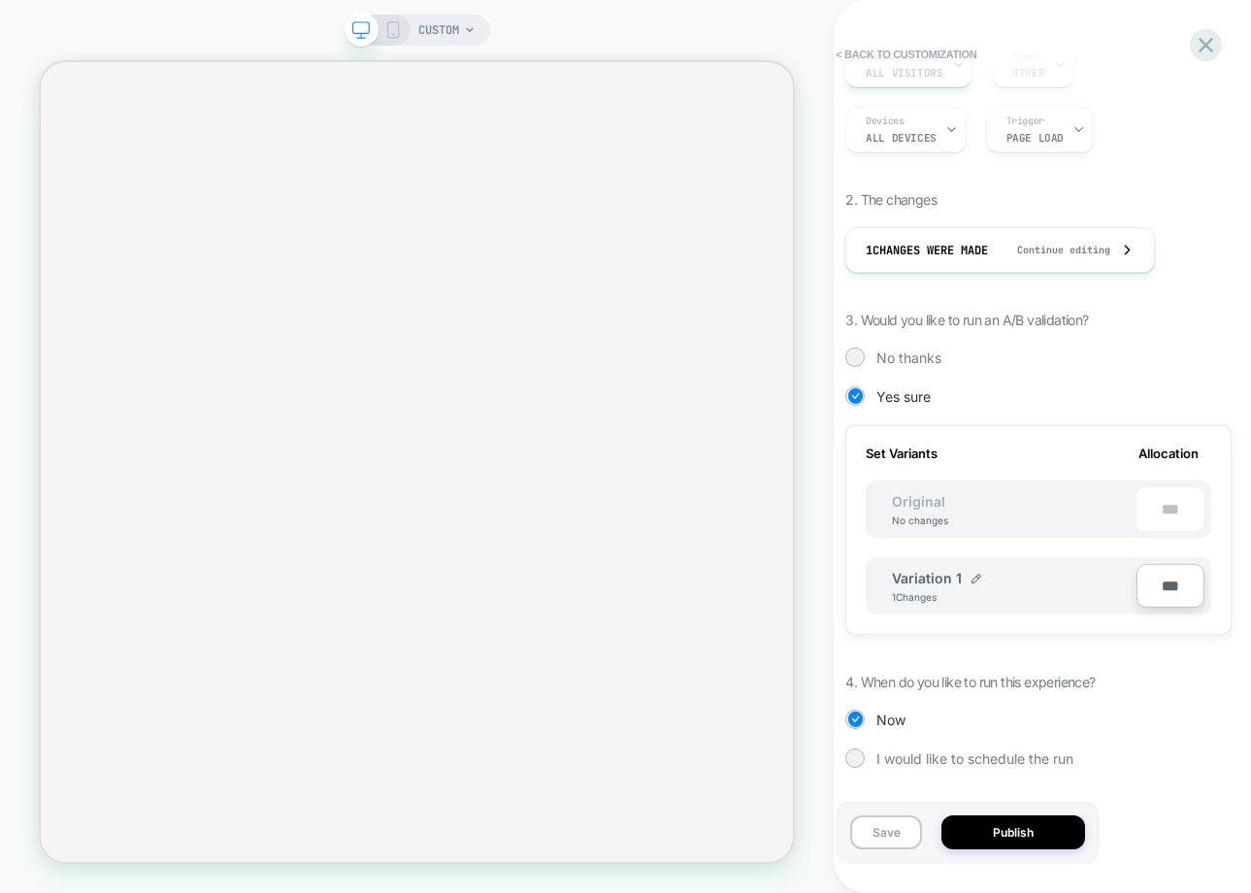
click at [1174, 455] on span "Allocation" at bounding box center [1168, 453] width 60 height 16
click at [960, 449] on div "Set Variants Allocation" at bounding box center [1039, 453] width 346 height 16
click at [1031, 572] on div "Variation 1 1 Changes" at bounding box center [1014, 586] width 245 height 33
type input "***"
type input "**"
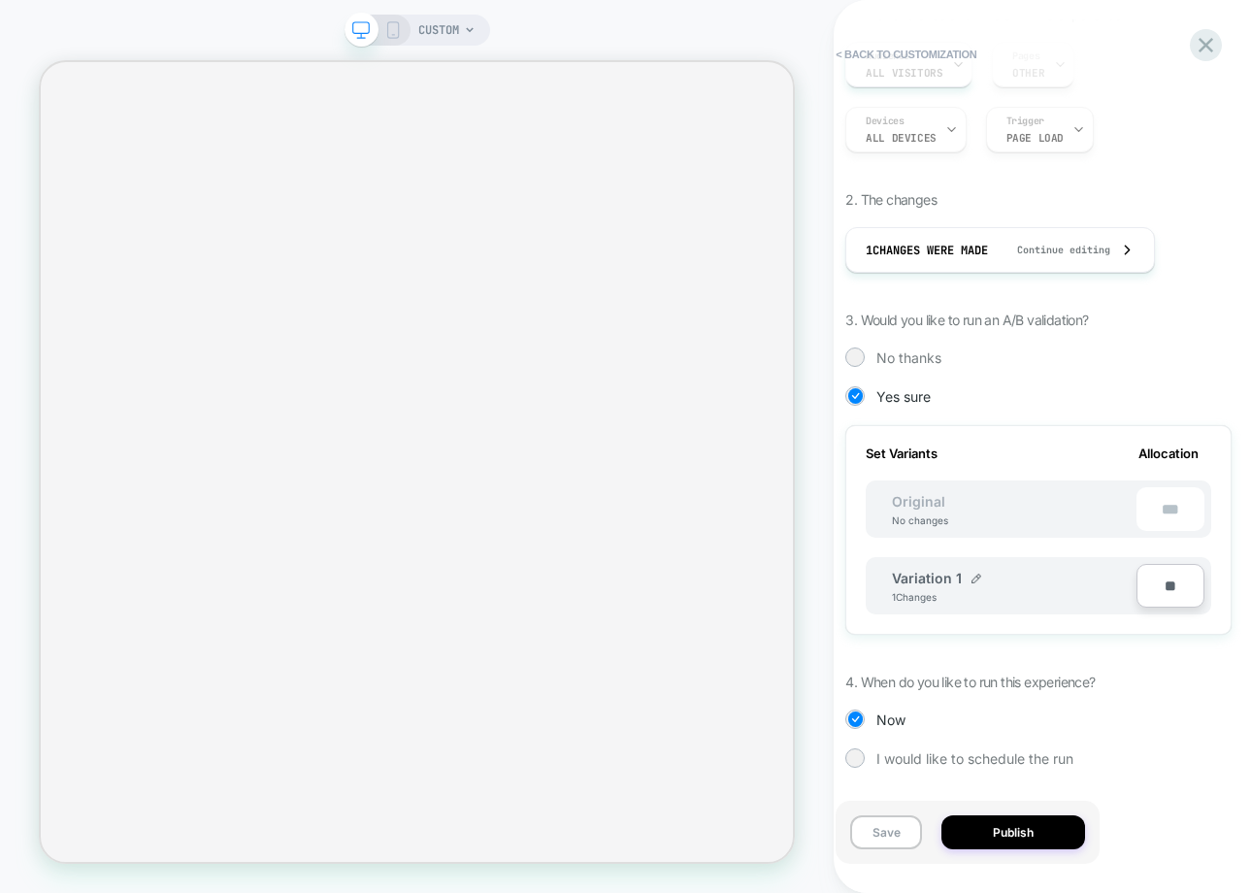
type input "***"
click at [887, 356] on span "No thanks" at bounding box center [908, 357] width 65 height 16
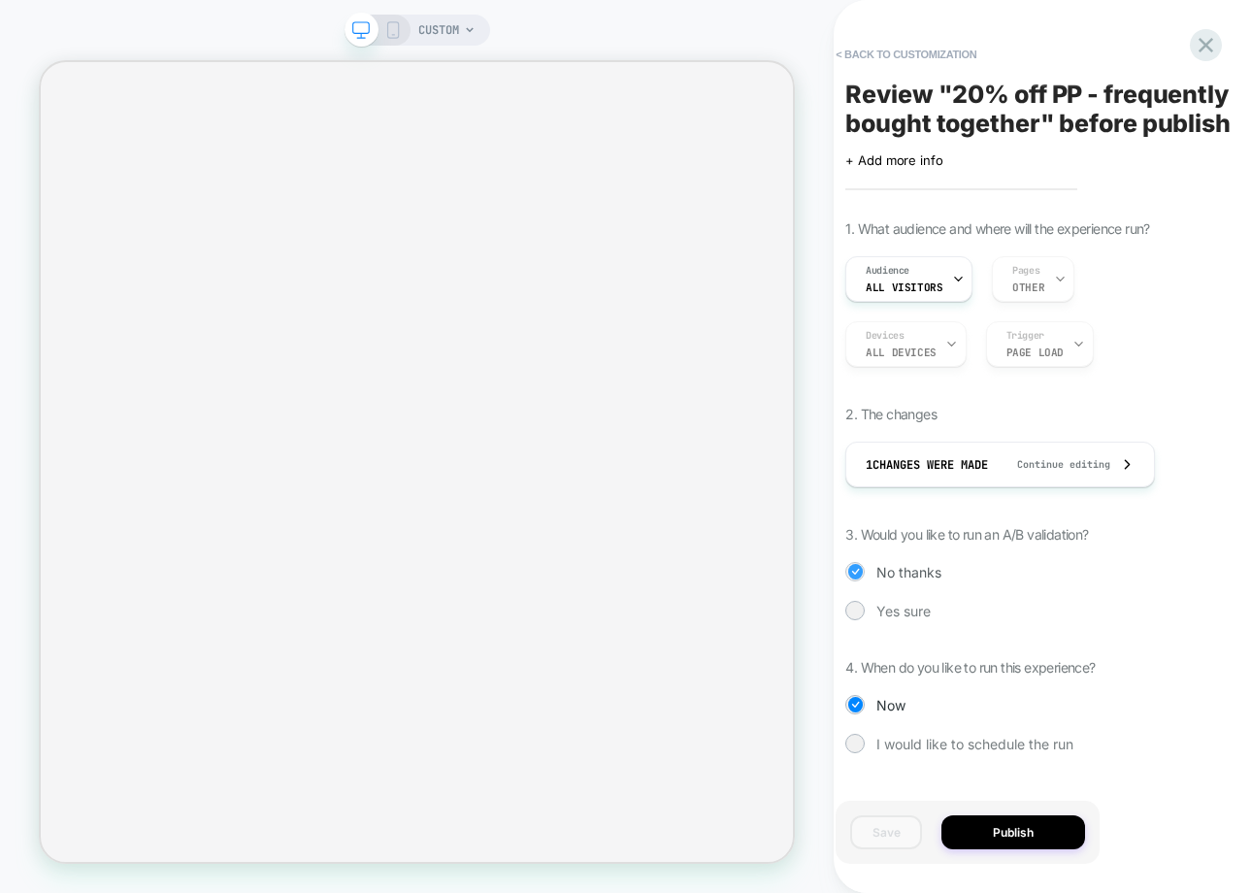
scroll to position [0, 0]
click at [1203, 46] on icon at bounding box center [1206, 45] width 15 height 15
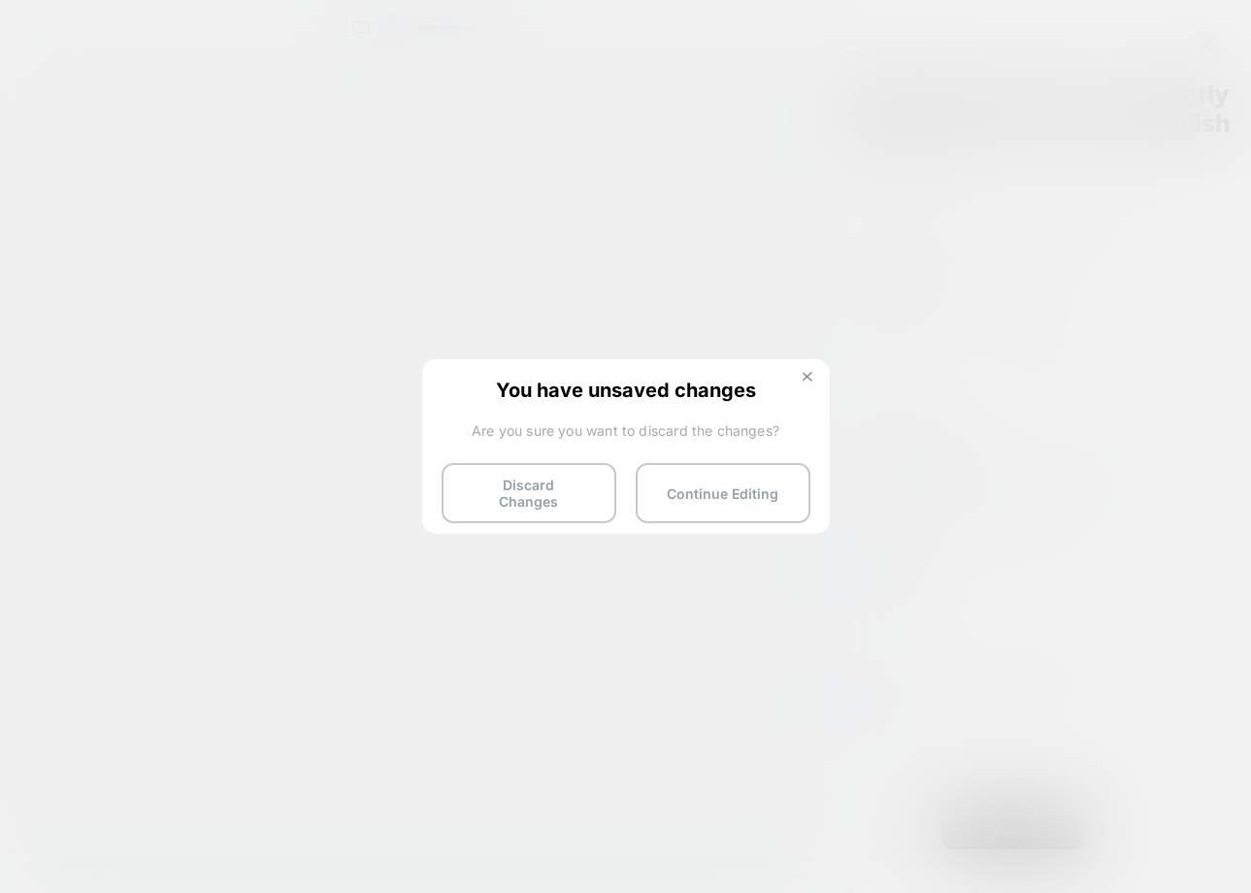
click at [803, 377] on img at bounding box center [808, 377] width 10 height 10
